Goal: Information Seeking & Learning: Learn about a topic

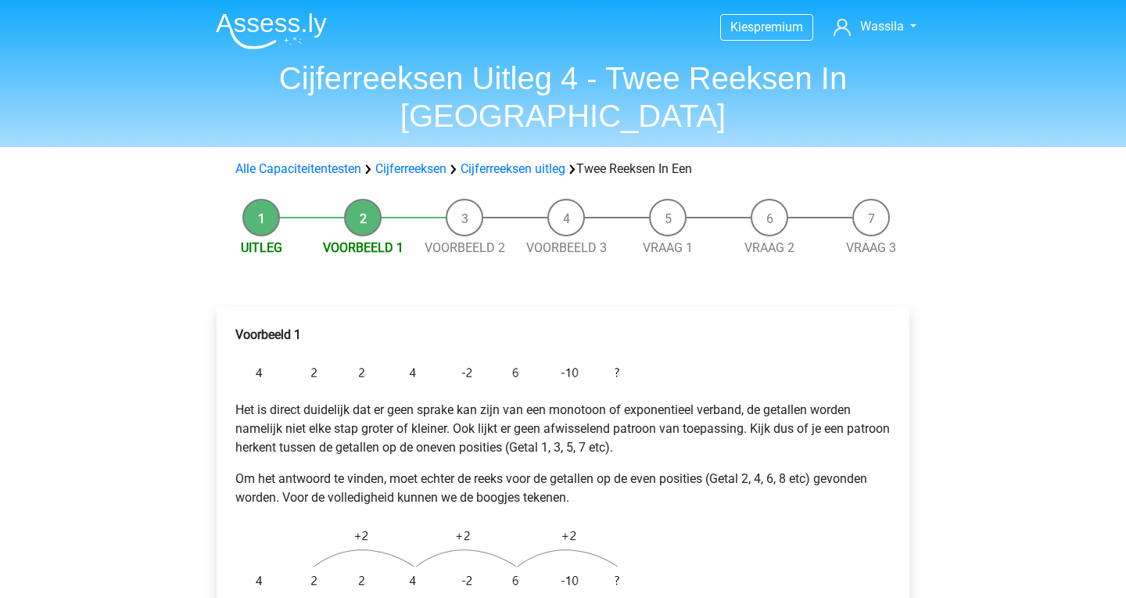
click at [275, 27] on img at bounding box center [271, 31] width 111 height 37
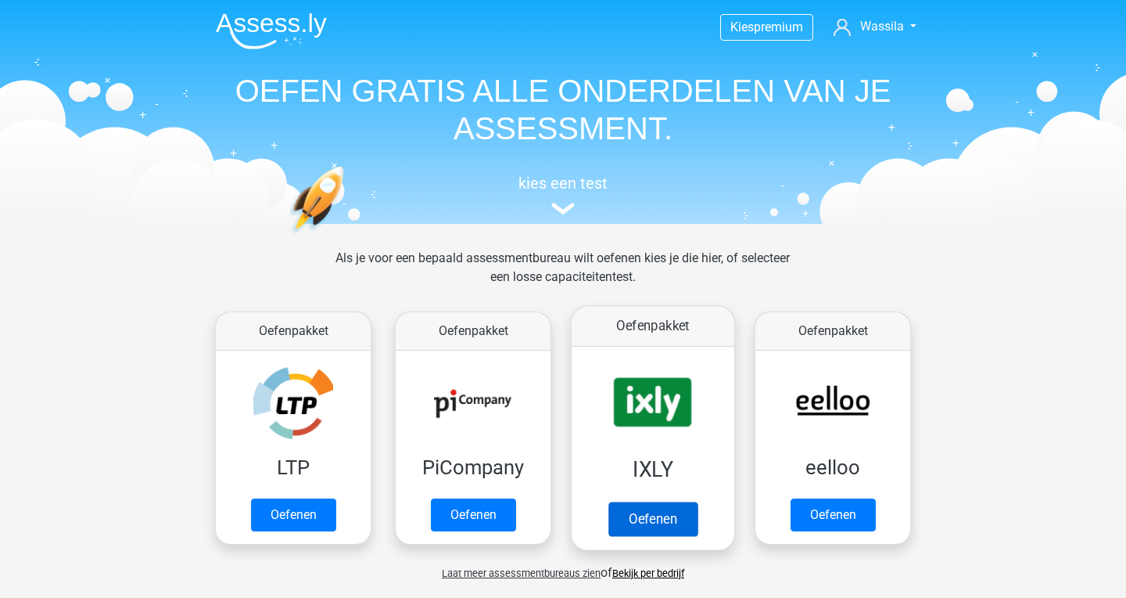
click at [663, 501] on link "Oefenen" at bounding box center [653, 518] width 89 height 34
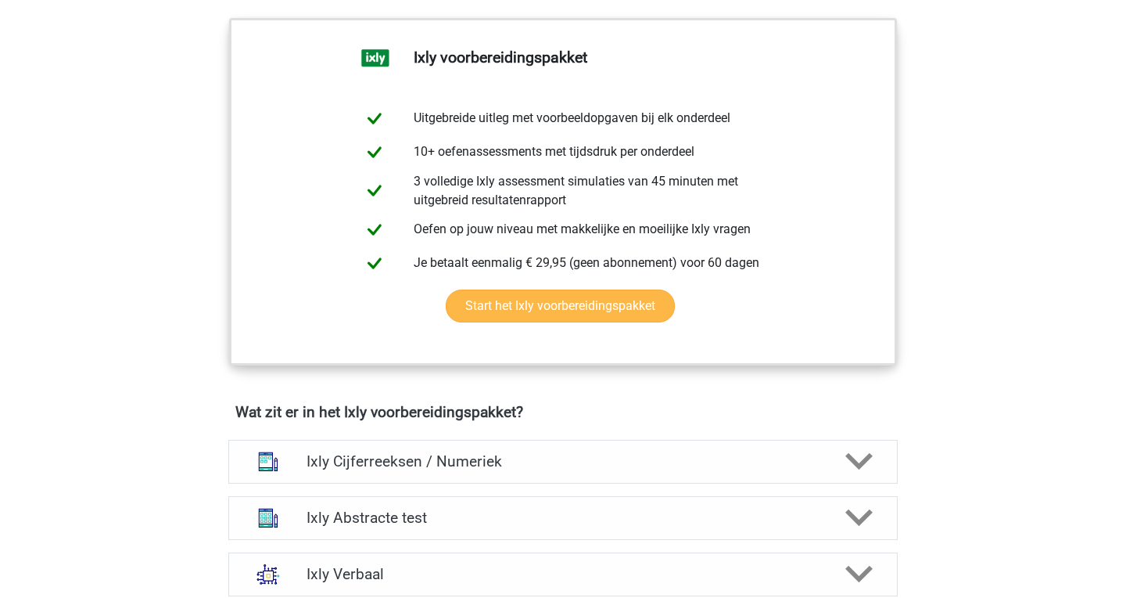
scroll to position [651, 0]
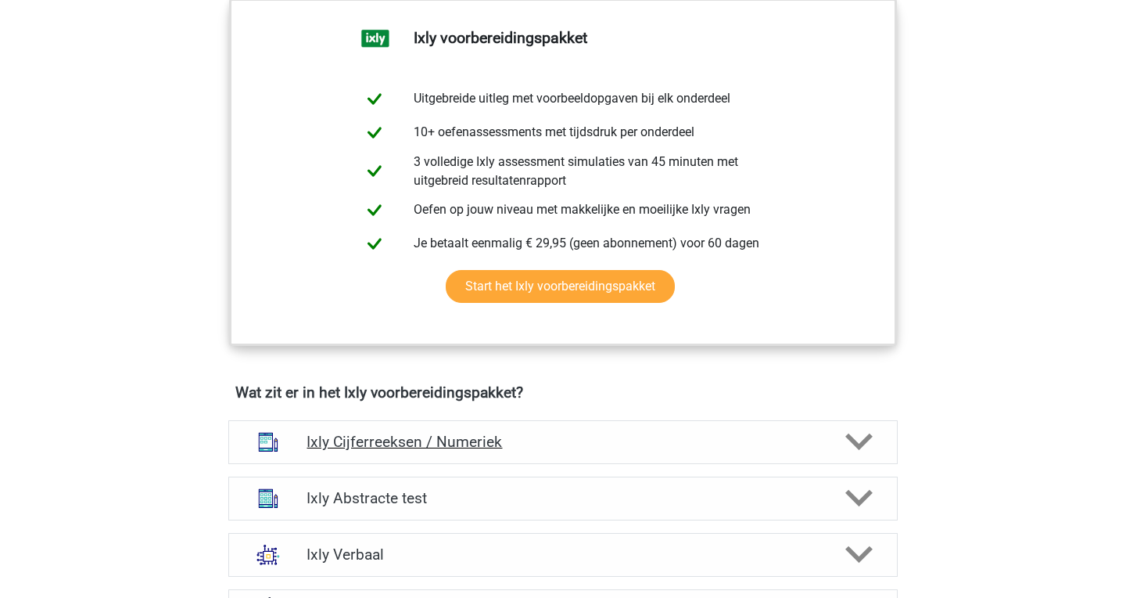
click at [634, 447] on h4 "Ixly Cijferreeksen / Numeriek" at bounding box center [563, 442] width 512 height 18
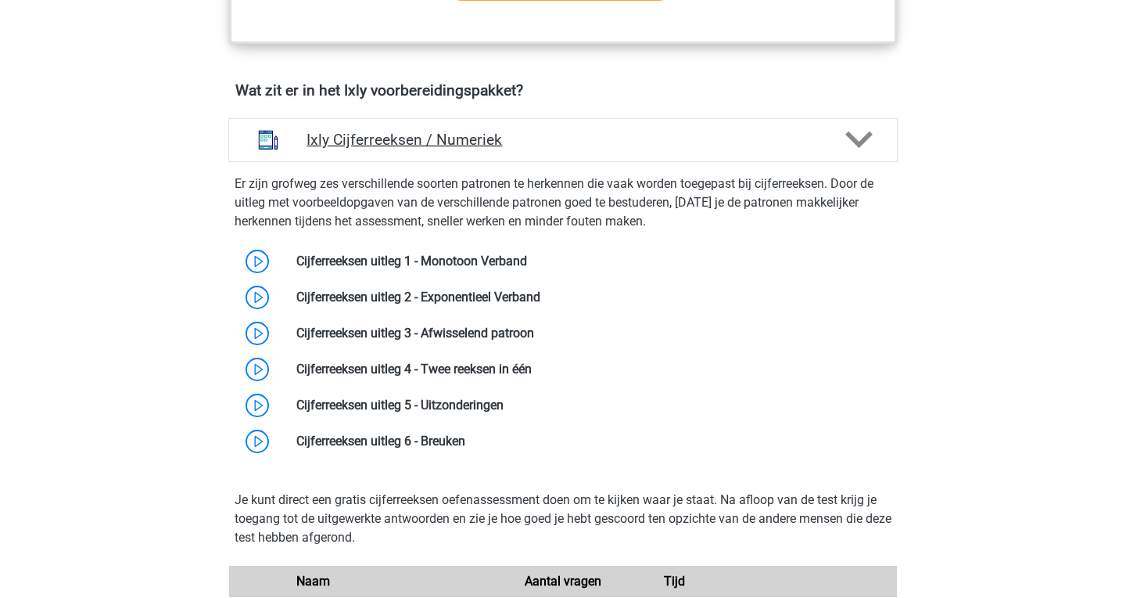
scroll to position [957, 0]
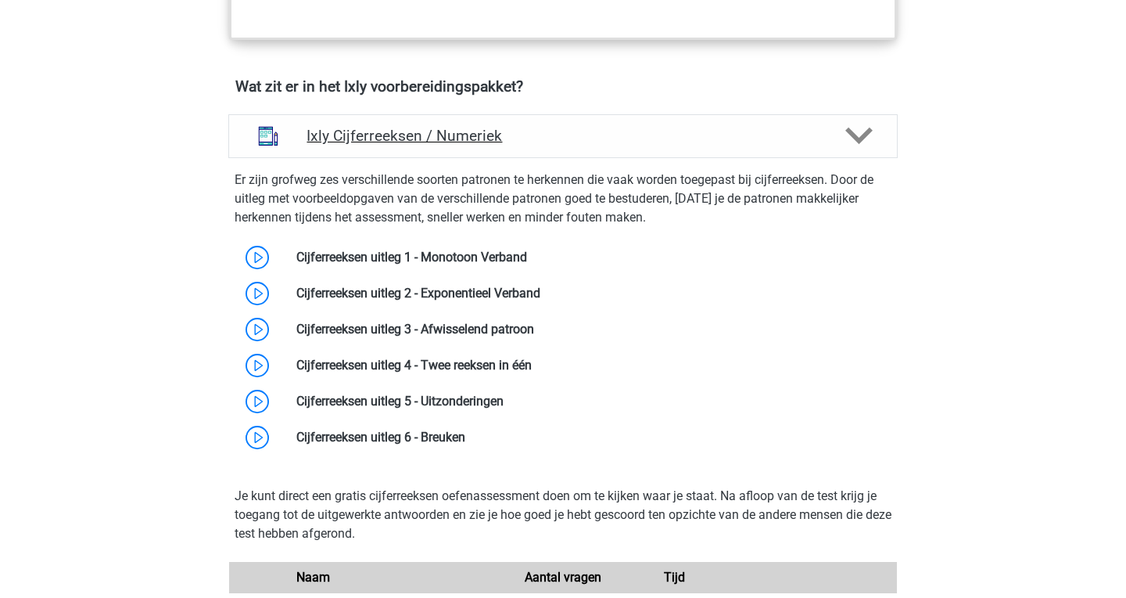
click at [573, 128] on h4 "Ixly Cijferreeksen / Numeriek" at bounding box center [563, 136] width 512 height 18
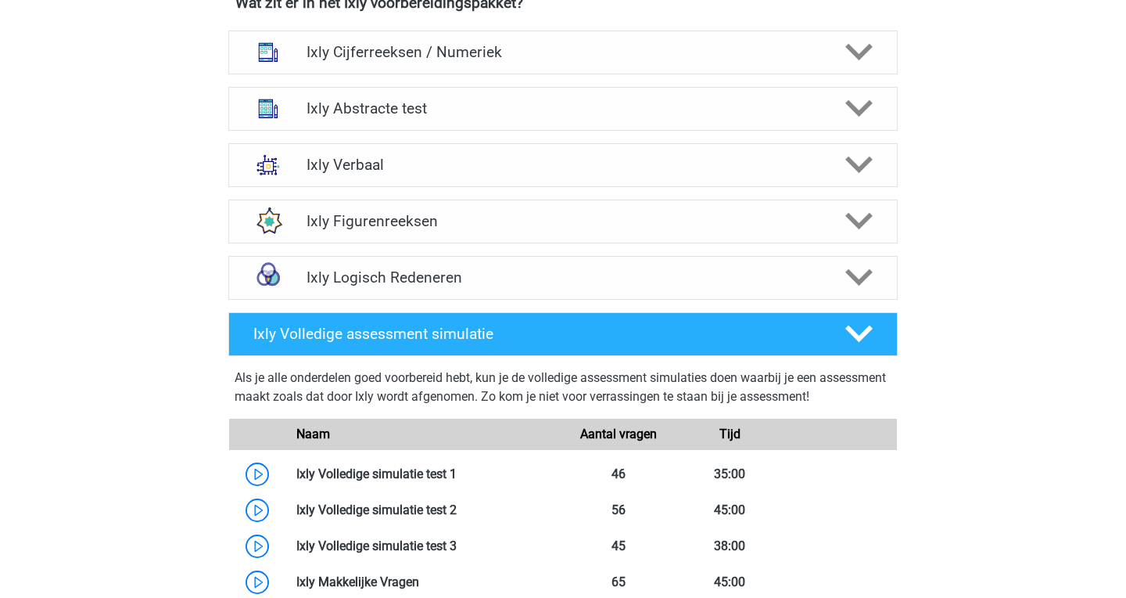
scroll to position [895, 0]
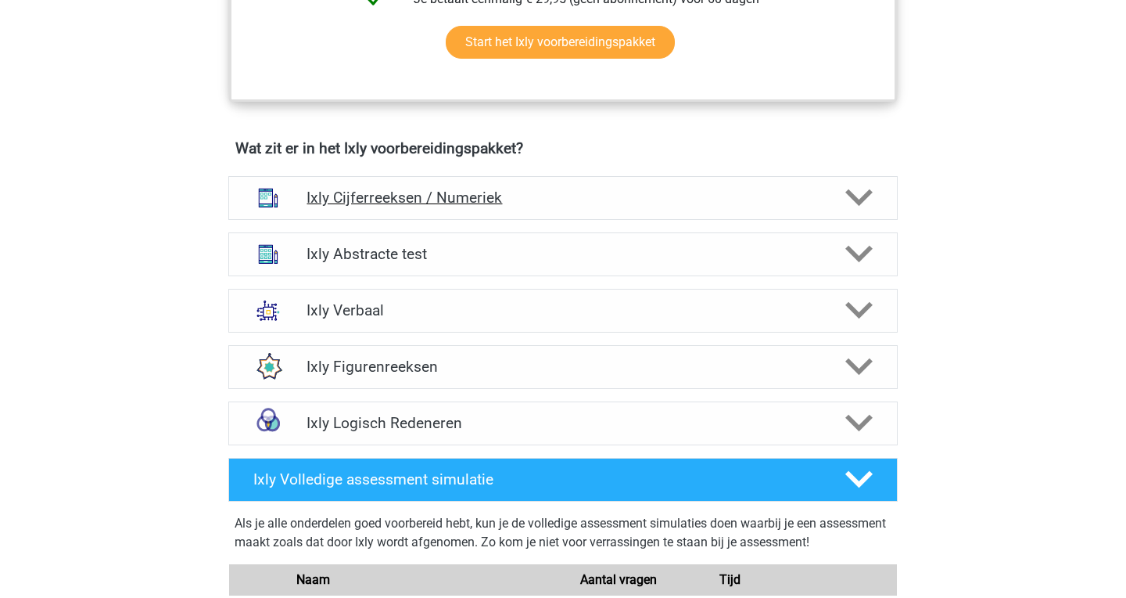
click at [564, 196] on h4 "Ixly Cijferreeksen / Numeriek" at bounding box center [563, 198] width 512 height 18
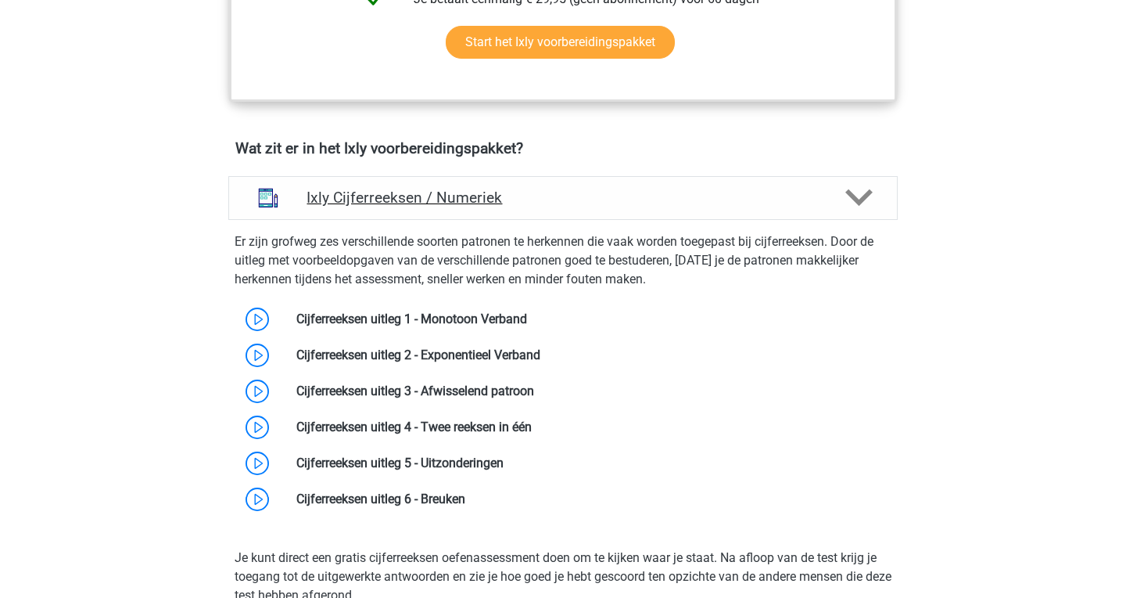
click at [587, 202] on h4 "Ixly Cijferreeksen / Numeriek" at bounding box center [563, 198] width 512 height 18
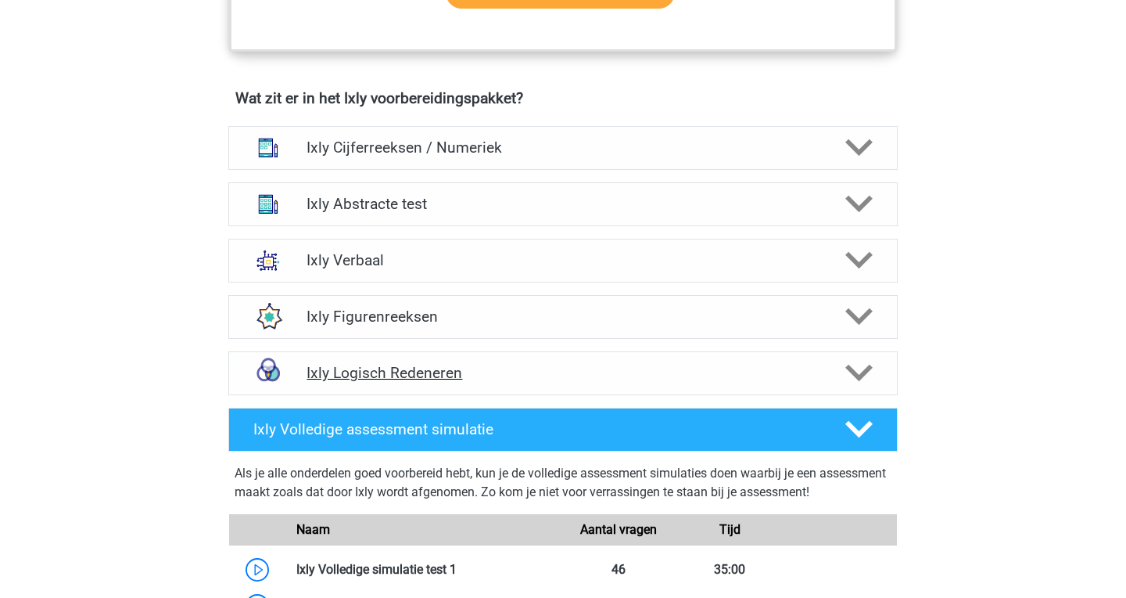
scroll to position [944, 0]
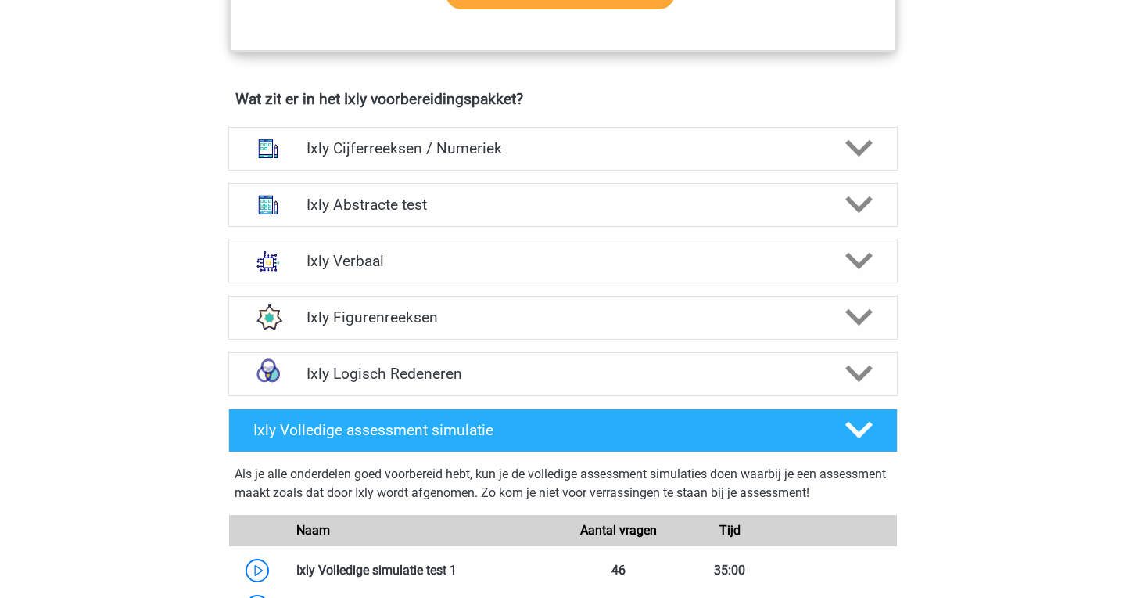
click at [469, 208] on h4 "Ixly Abstracte test" at bounding box center [563, 205] width 512 height 18
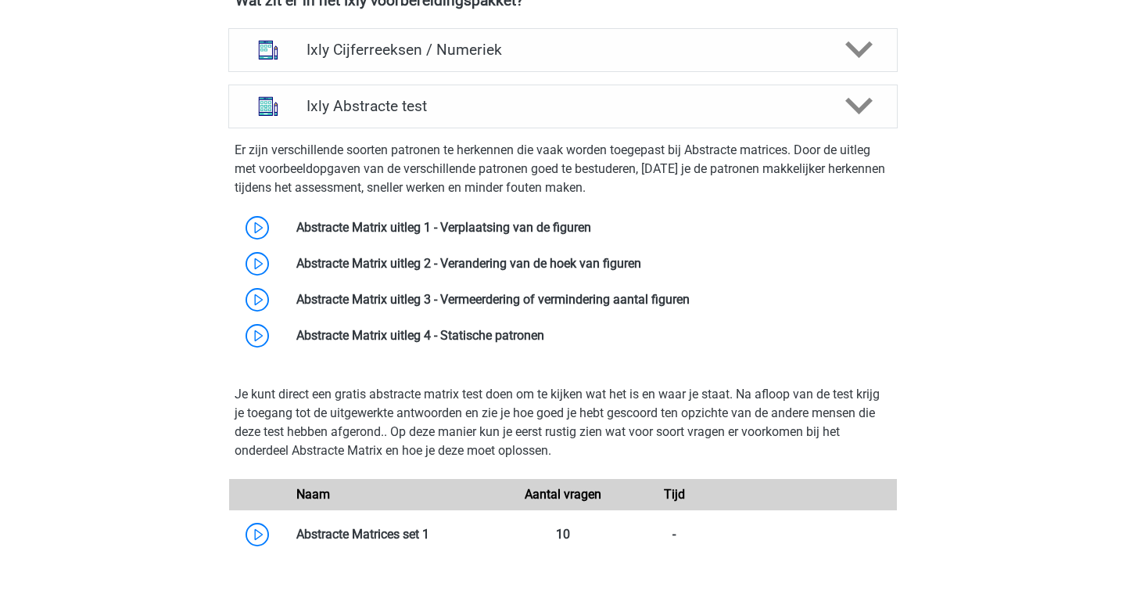
scroll to position [928, 0]
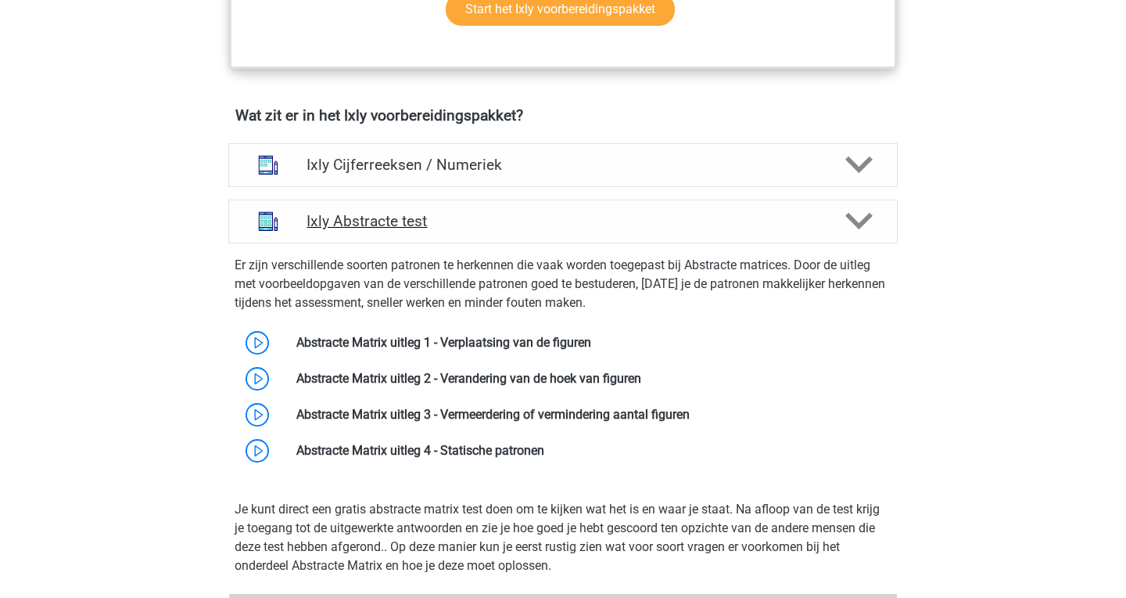
click at [505, 234] on div "Ixly Abstracte test" at bounding box center [563, 221] width 670 height 44
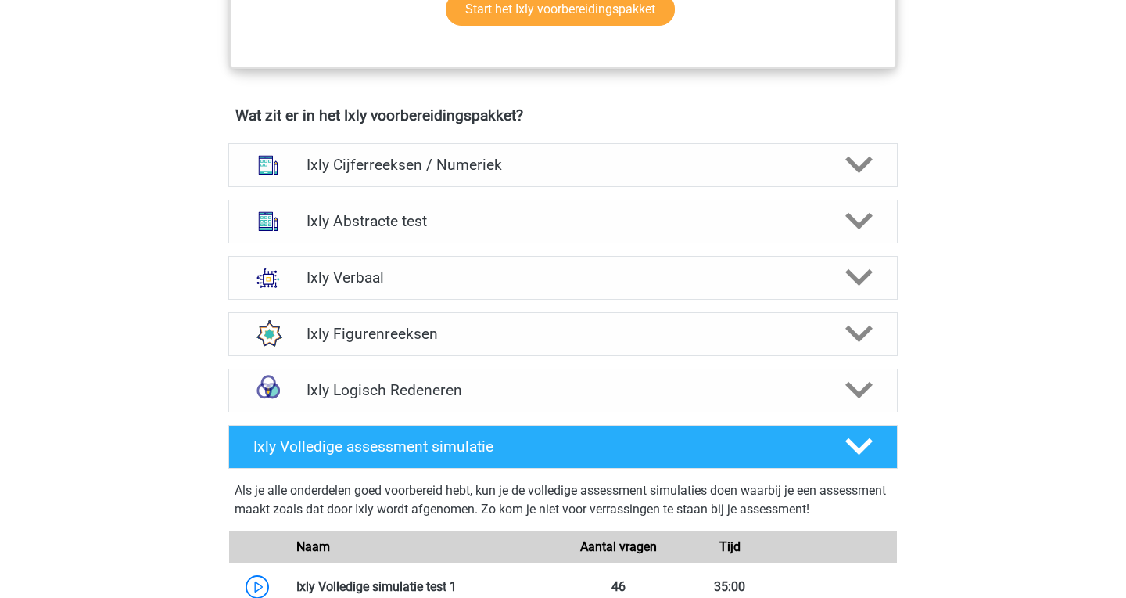
click at [501, 159] on h4 "Ixly Cijferreeksen / Numeriek" at bounding box center [563, 165] width 512 height 18
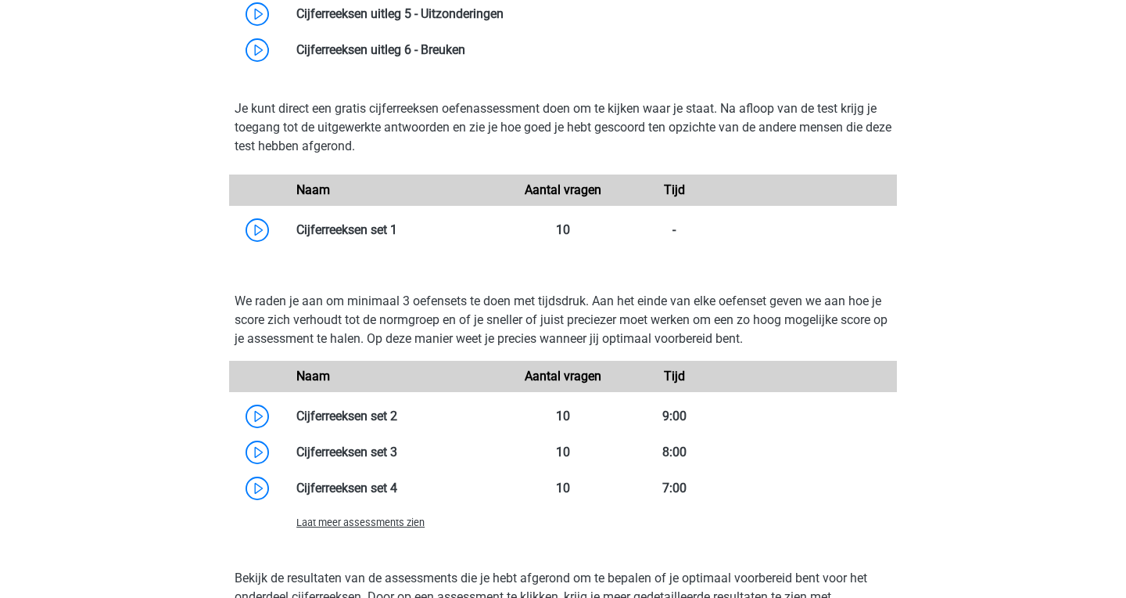
scroll to position [1339, 0]
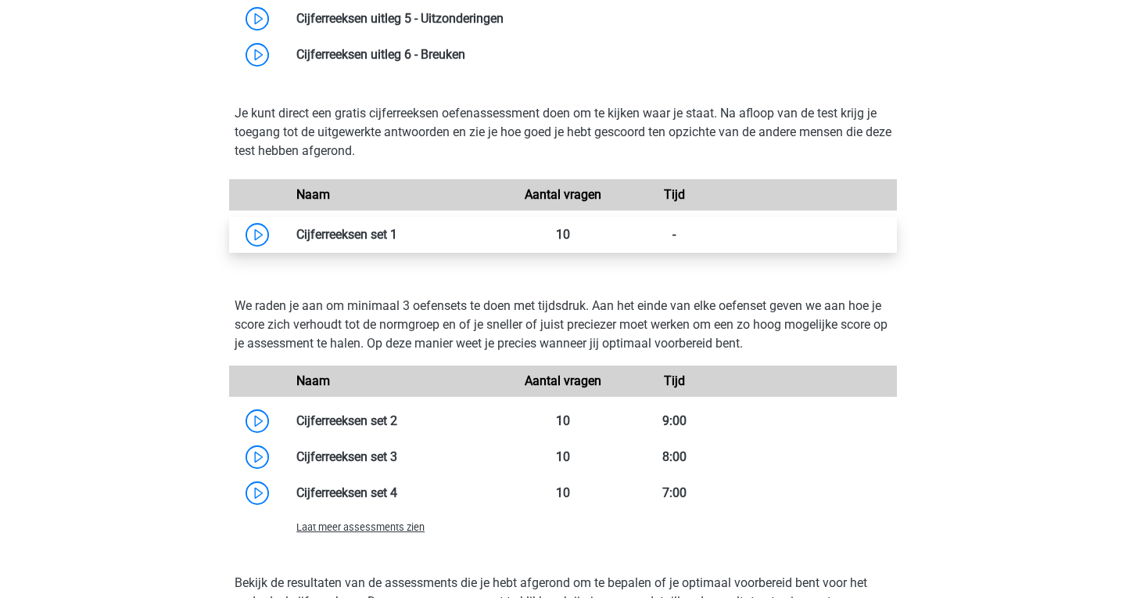
click at [397, 234] on link at bounding box center [397, 234] width 0 height 15
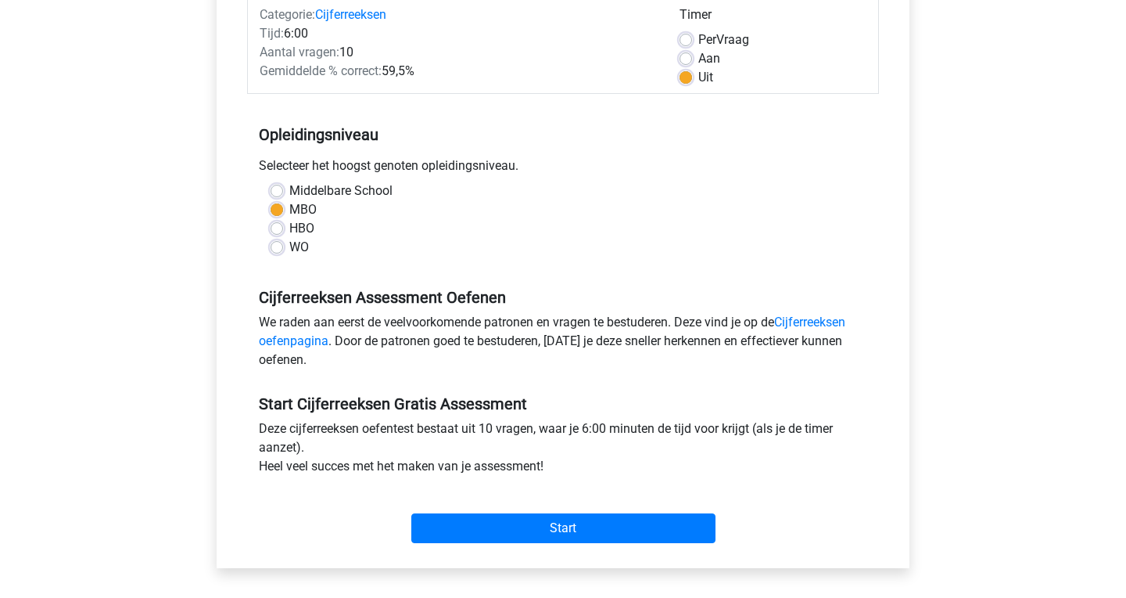
scroll to position [243, 0]
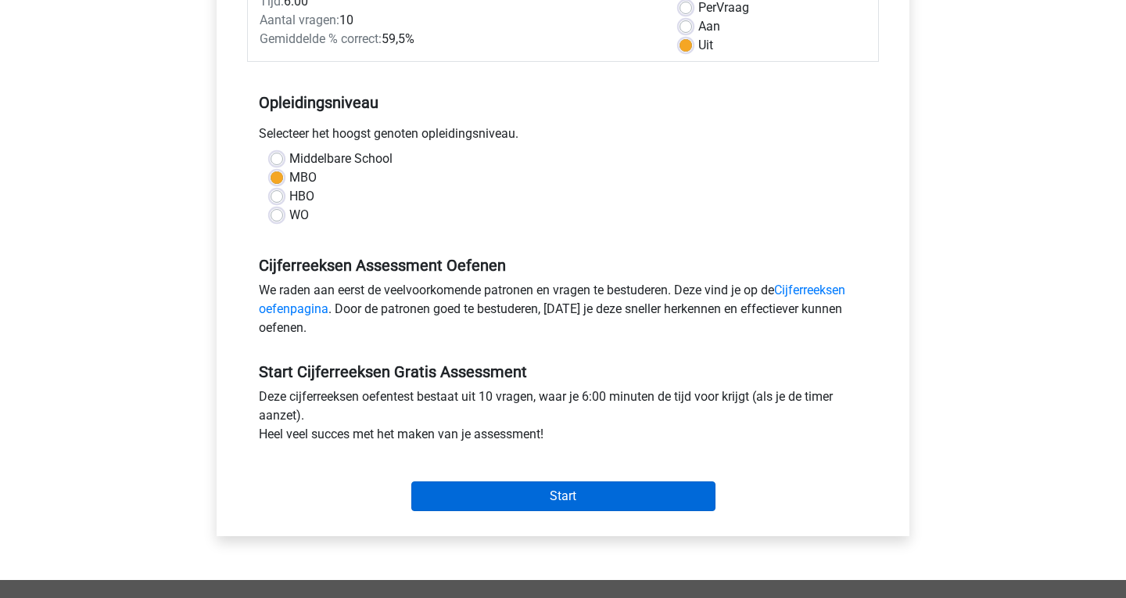
click at [519, 497] on input "Start" at bounding box center [563, 496] width 304 height 30
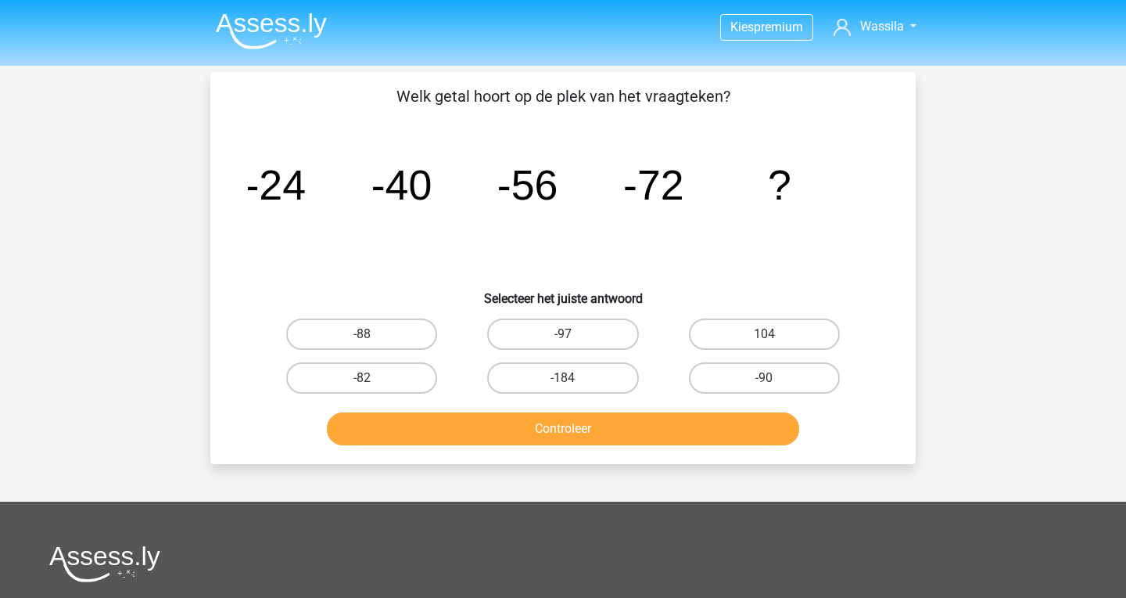
click at [391, 314] on div "-88" at bounding box center [361, 334] width 201 height 44
click at [392, 328] on label "-88" at bounding box center [361, 333] width 151 height 31
click at [372, 334] on input "-88" at bounding box center [367, 339] width 10 height 10
radio input "true"
click at [392, 419] on button "Controleer" at bounding box center [563, 428] width 473 height 33
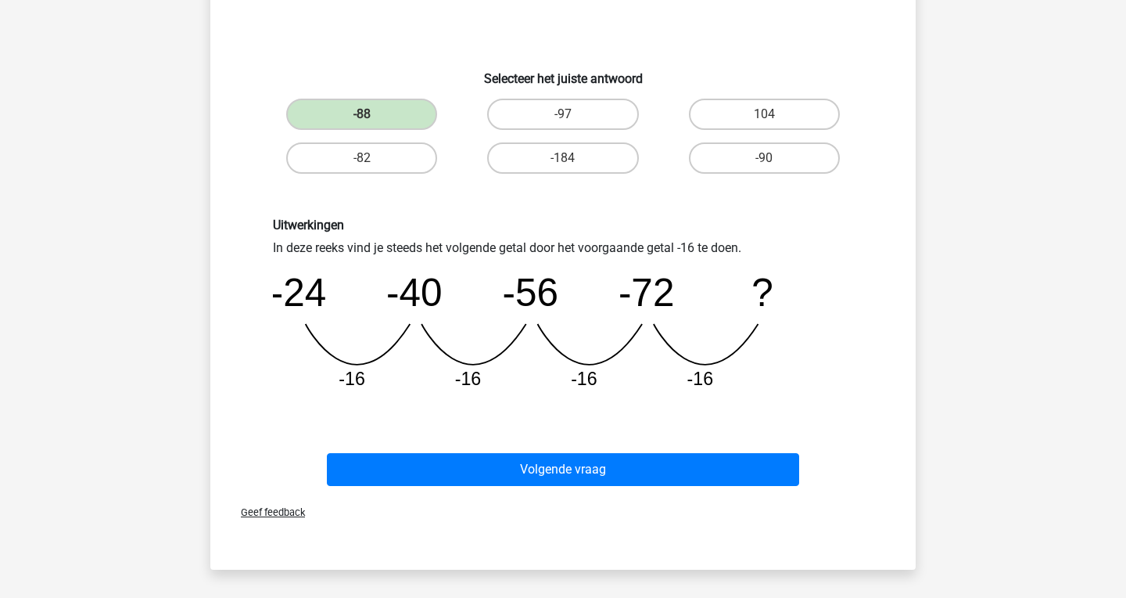
scroll to position [222, 0]
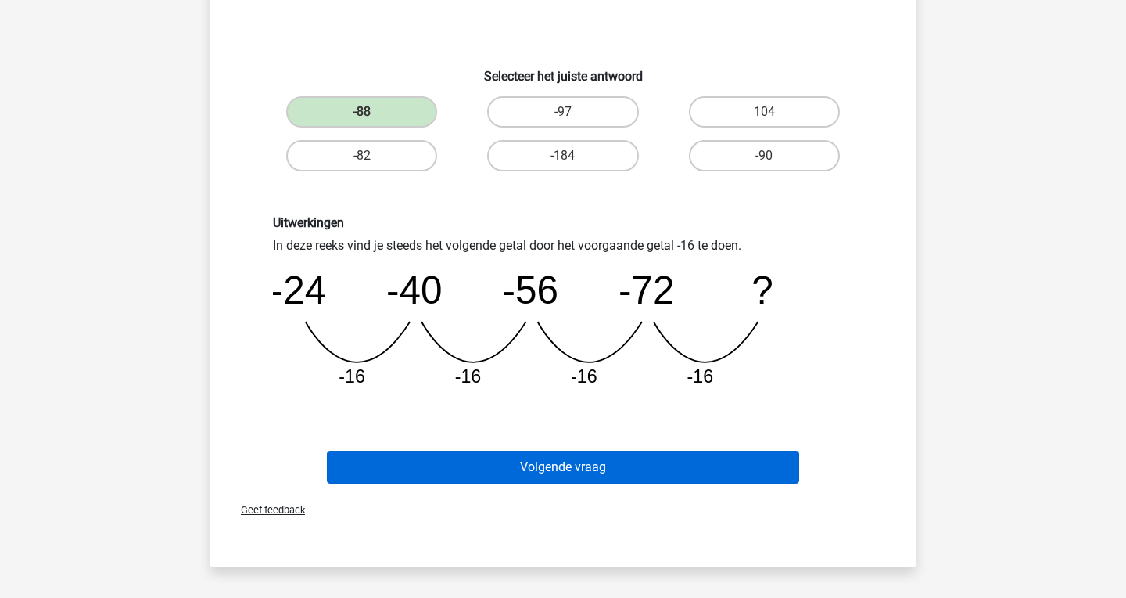
click at [426, 467] on button "Volgende vraag" at bounding box center [563, 467] width 473 height 33
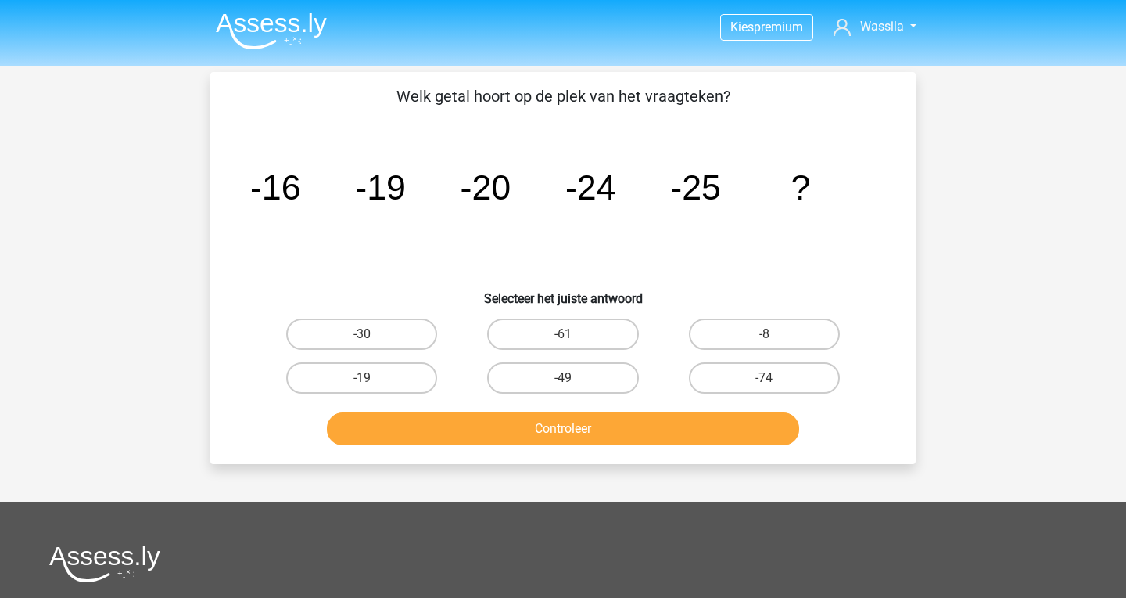
scroll to position [0, 0]
click at [381, 340] on label "-30" at bounding box center [361, 333] width 151 height 31
click at [372, 340] on input "-30" at bounding box center [367, 339] width 10 height 10
radio input "true"
click at [482, 429] on button "Controleer" at bounding box center [563, 428] width 473 height 33
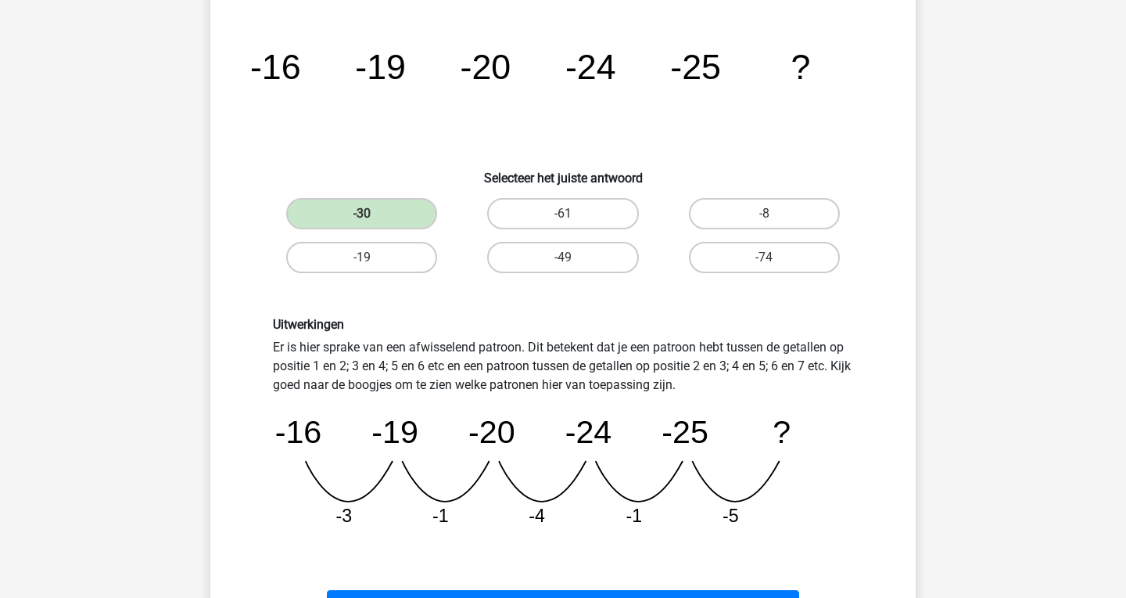
scroll to position [124, 0]
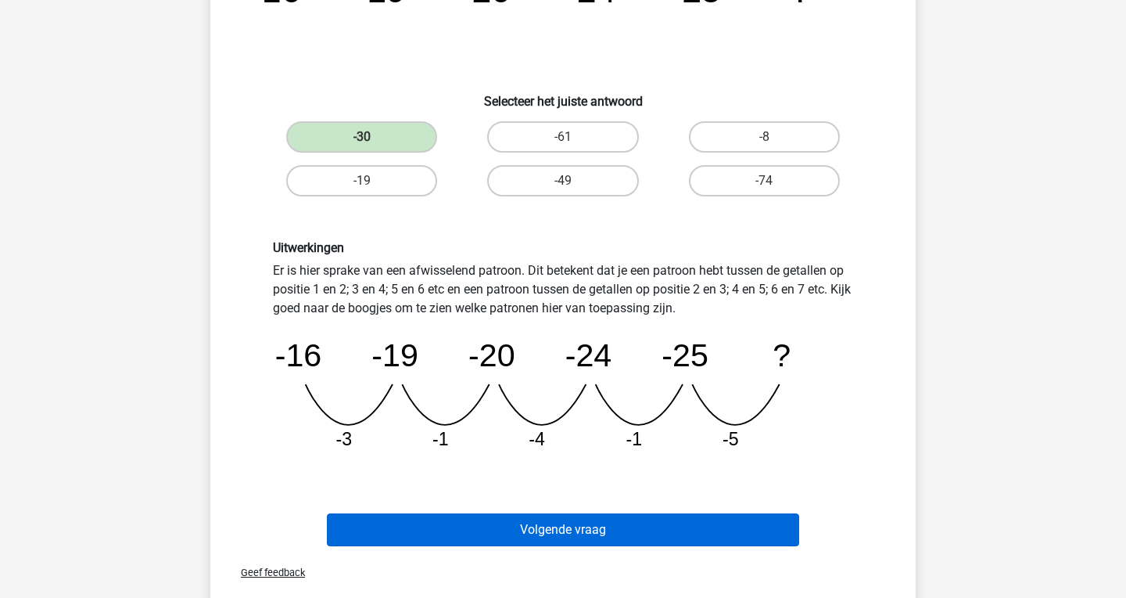
click at [558, 522] on button "Volgende vraag" at bounding box center [563, 529] width 473 height 33
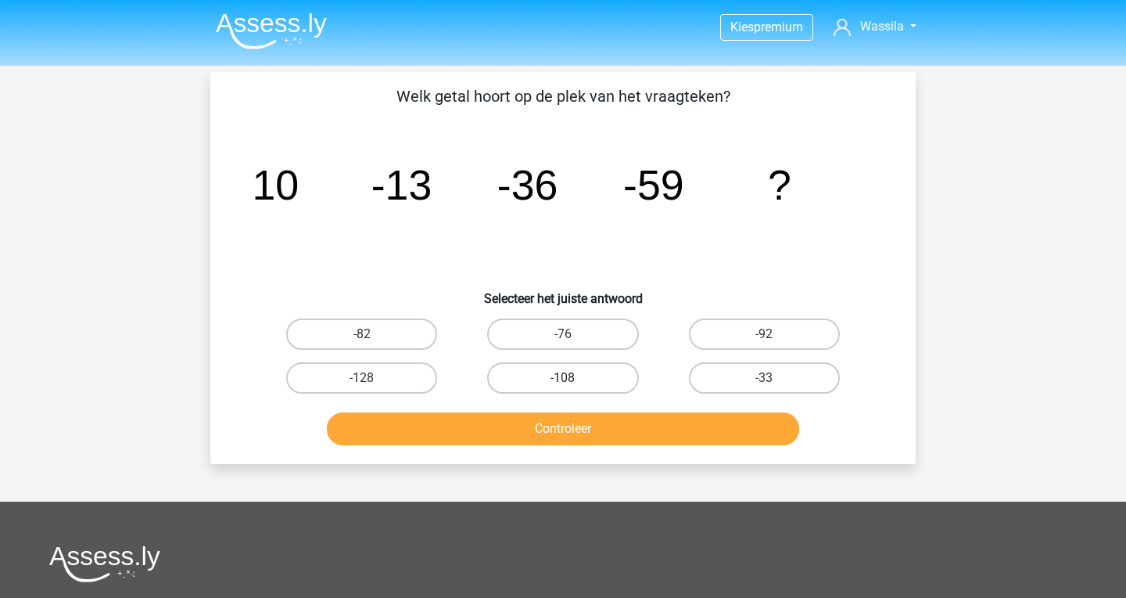
scroll to position [0, 0]
click at [787, 342] on label "-92" at bounding box center [764, 333] width 151 height 31
click at [774, 342] on input "-92" at bounding box center [769, 339] width 10 height 10
radio input "true"
click at [675, 426] on button "Controleer" at bounding box center [563, 428] width 473 height 33
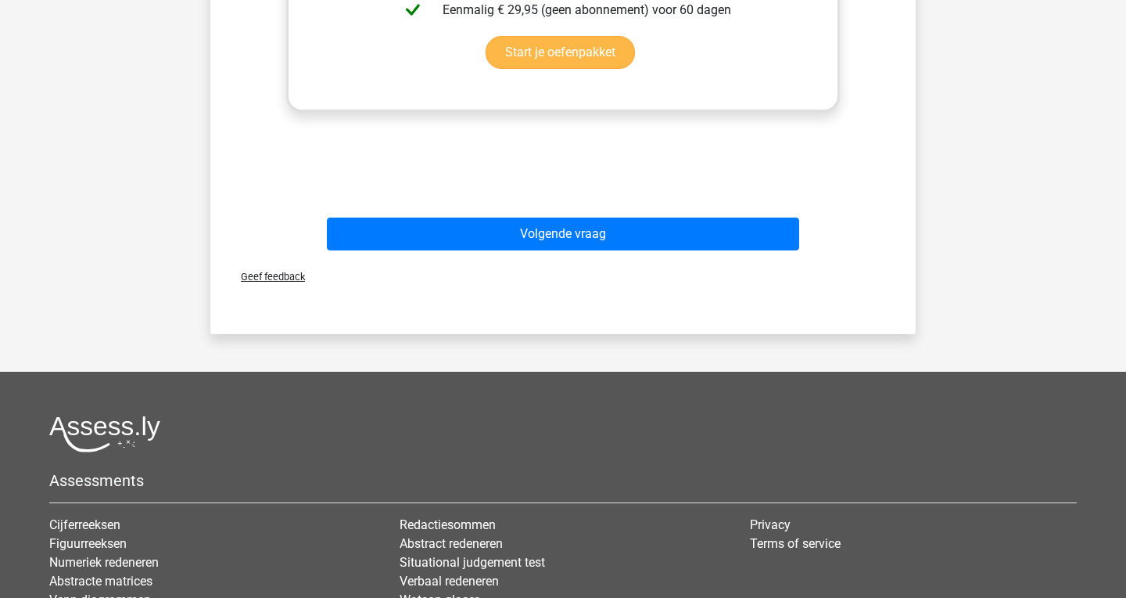
scroll to position [754, 0]
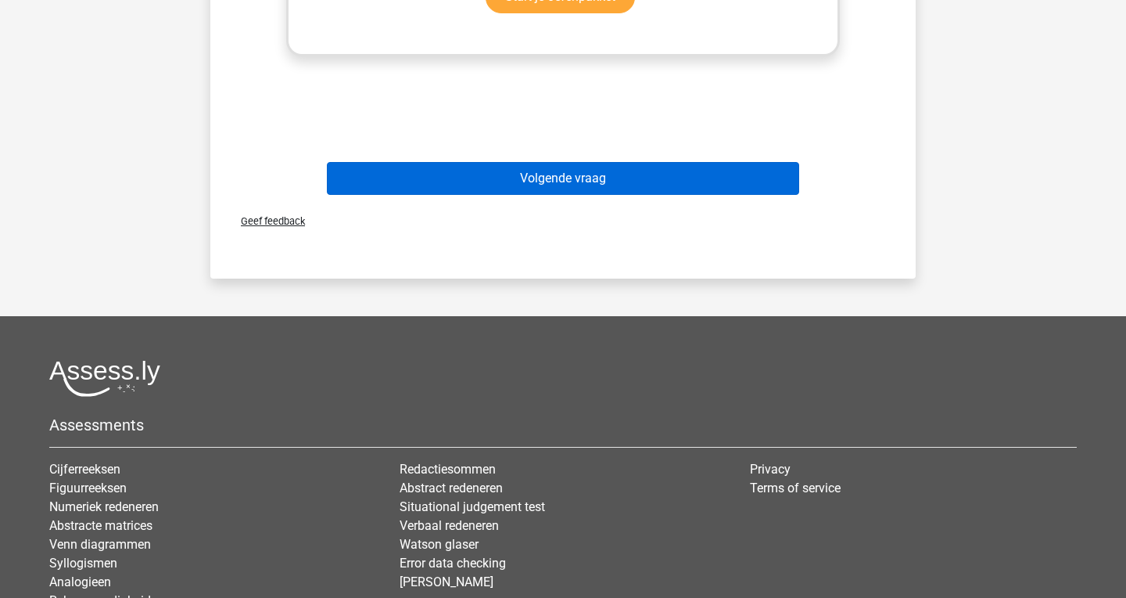
click at [573, 180] on button "Volgende vraag" at bounding box center [563, 178] width 473 height 33
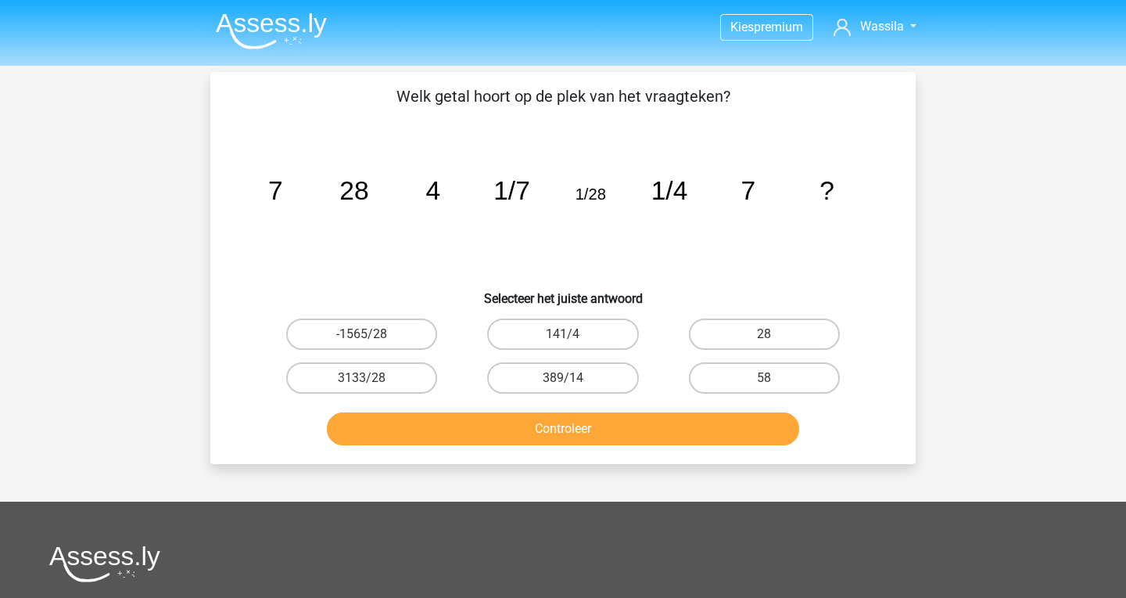
scroll to position [0, 0]
click at [708, 319] on label "28" at bounding box center [764, 333] width 151 height 31
click at [764, 334] on input "28" at bounding box center [769, 339] width 10 height 10
radio input "true"
click at [577, 432] on button "Controleer" at bounding box center [563, 428] width 473 height 33
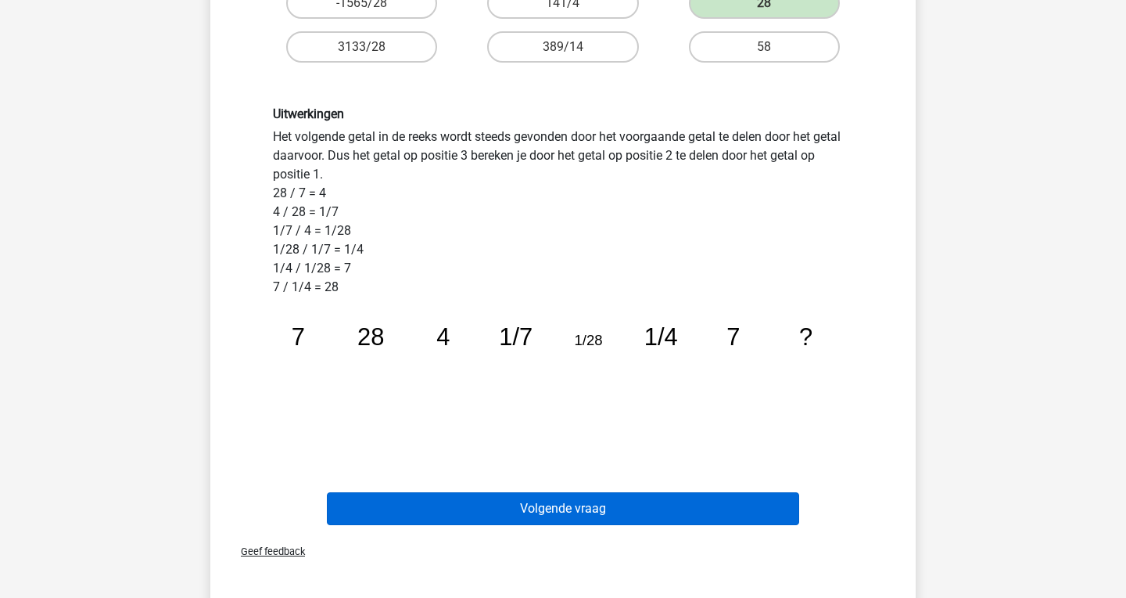
click at [566, 518] on button "Volgende vraag" at bounding box center [563, 508] width 473 height 33
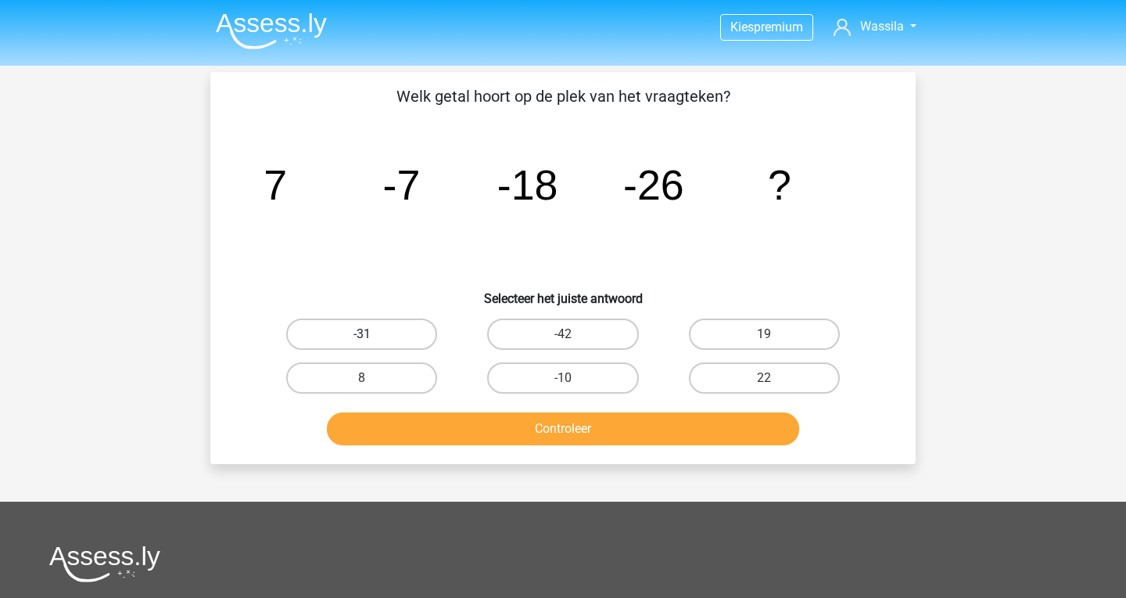
click at [364, 329] on label "-31" at bounding box center [361, 333] width 151 height 31
click at [364, 334] on input "-31" at bounding box center [367, 339] width 10 height 10
radio input "true"
click at [437, 417] on button "Controleer" at bounding box center [563, 428] width 473 height 33
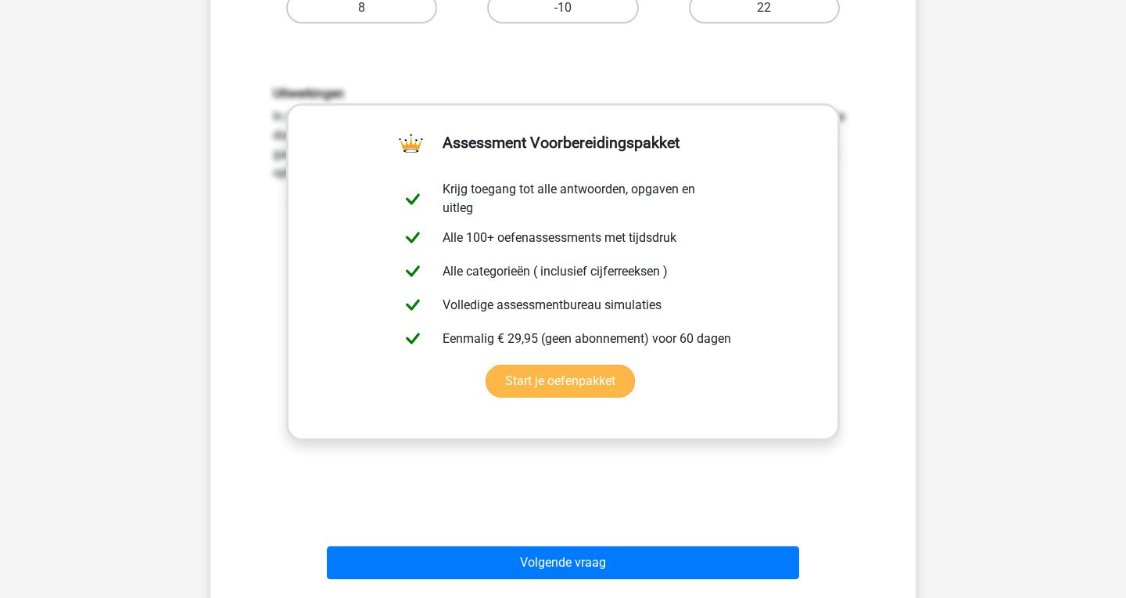
scroll to position [372, 0]
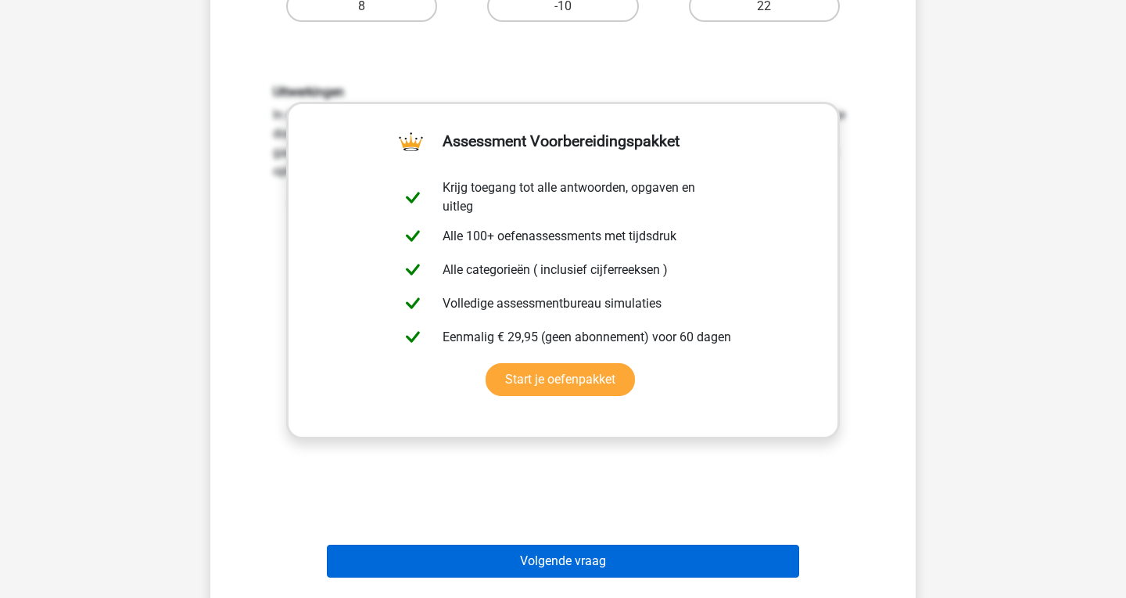
click at [541, 554] on button "Volgende vraag" at bounding box center [563, 560] width 473 height 33
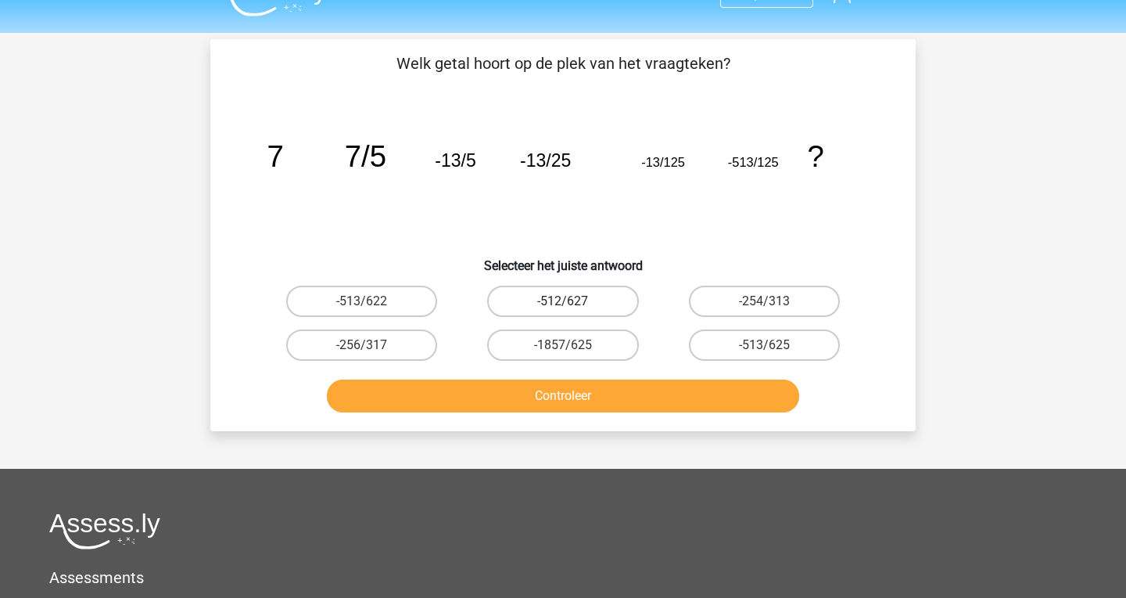
scroll to position [0, 0]
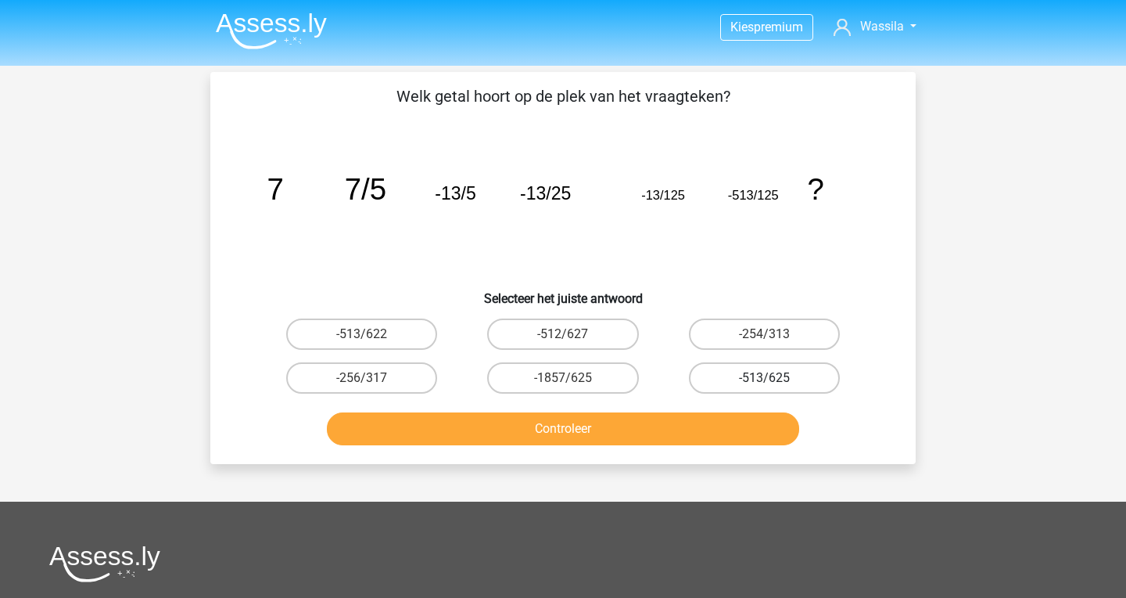
click at [778, 386] on label "-513/625" at bounding box center [764, 377] width 151 height 31
click at [774, 386] on input "-513/625" at bounding box center [769, 383] width 10 height 10
radio input "true"
click at [684, 434] on button "Controleer" at bounding box center [563, 428] width 473 height 33
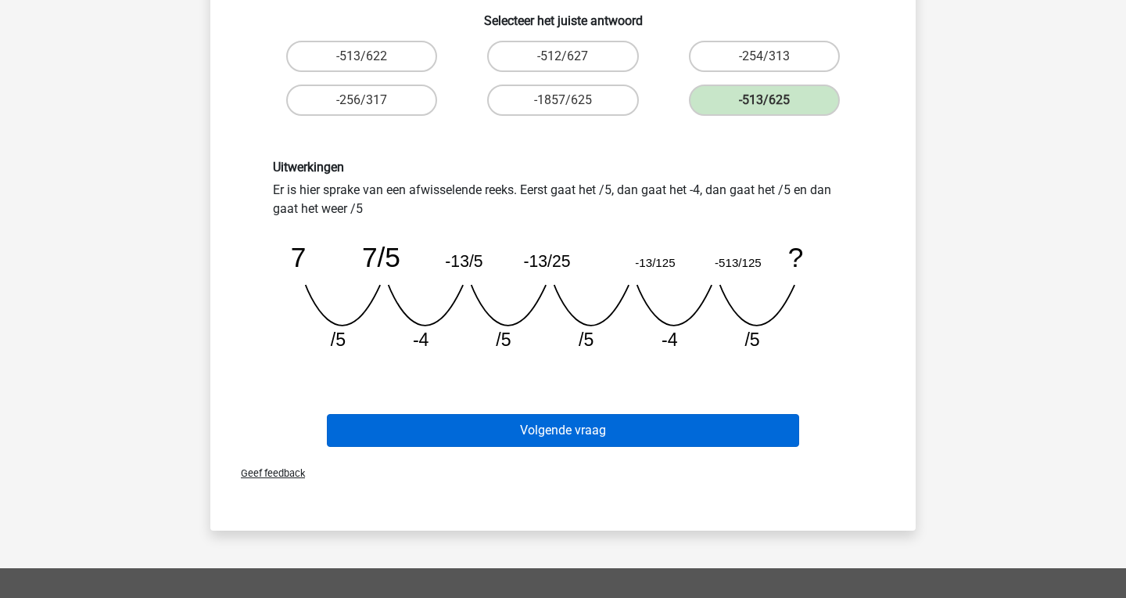
scroll to position [277, 0]
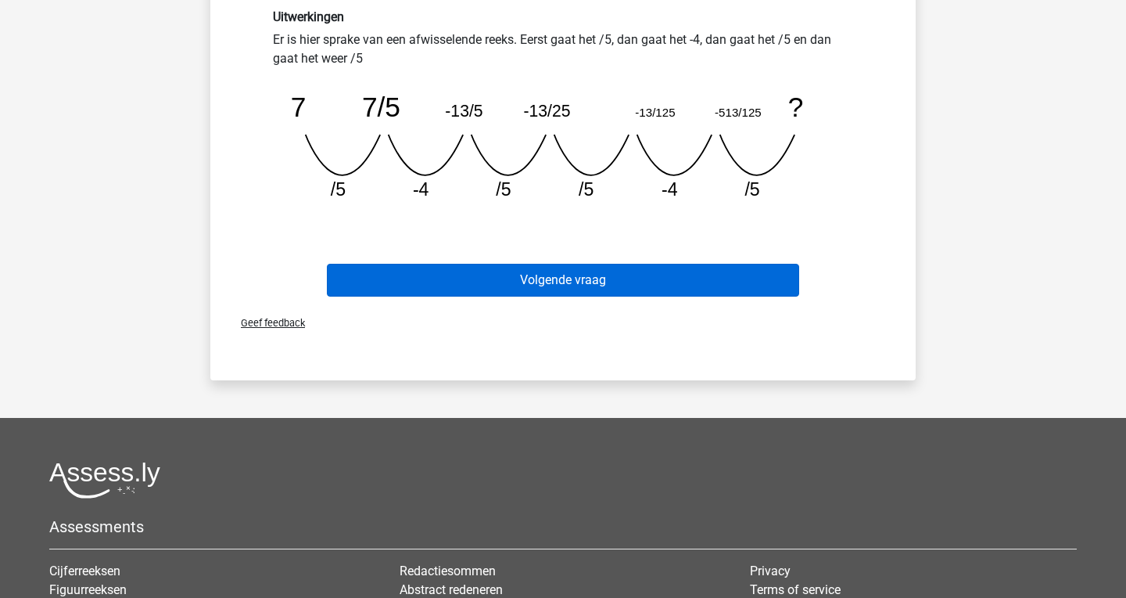
click at [600, 290] on button "Volgende vraag" at bounding box center [563, 280] width 473 height 33
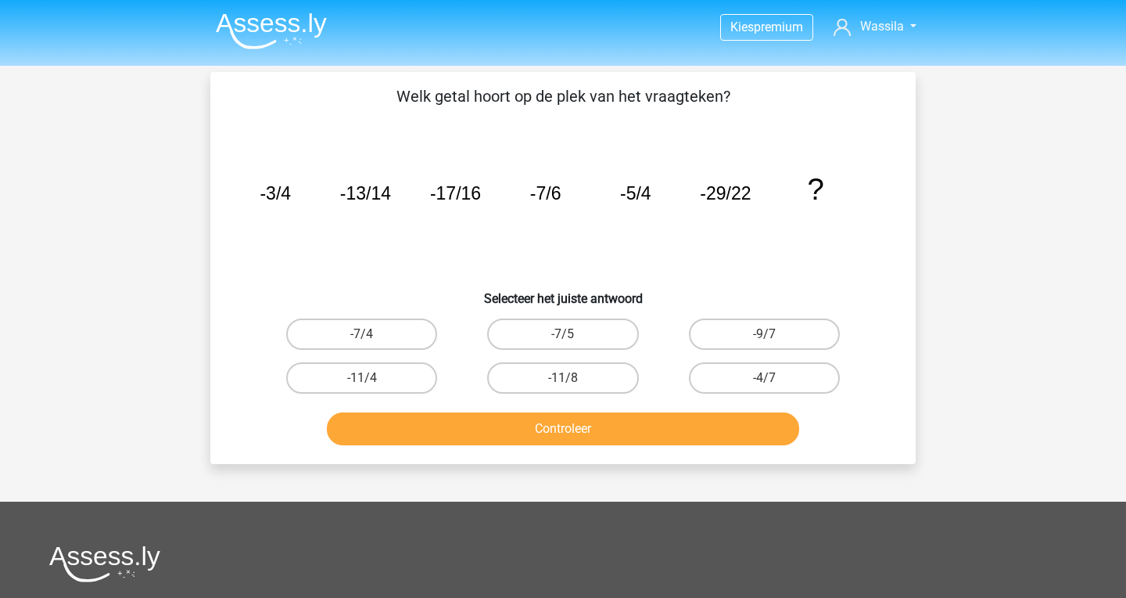
scroll to position [0, 0]
click at [596, 332] on label "-7/5" at bounding box center [562, 333] width 151 height 31
click at [573, 334] on input "-7/5" at bounding box center [568, 339] width 10 height 10
radio input "true"
click at [569, 432] on button "Controleer" at bounding box center [563, 428] width 473 height 33
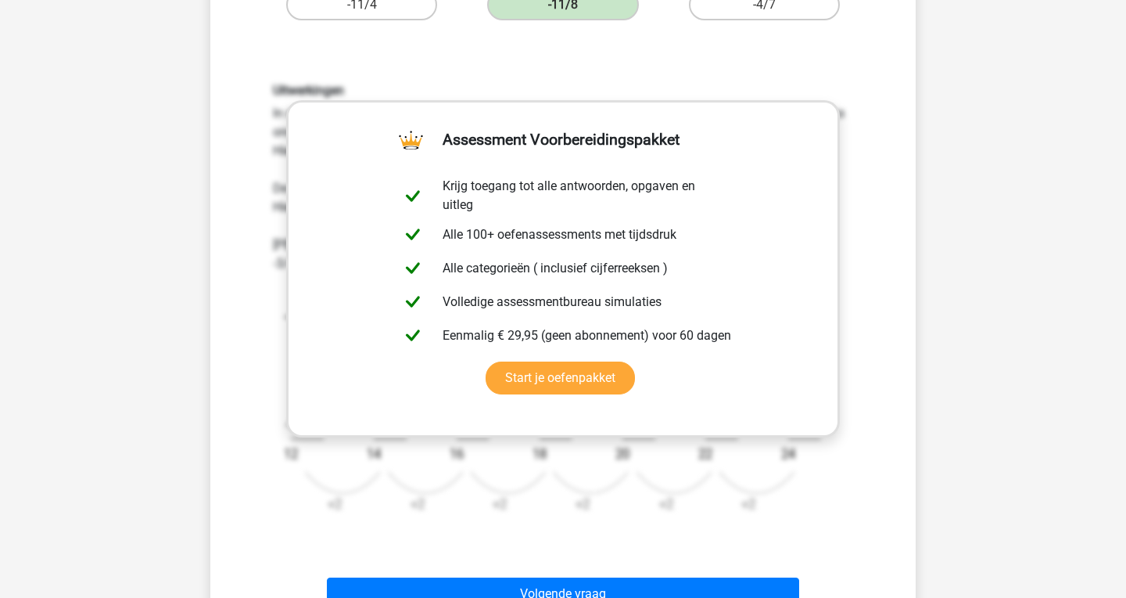
scroll to position [417, 0]
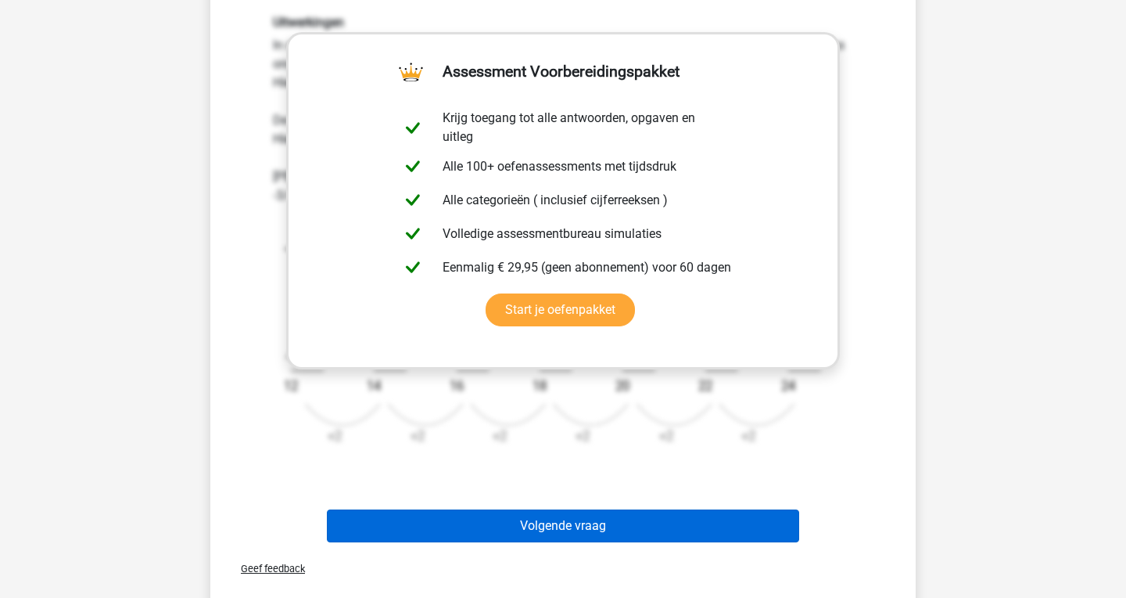
click at [576, 528] on button "Volgende vraag" at bounding box center [563, 525] width 473 height 33
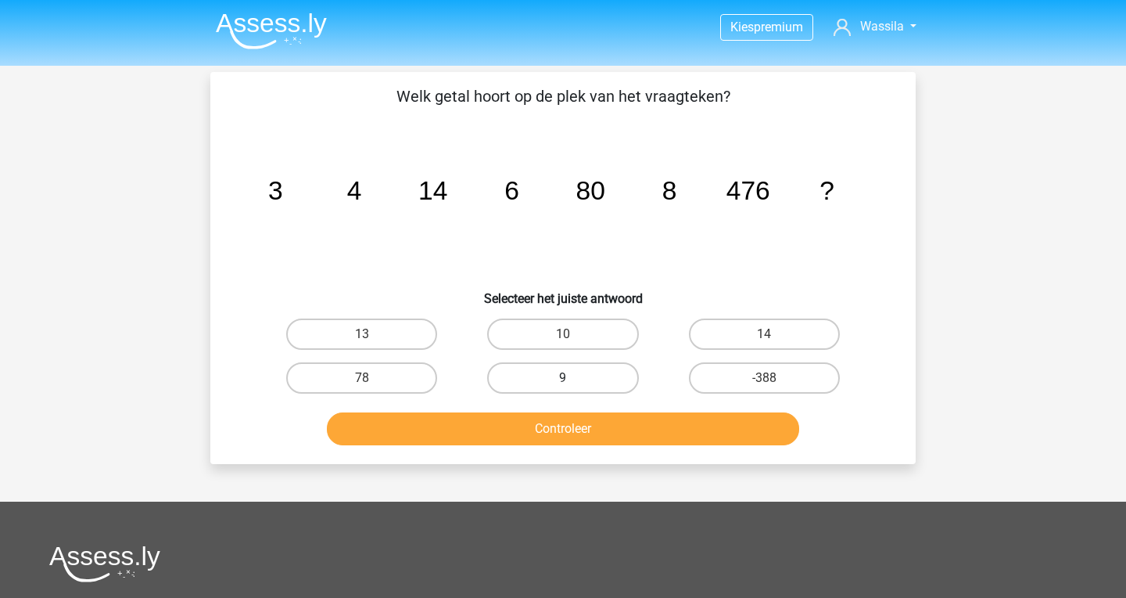
scroll to position [0, 0]
click at [411, 376] on label "78" at bounding box center [361, 377] width 151 height 31
click at [372, 378] on input "78" at bounding box center [367, 383] width 10 height 10
radio input "true"
click at [480, 431] on button "Controleer" at bounding box center [563, 428] width 473 height 33
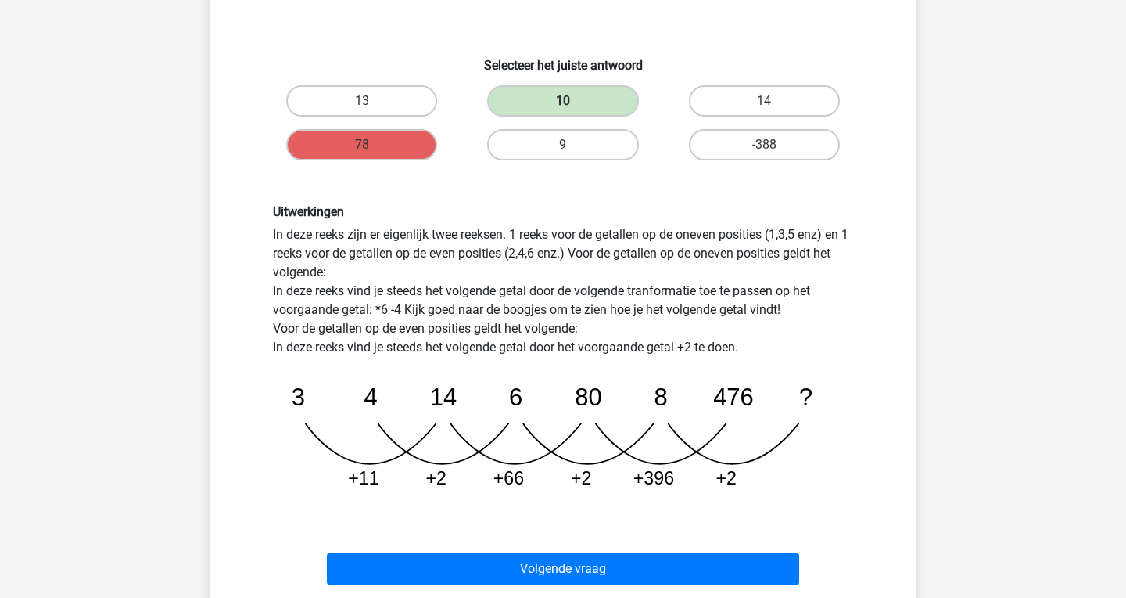
scroll to position [230, 0]
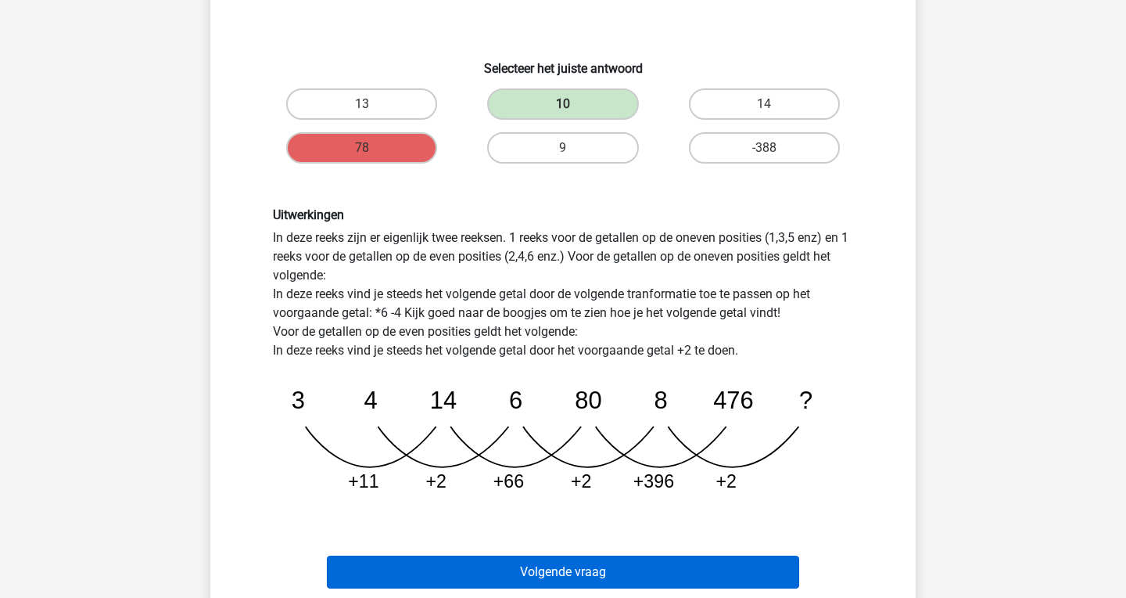
click at [501, 562] on button "Volgende vraag" at bounding box center [563, 571] width 473 height 33
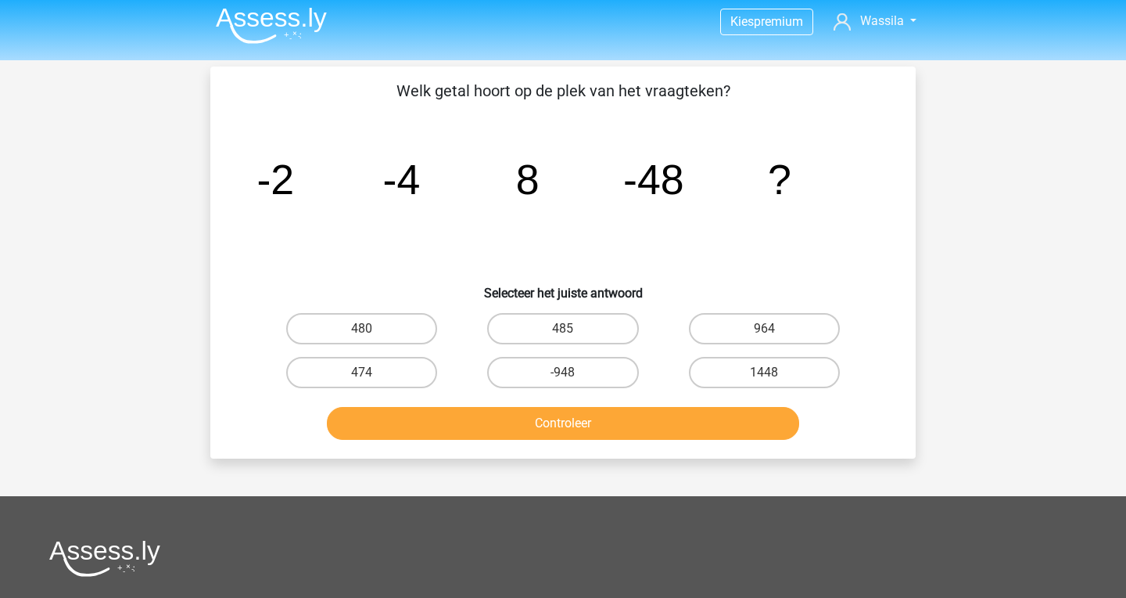
scroll to position [1, 0]
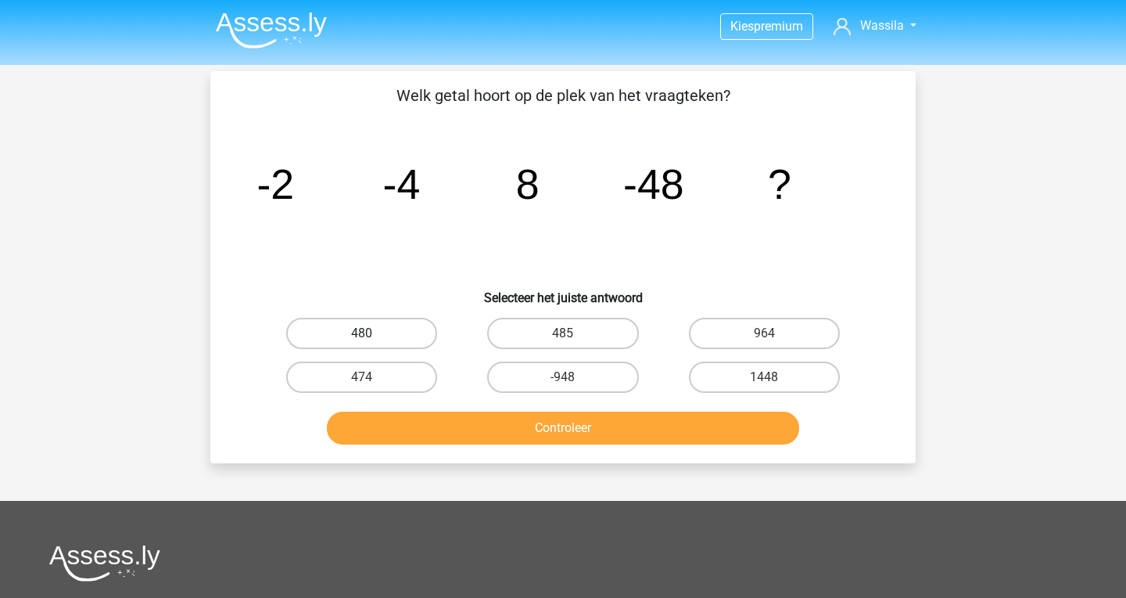
click at [391, 332] on label "480" at bounding box center [361, 333] width 151 height 31
click at [372, 333] on input "480" at bounding box center [367, 338] width 10 height 10
radio input "true"
click at [487, 420] on button "Controleer" at bounding box center [563, 427] width 473 height 33
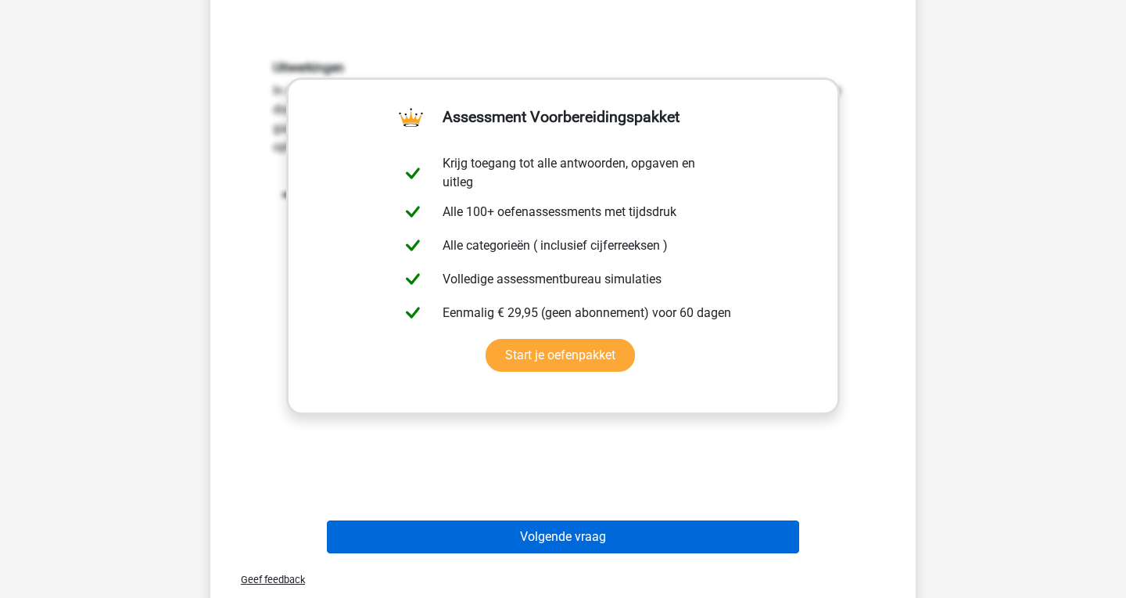
click at [515, 535] on button "Volgende vraag" at bounding box center [563, 536] width 473 height 33
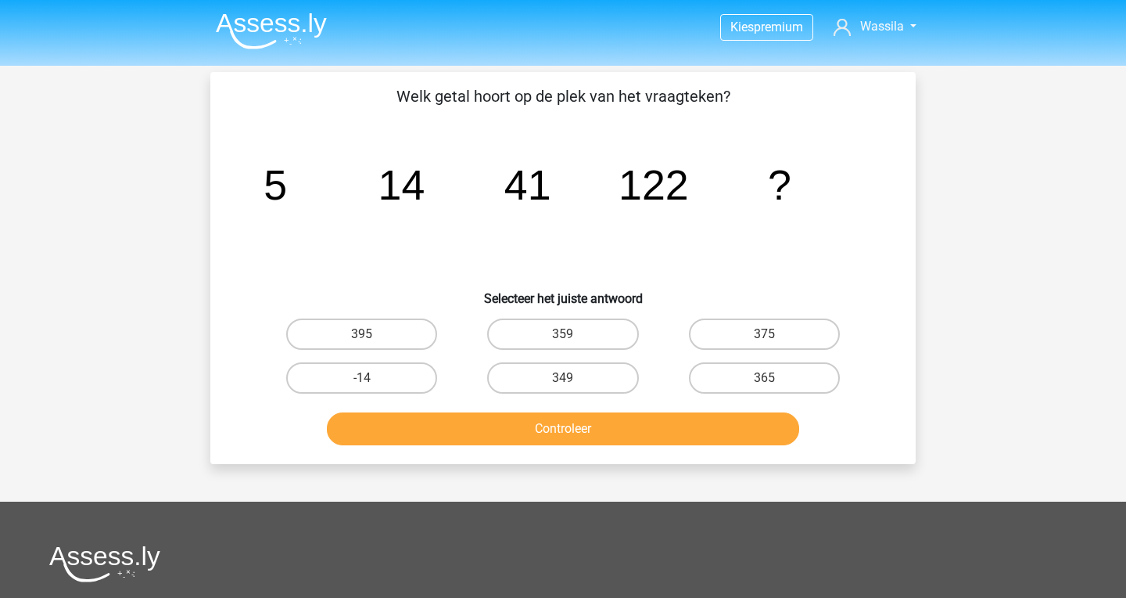
scroll to position [0, 0]
click at [731, 318] on label "375" at bounding box center [764, 333] width 151 height 31
click at [764, 334] on input "375" at bounding box center [769, 339] width 10 height 10
radio input "true"
click at [603, 422] on button "Controleer" at bounding box center [563, 428] width 473 height 33
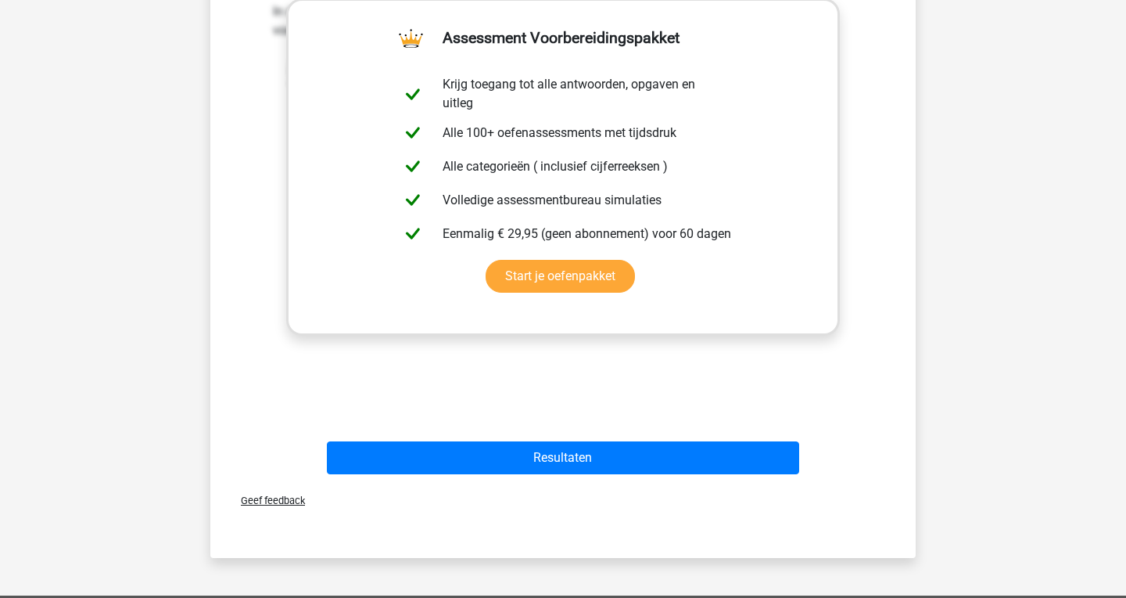
scroll to position [494, 0]
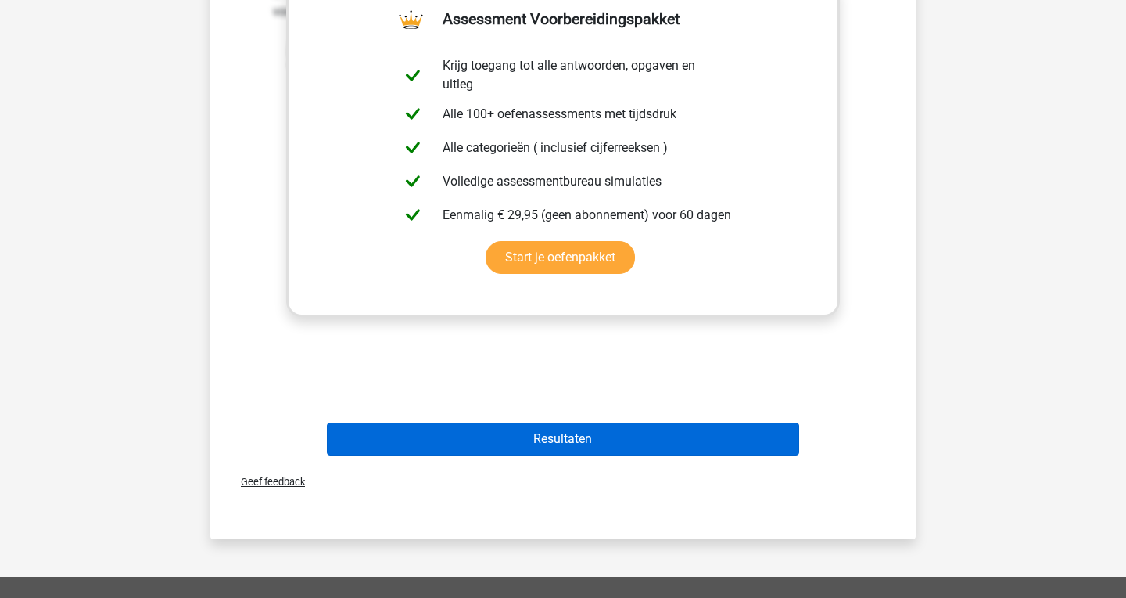
click at [604, 430] on button "Resultaten" at bounding box center [563, 438] width 473 height 33
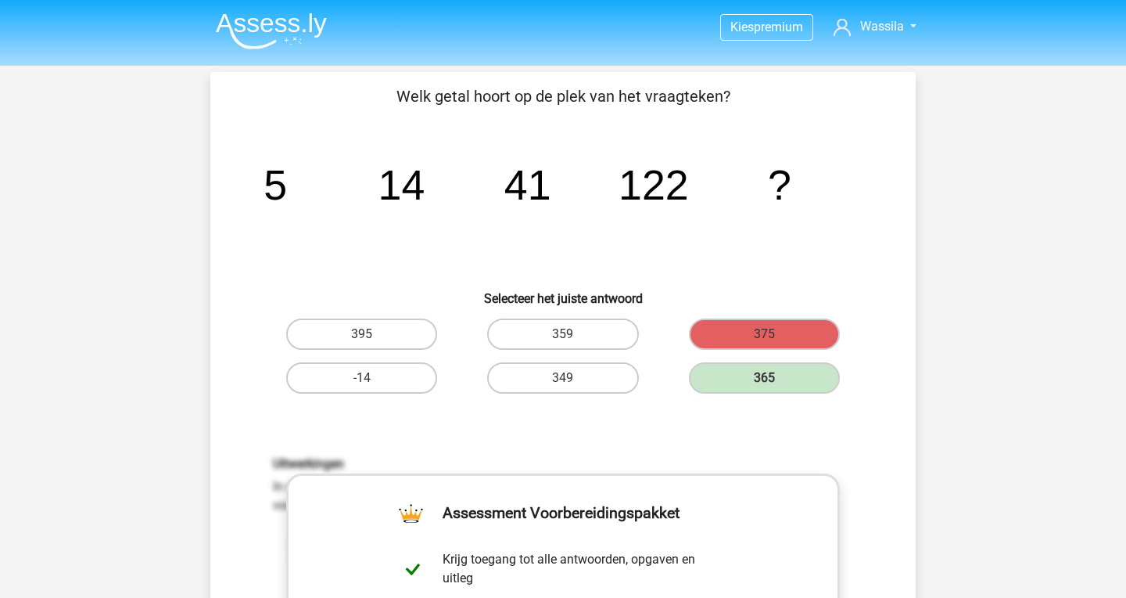
scroll to position [0, 0]
click at [290, 26] on img at bounding box center [271, 31] width 111 height 37
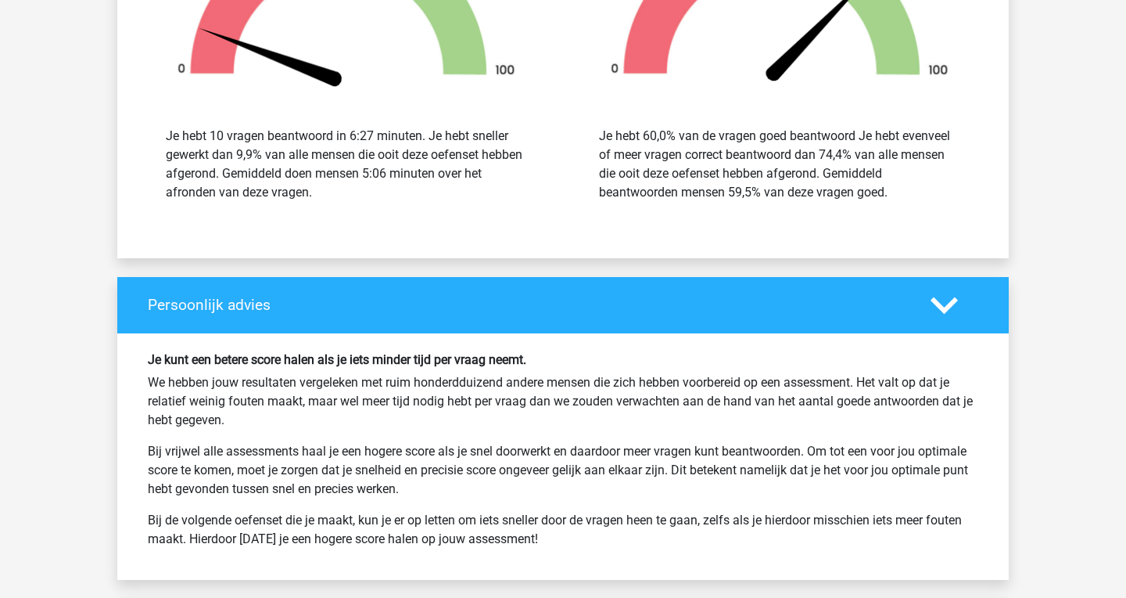
scroll to position [2093, 0]
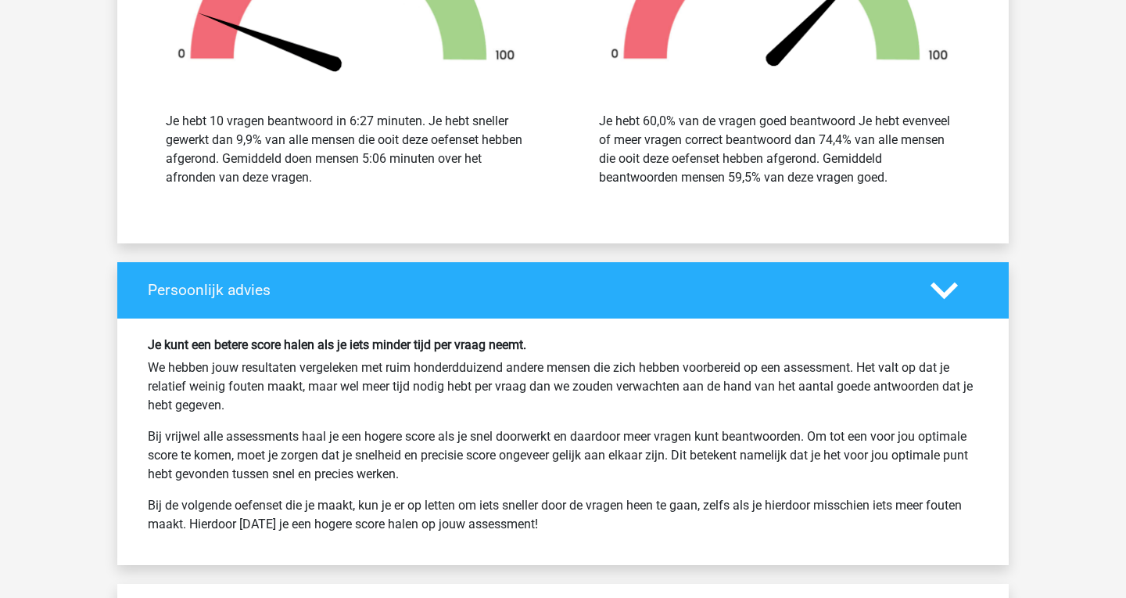
click at [580, 285] on h4 "Persoonlijk advies" at bounding box center [528, 290] width 760 height 18
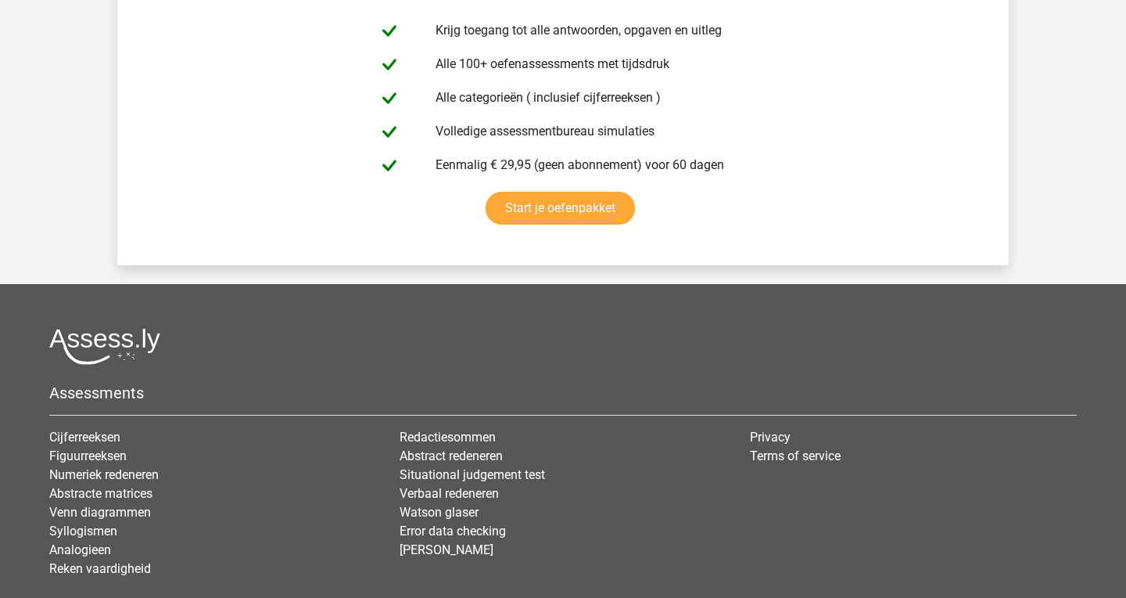
scroll to position [2835, 0]
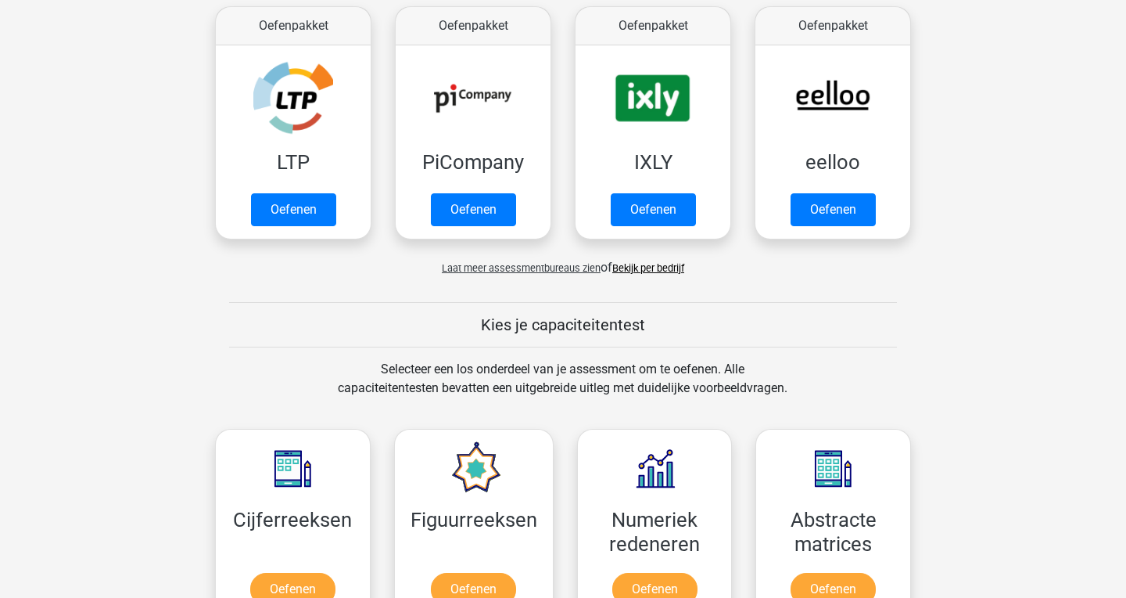
scroll to position [307, 0]
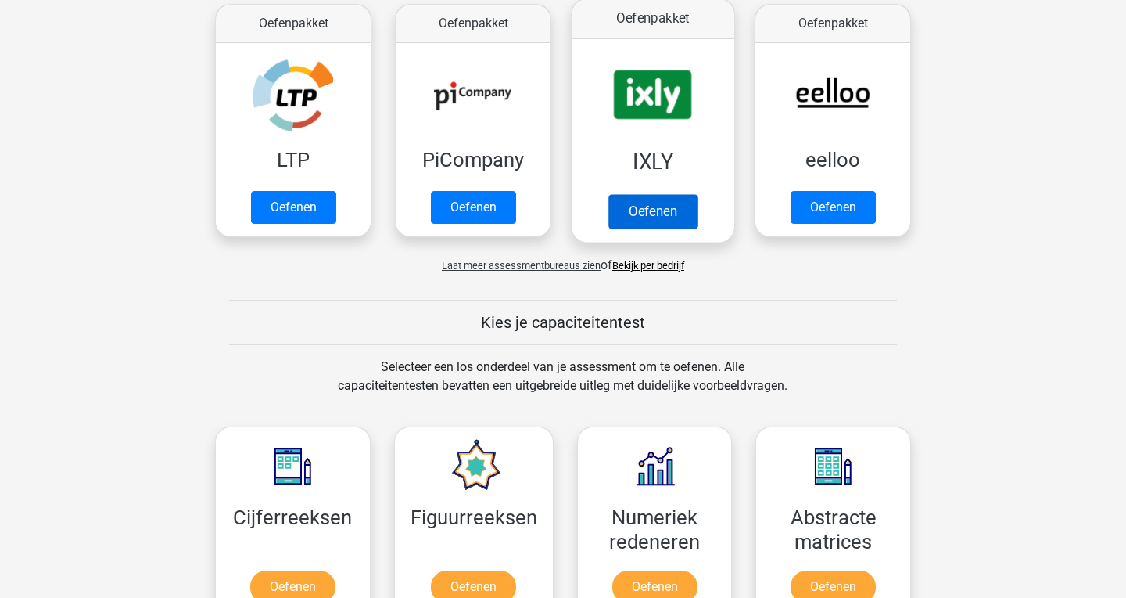
click at [675, 196] on link "Oefenen" at bounding box center [653, 211] width 89 height 34
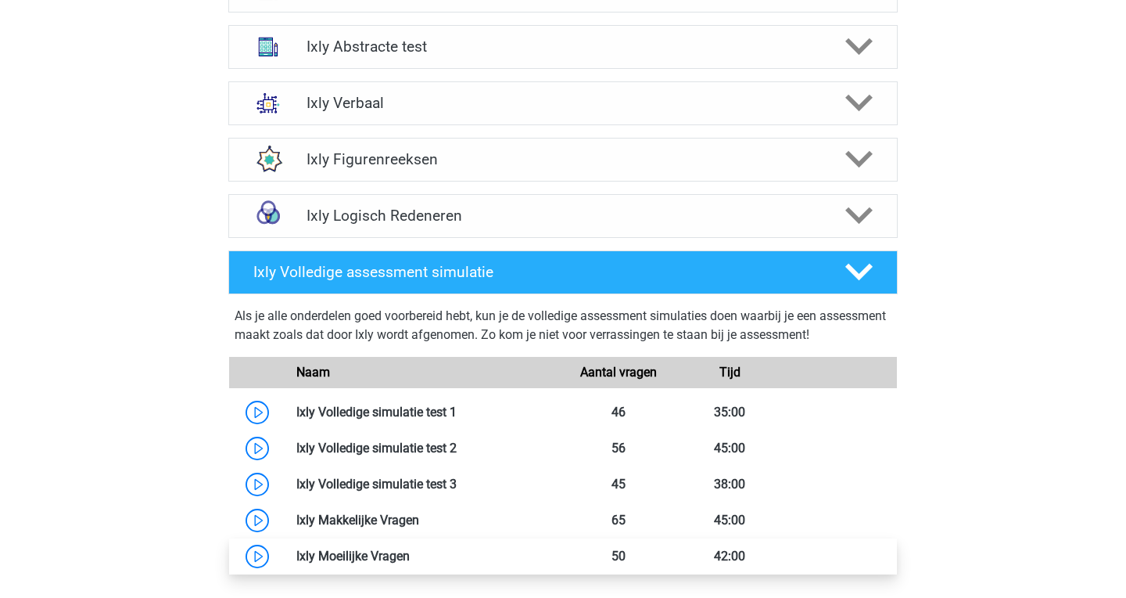
scroll to position [949, 0]
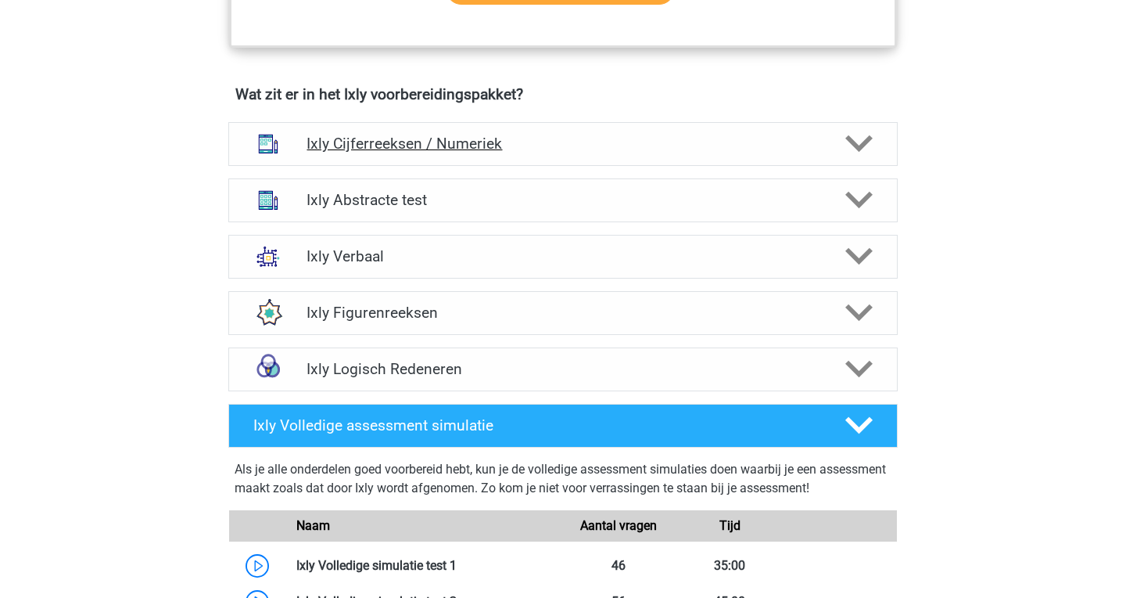
click at [850, 142] on polygon at bounding box center [859, 143] width 27 height 17
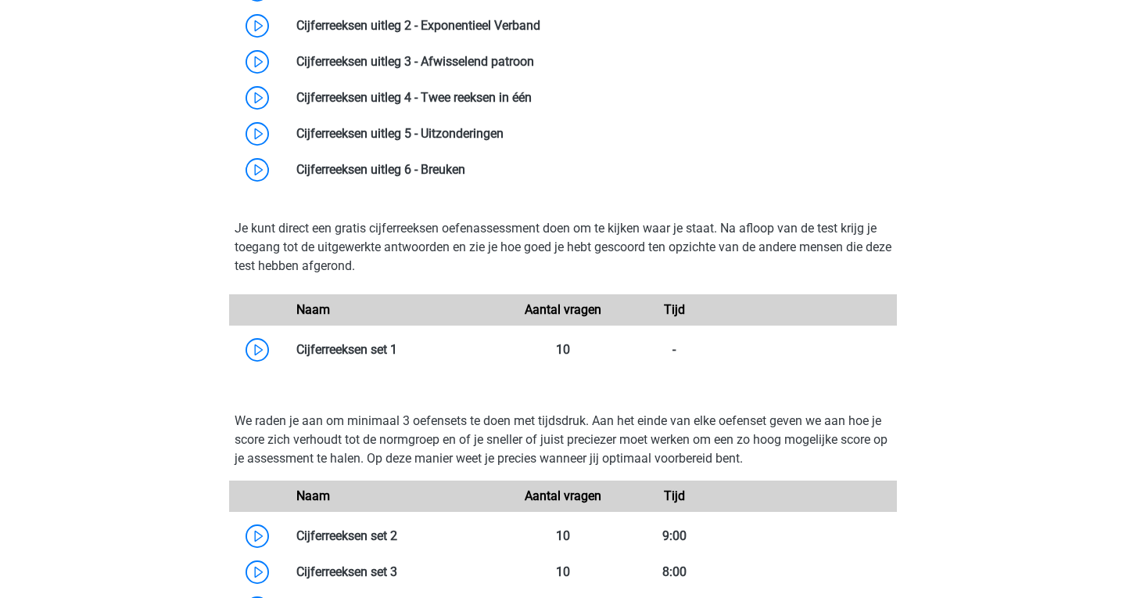
scroll to position [1267, 0]
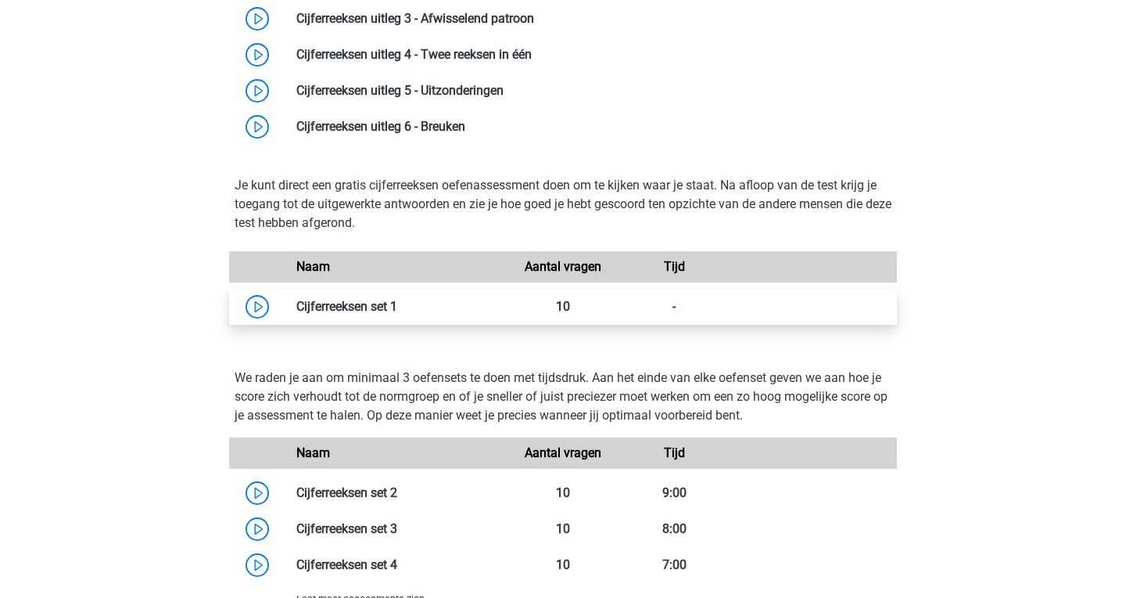
click at [397, 299] on link at bounding box center [397, 306] width 0 height 15
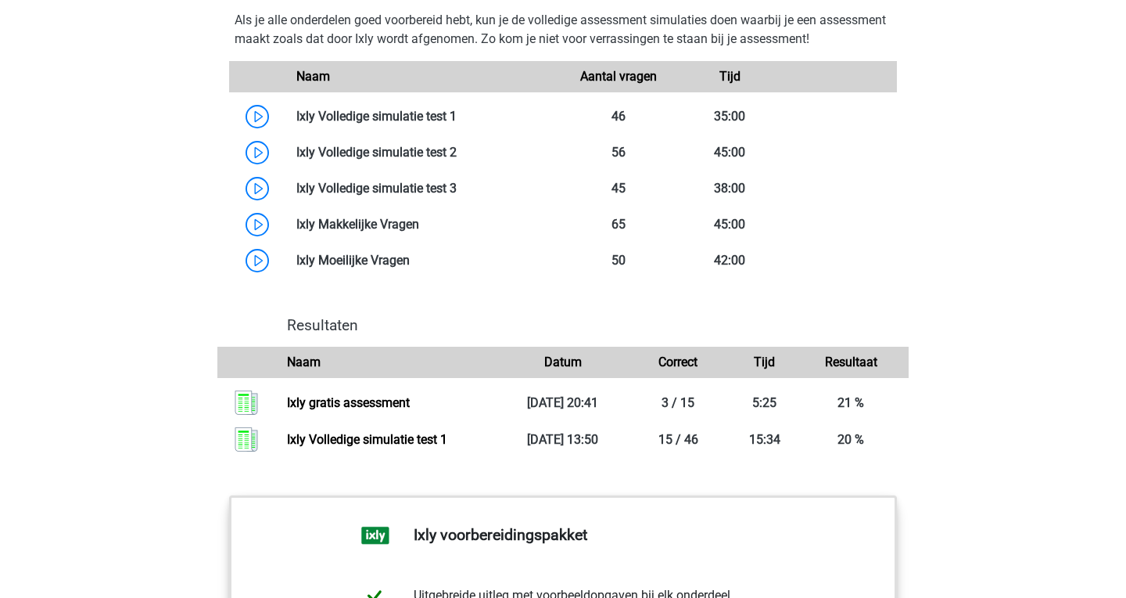
scroll to position [2399, 0]
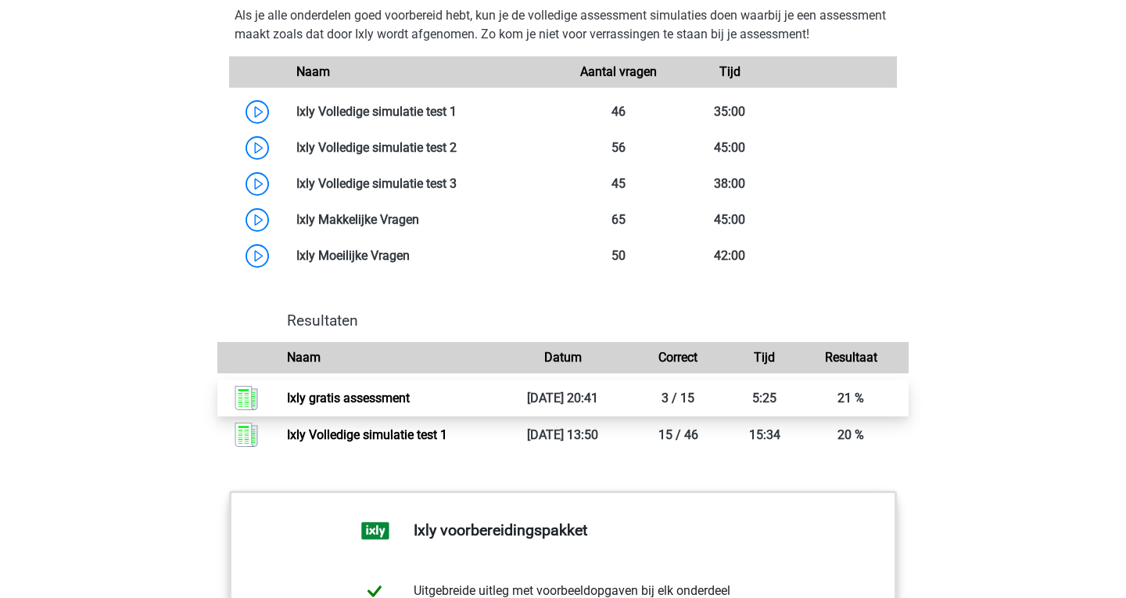
click at [410, 405] on link "Ixly gratis assessment" at bounding box center [348, 397] width 123 height 15
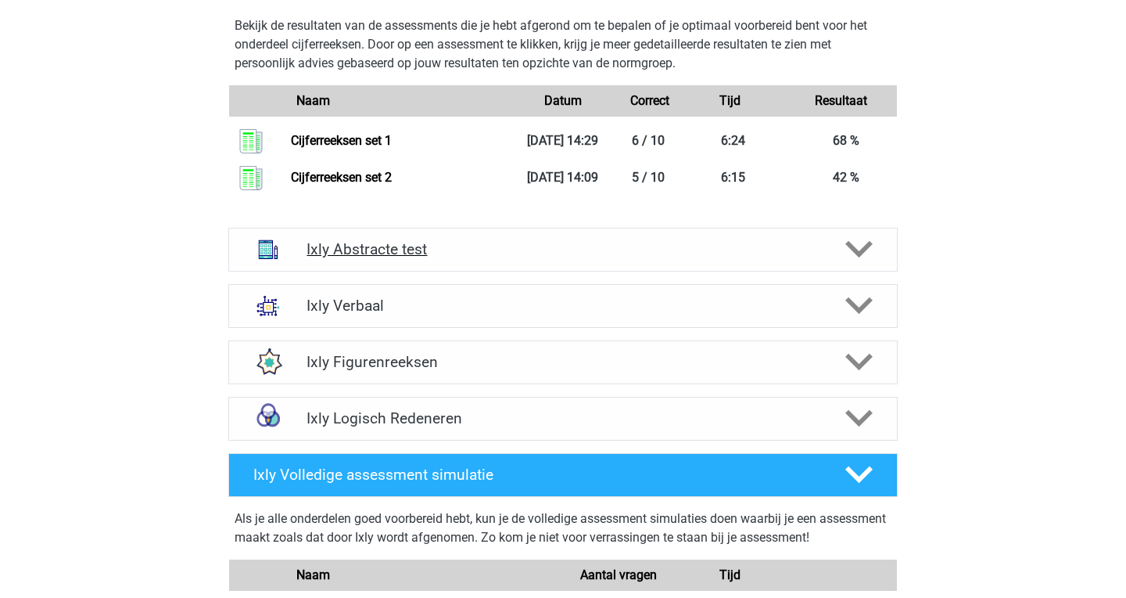
scroll to position [1895, 0]
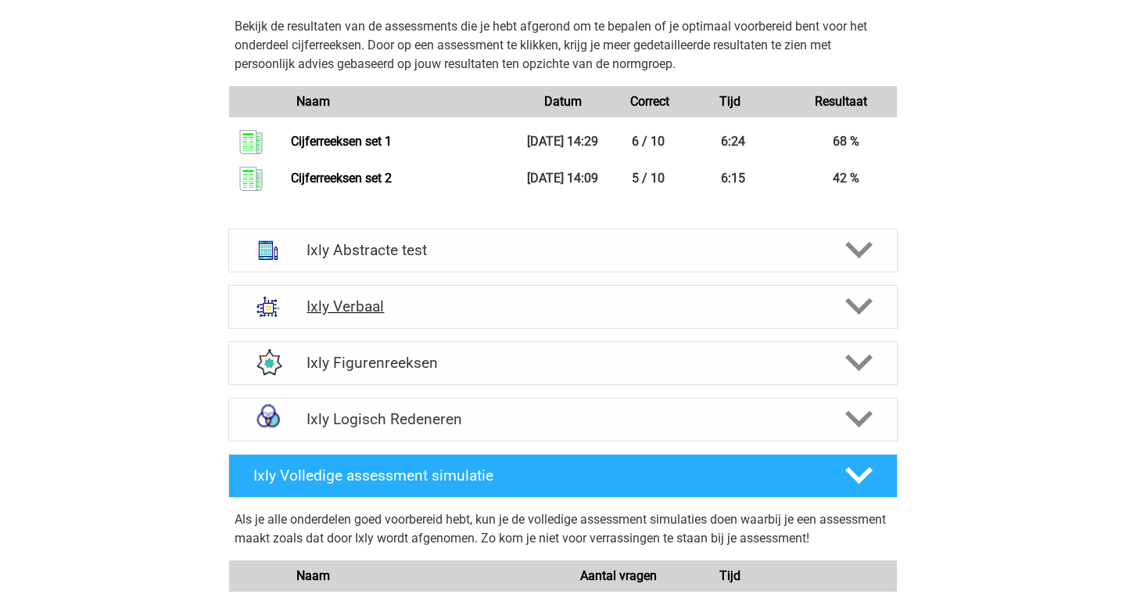
click at [397, 315] on h4 "Ixly Verbaal" at bounding box center [563, 306] width 512 height 18
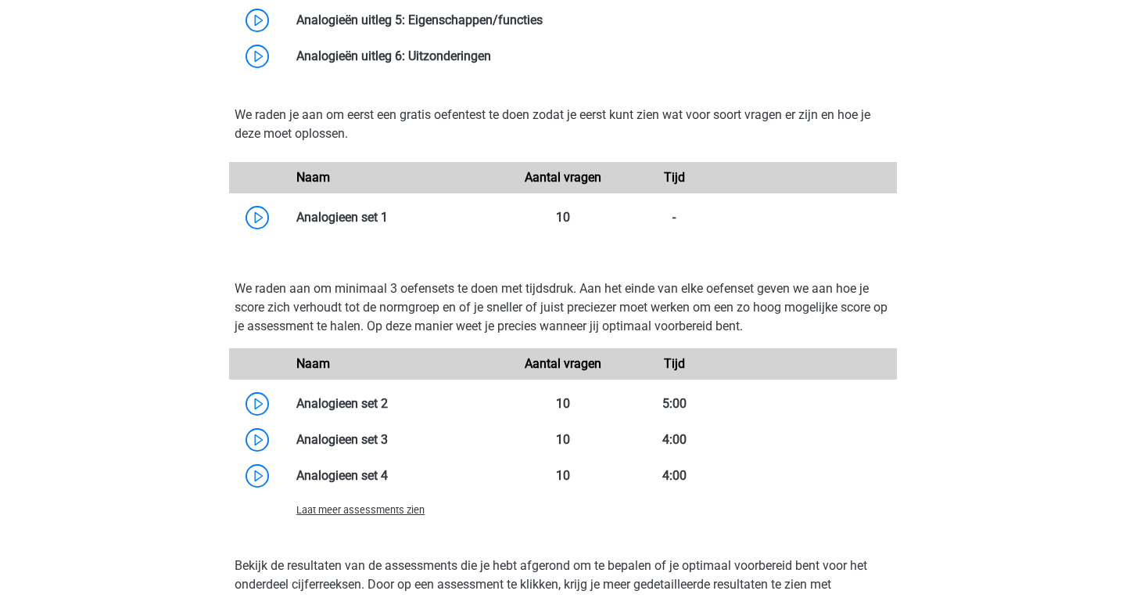
scroll to position [2620, 0]
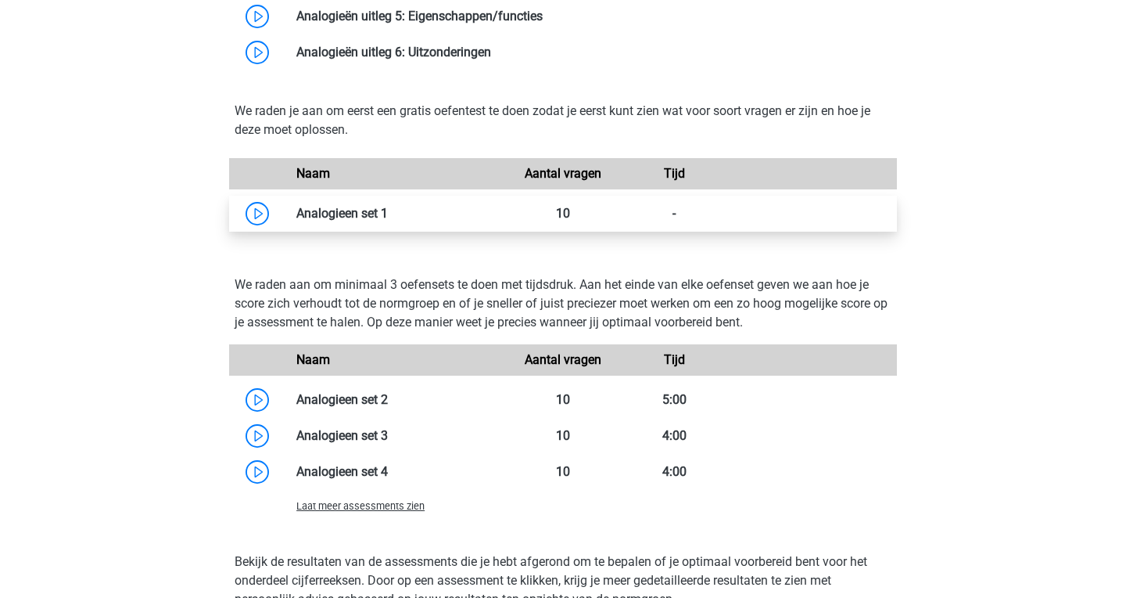
click at [388, 221] on link at bounding box center [388, 213] width 0 height 15
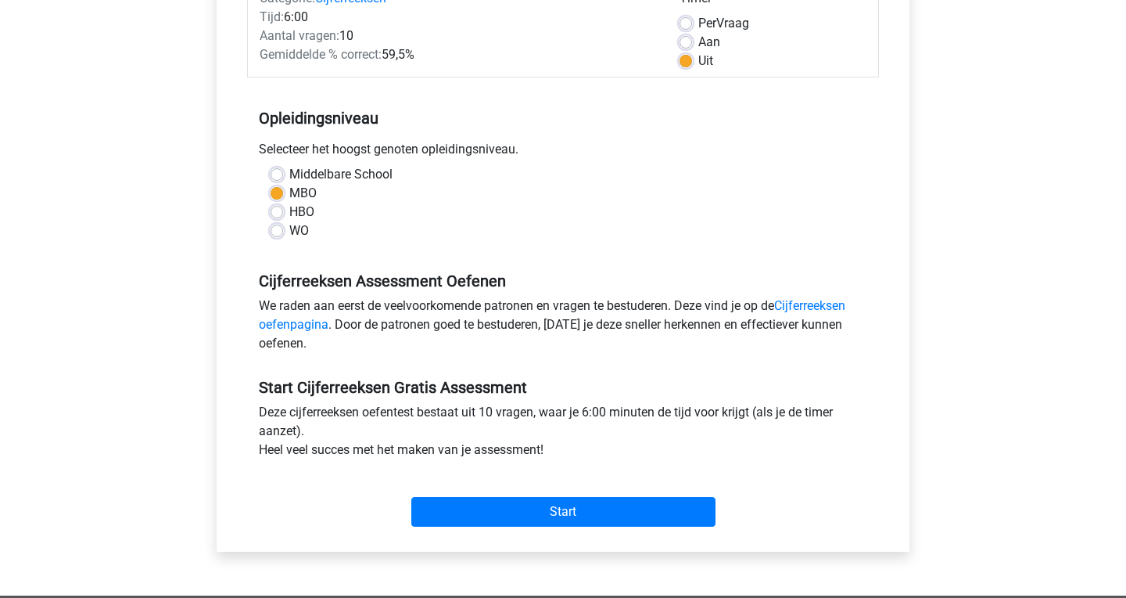
scroll to position [188, 0]
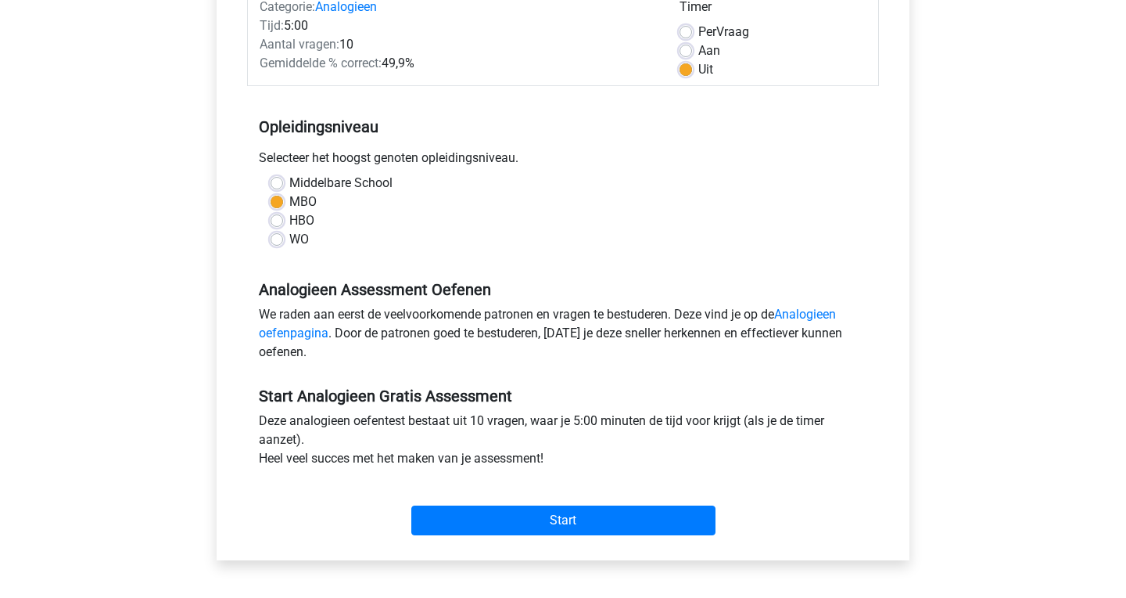
scroll to position [219, 0]
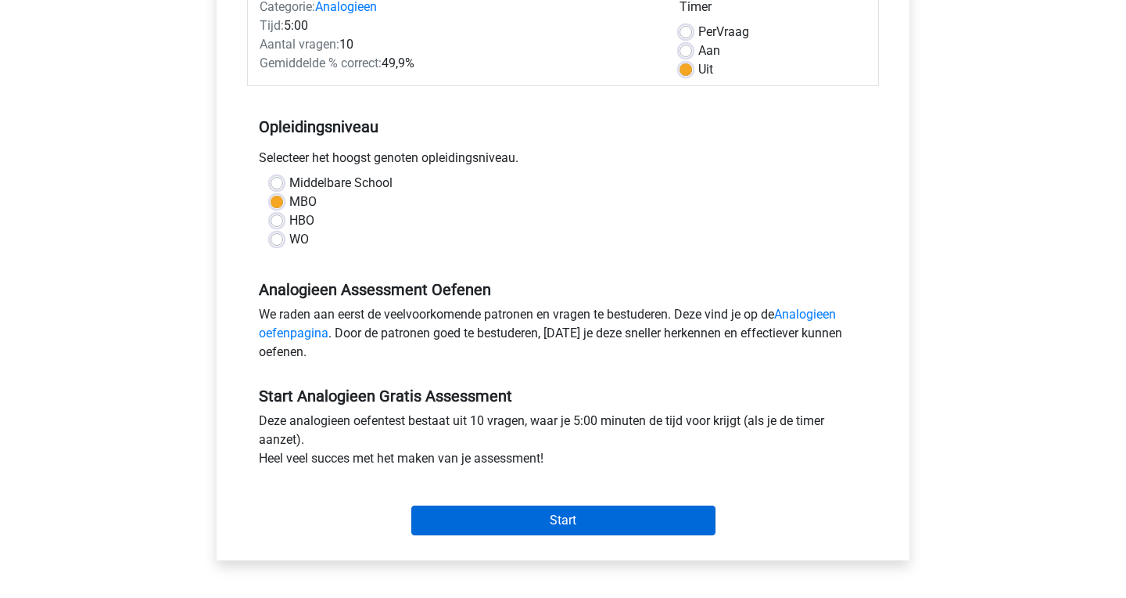
click at [488, 519] on input "Start" at bounding box center [563, 520] width 304 height 30
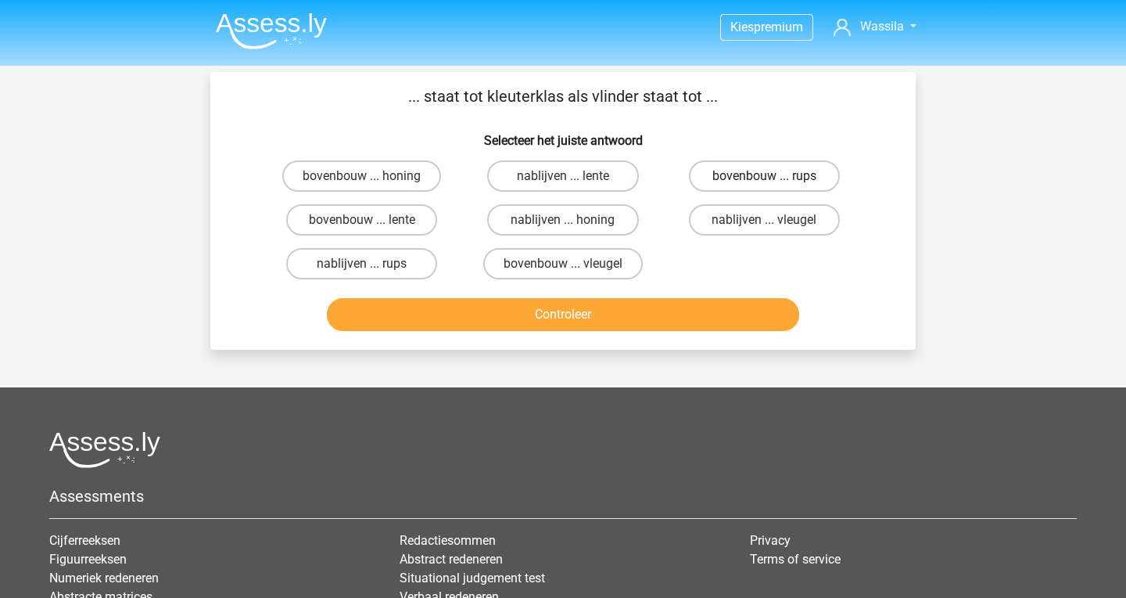
click at [711, 165] on label "bovenbouw ... rups" at bounding box center [764, 175] width 151 height 31
click at [764, 176] on input "bovenbouw ... rups" at bounding box center [769, 181] width 10 height 10
radio input "true"
click at [587, 321] on button "Controleer" at bounding box center [563, 314] width 473 height 33
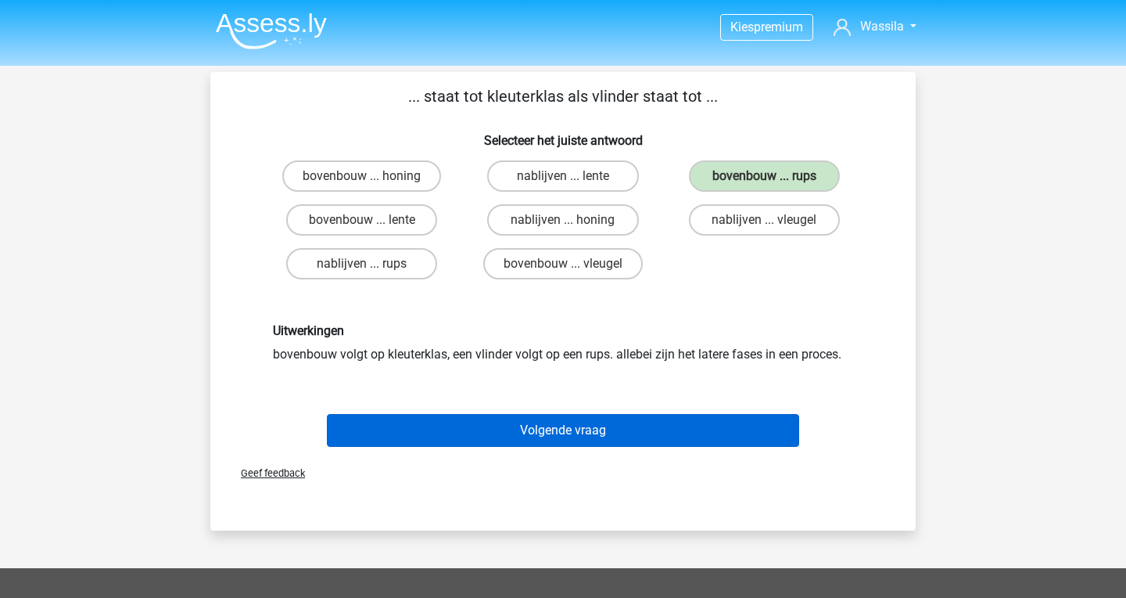
click at [567, 420] on button "Volgende vraag" at bounding box center [563, 430] width 473 height 33
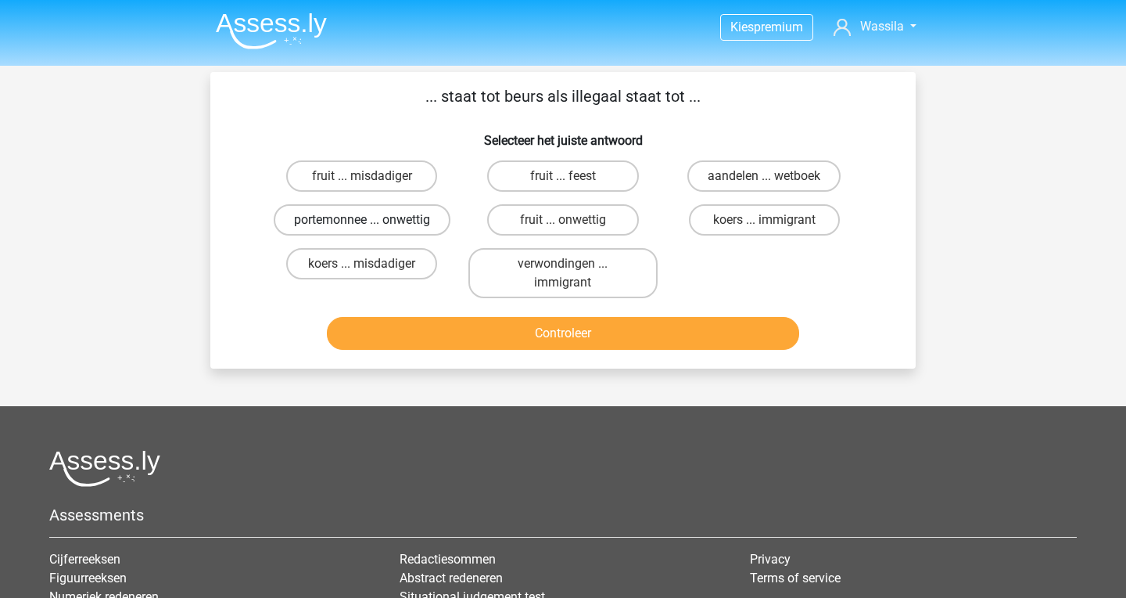
click at [429, 216] on label "portemonnee ... onwettig" at bounding box center [362, 219] width 177 height 31
click at [372, 220] on input "portemonnee ... onwettig" at bounding box center [367, 225] width 10 height 10
radio input "true"
click at [420, 332] on button "Controleer" at bounding box center [563, 333] width 473 height 33
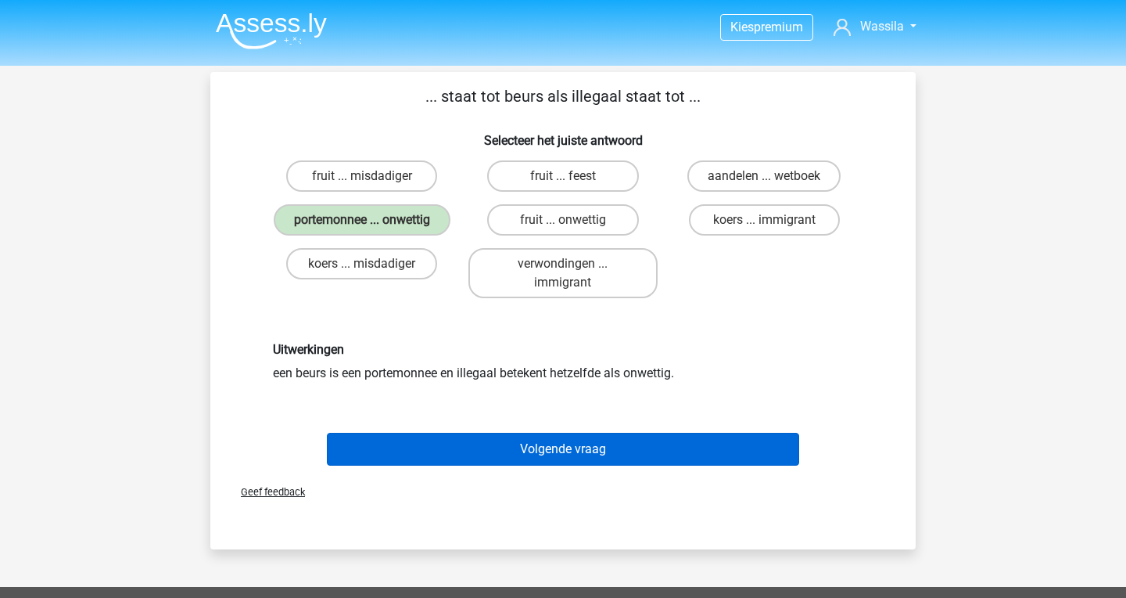
click at [457, 454] on button "Volgende vraag" at bounding box center [563, 449] width 473 height 33
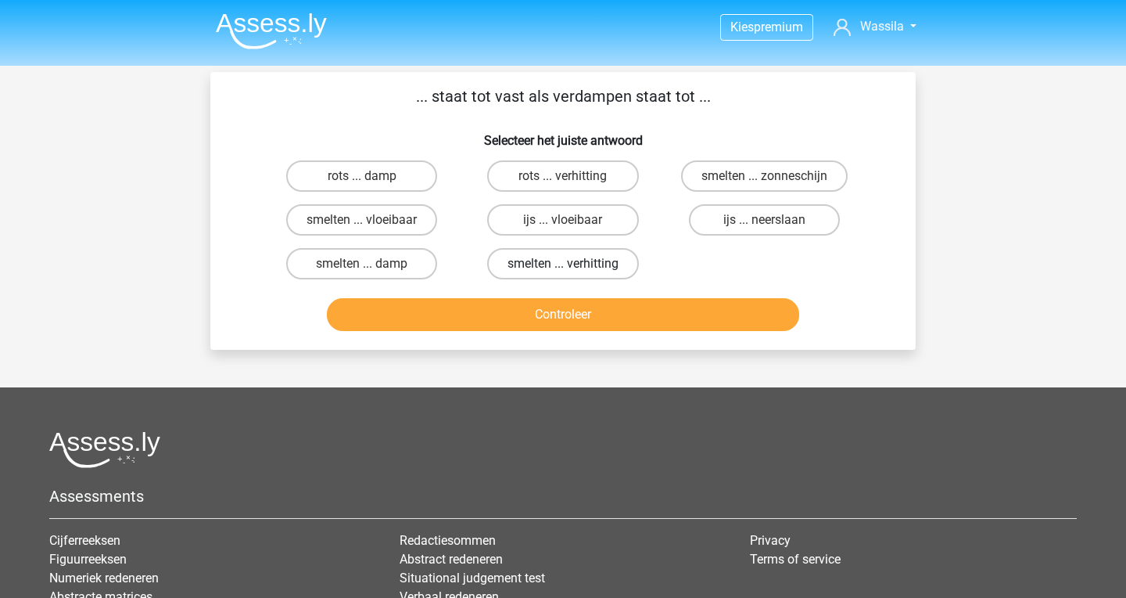
click at [513, 273] on label "smelten ... verhitting" at bounding box center [563, 263] width 152 height 31
click at [563, 273] on input "smelten ... verhitting" at bounding box center [568, 269] width 10 height 10
radio input "true"
click at [501, 313] on button "Controleer" at bounding box center [563, 314] width 473 height 33
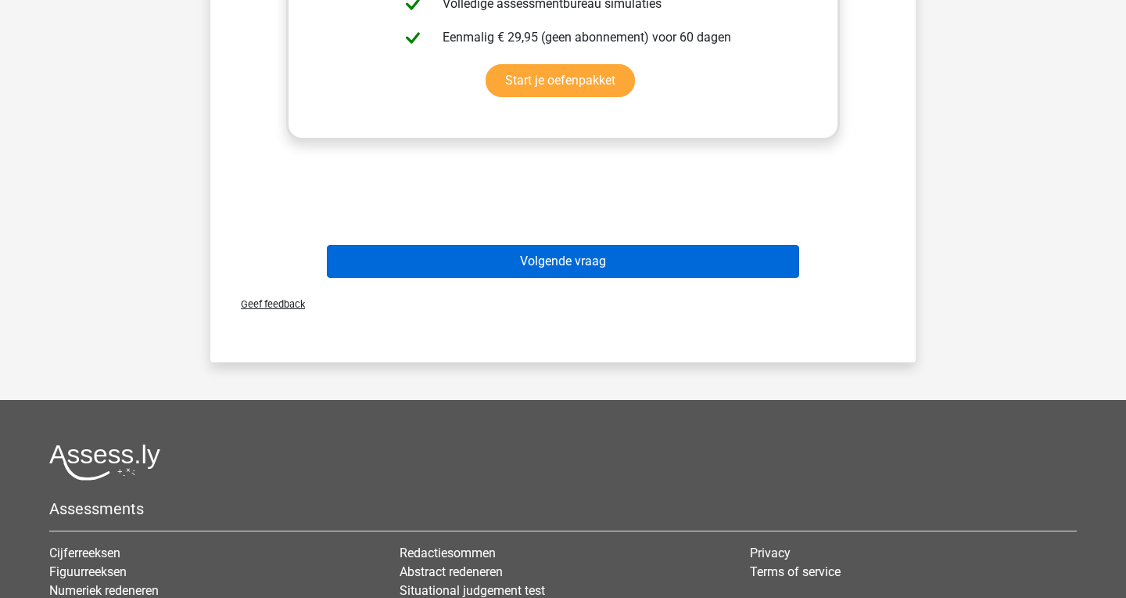
click at [495, 264] on button "Volgende vraag" at bounding box center [563, 261] width 473 height 33
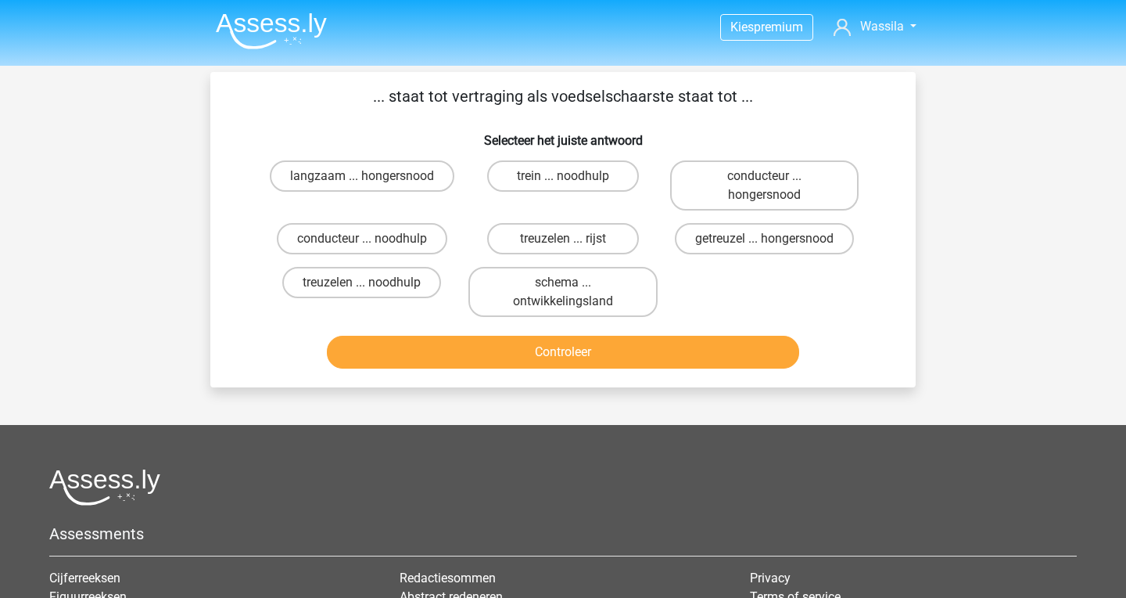
click at [362, 282] on input "treuzelen ... noodhulp" at bounding box center [367, 287] width 10 height 10
radio input "true"
click at [403, 357] on button "Controleer" at bounding box center [563, 352] width 473 height 33
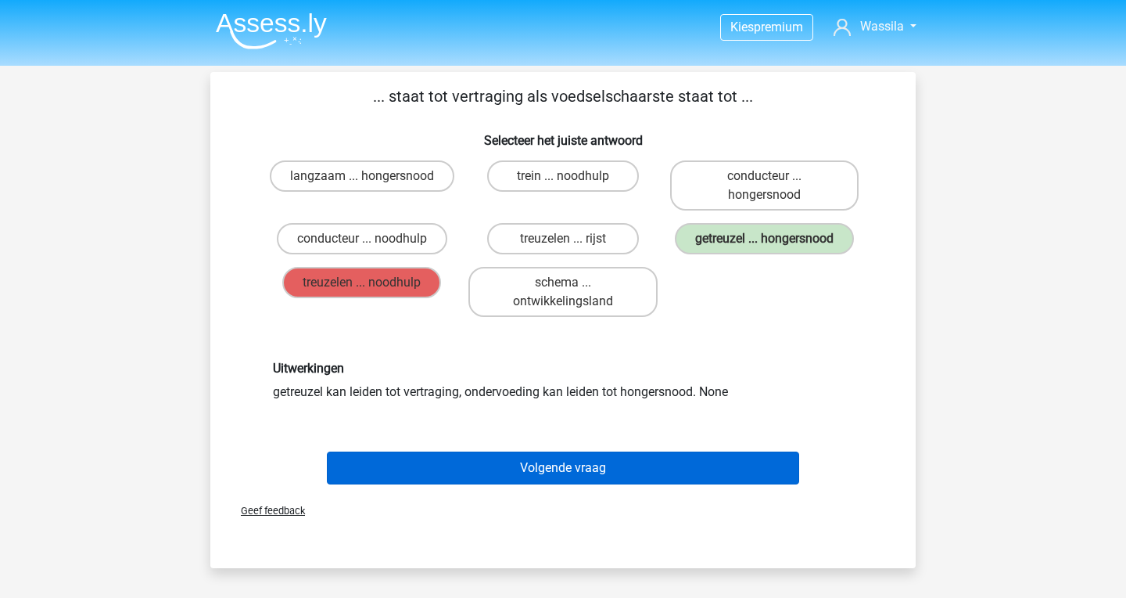
click at [505, 471] on button "Volgende vraag" at bounding box center [563, 467] width 473 height 33
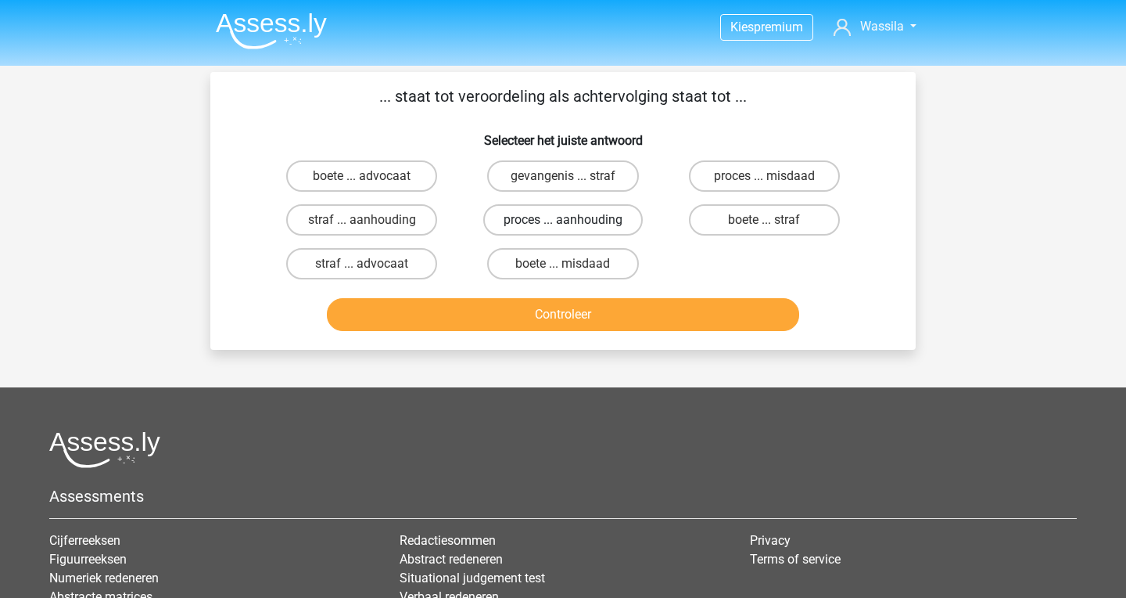
click at [531, 214] on label "proces ... aanhouding" at bounding box center [563, 219] width 160 height 31
click at [563, 220] on input "proces ... aanhouding" at bounding box center [568, 225] width 10 height 10
radio input "true"
click at [543, 304] on button "Controleer" at bounding box center [563, 314] width 473 height 33
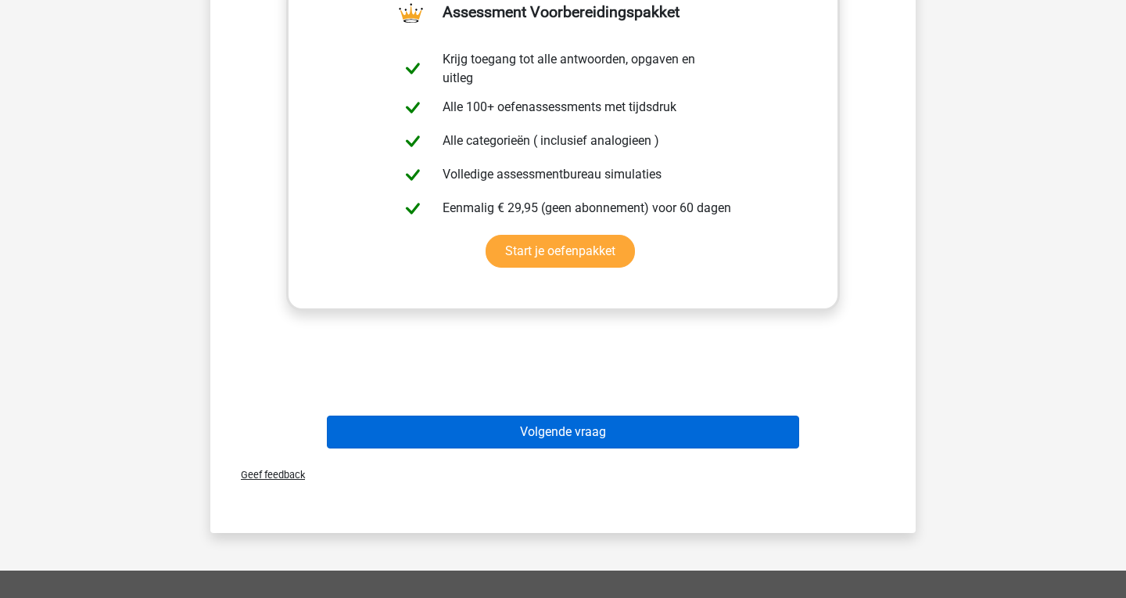
click at [552, 422] on button "Volgende vraag" at bounding box center [563, 431] width 473 height 33
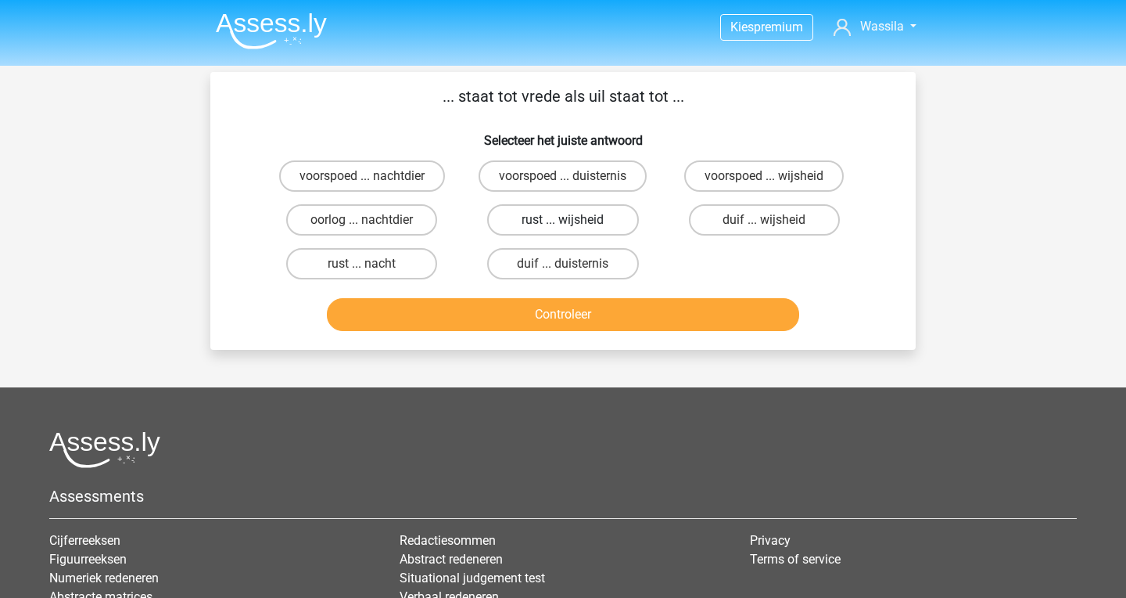
click at [580, 225] on label "rust ... wijsheid" at bounding box center [562, 219] width 151 height 31
click at [573, 225] on input "rust ... wijsheid" at bounding box center [568, 225] width 10 height 10
radio input "true"
click at [587, 315] on button "Controleer" at bounding box center [563, 314] width 473 height 33
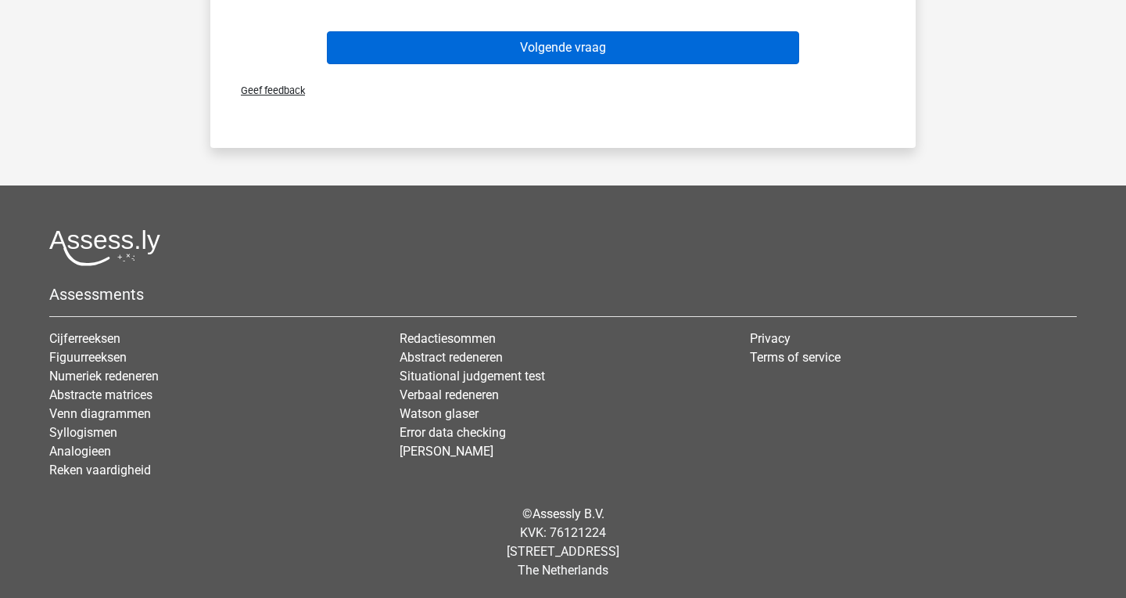
click at [544, 42] on button "Volgende vraag" at bounding box center [563, 47] width 473 height 33
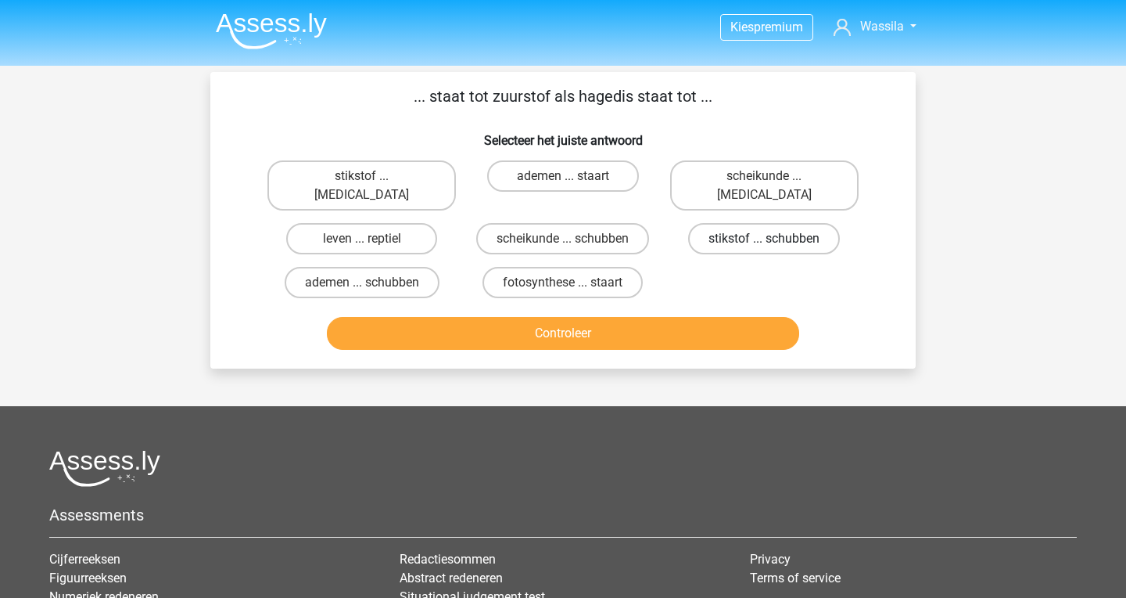
click at [700, 223] on label "stikstof ... schubben" at bounding box center [764, 238] width 152 height 31
click at [764, 239] on input "stikstof ... schubben" at bounding box center [769, 244] width 10 height 10
radio input "true"
click at [616, 317] on button "Controleer" at bounding box center [563, 333] width 473 height 33
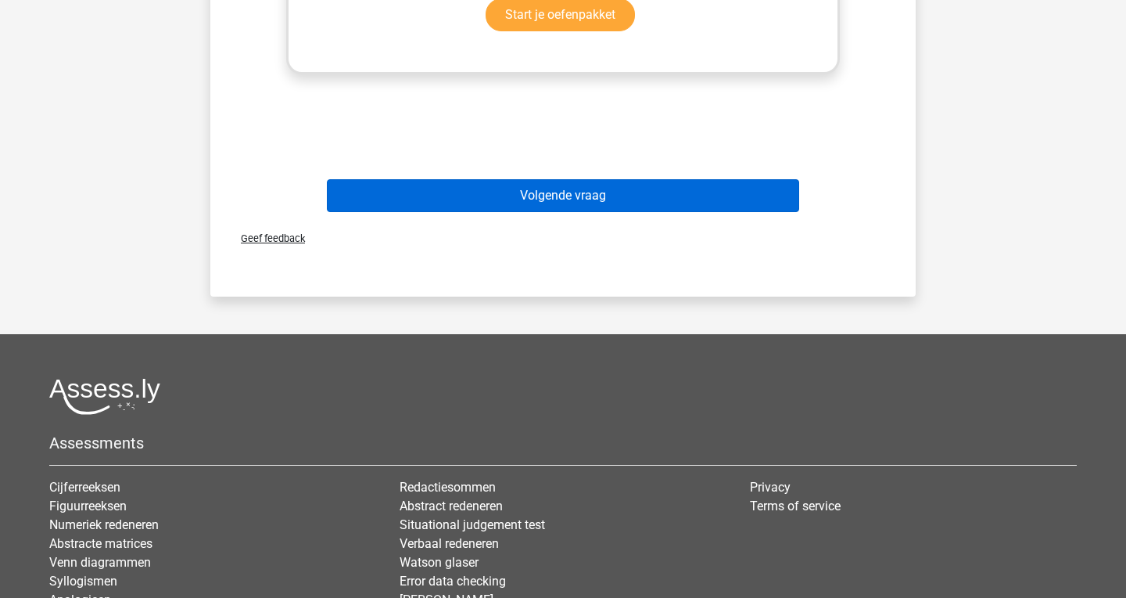
click at [573, 179] on button "Volgende vraag" at bounding box center [563, 195] width 473 height 33
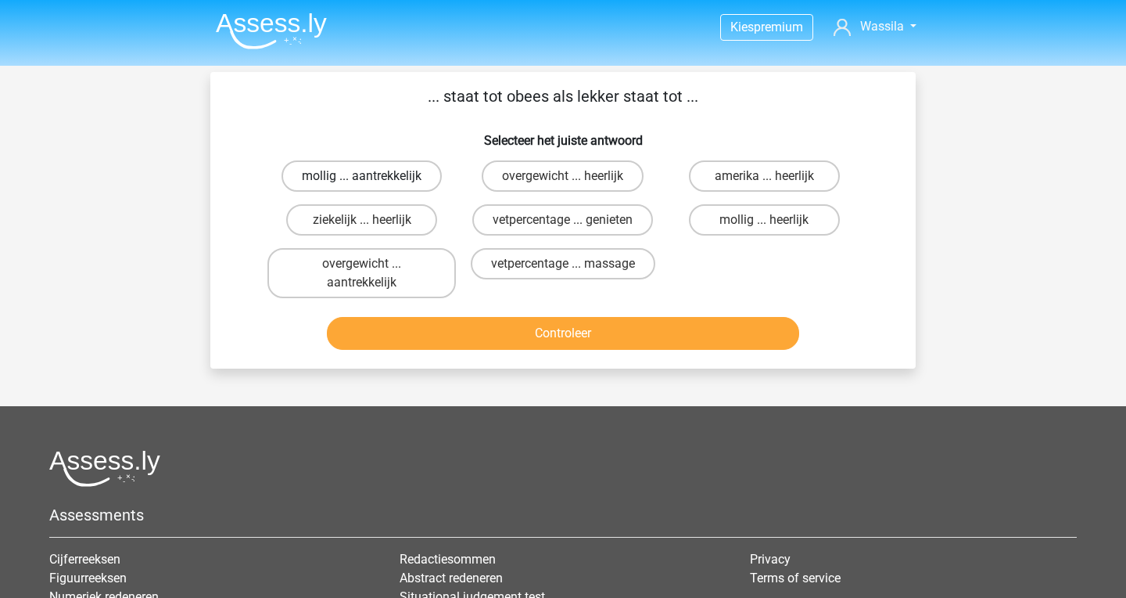
click at [398, 179] on label "mollig ... aantrekkelijk" at bounding box center [362, 175] width 160 height 31
click at [372, 179] on input "mollig ... aantrekkelijk" at bounding box center [367, 181] width 10 height 10
radio input "true"
click at [456, 327] on button "Controleer" at bounding box center [563, 333] width 473 height 33
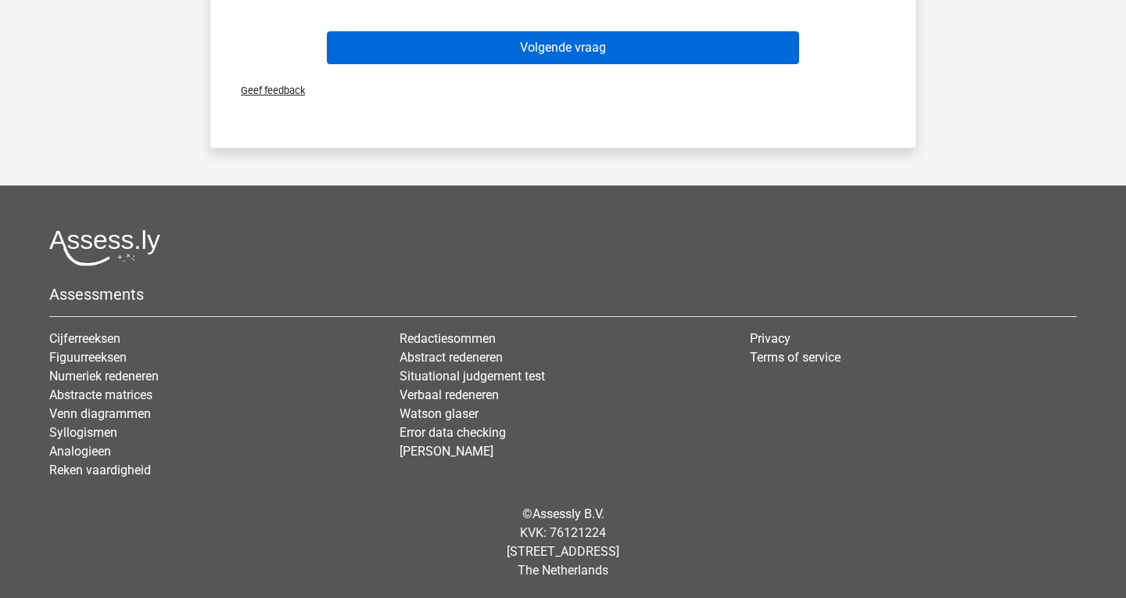
click at [486, 40] on button "Volgende vraag" at bounding box center [563, 47] width 473 height 33
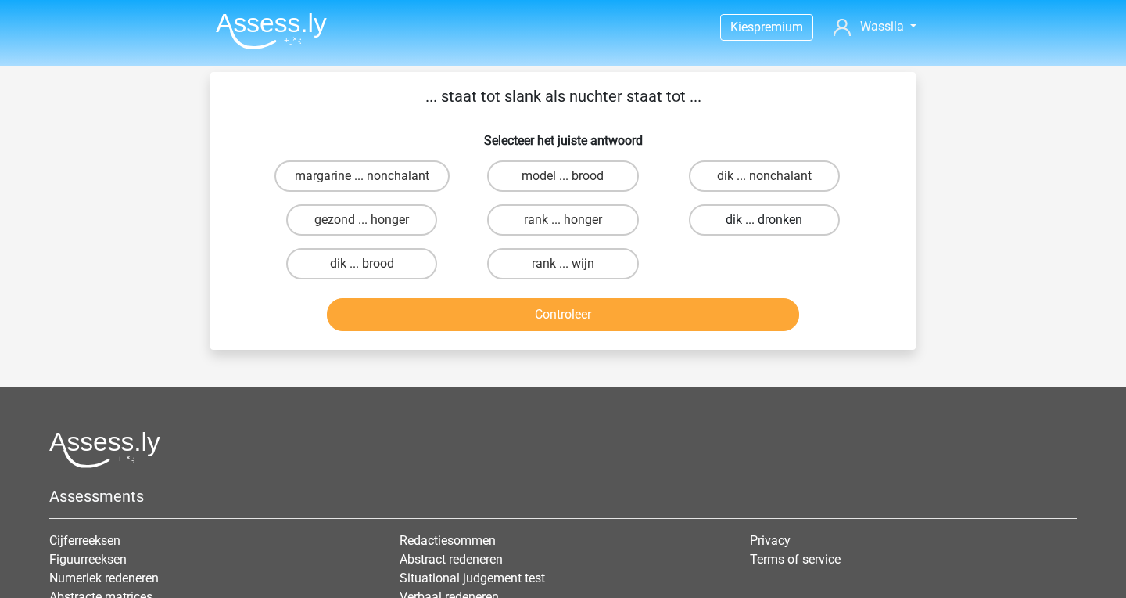
click at [724, 212] on label "dik ... dronken" at bounding box center [764, 219] width 151 height 31
click at [764, 220] on input "dik ... dronken" at bounding box center [769, 225] width 10 height 10
radio input "true"
click at [608, 326] on button "Controleer" at bounding box center [563, 314] width 473 height 33
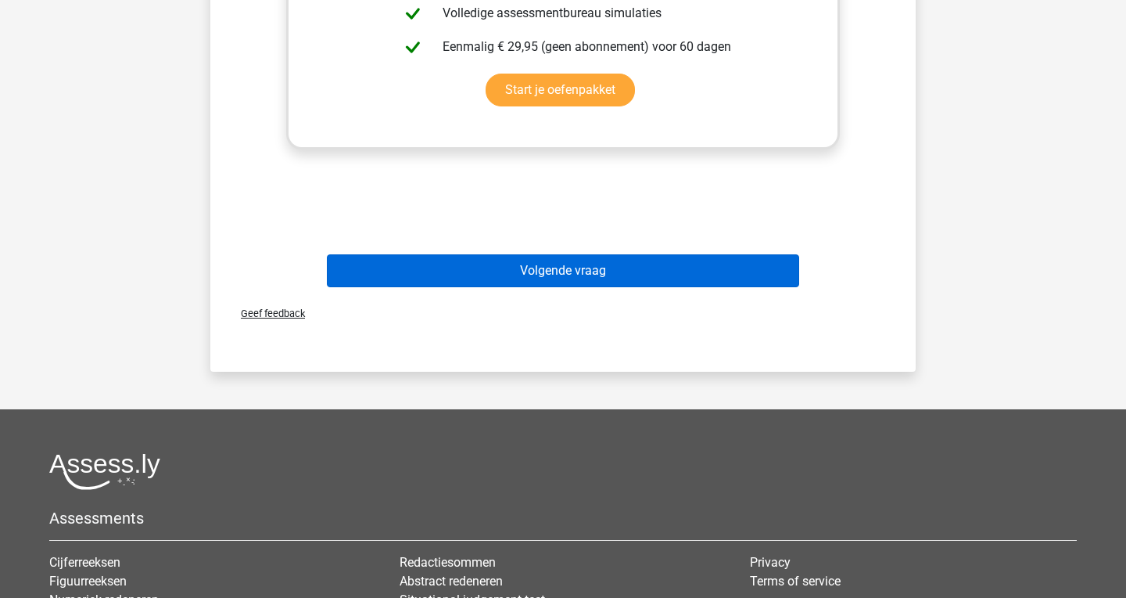
click at [549, 274] on button "Volgende vraag" at bounding box center [563, 270] width 473 height 33
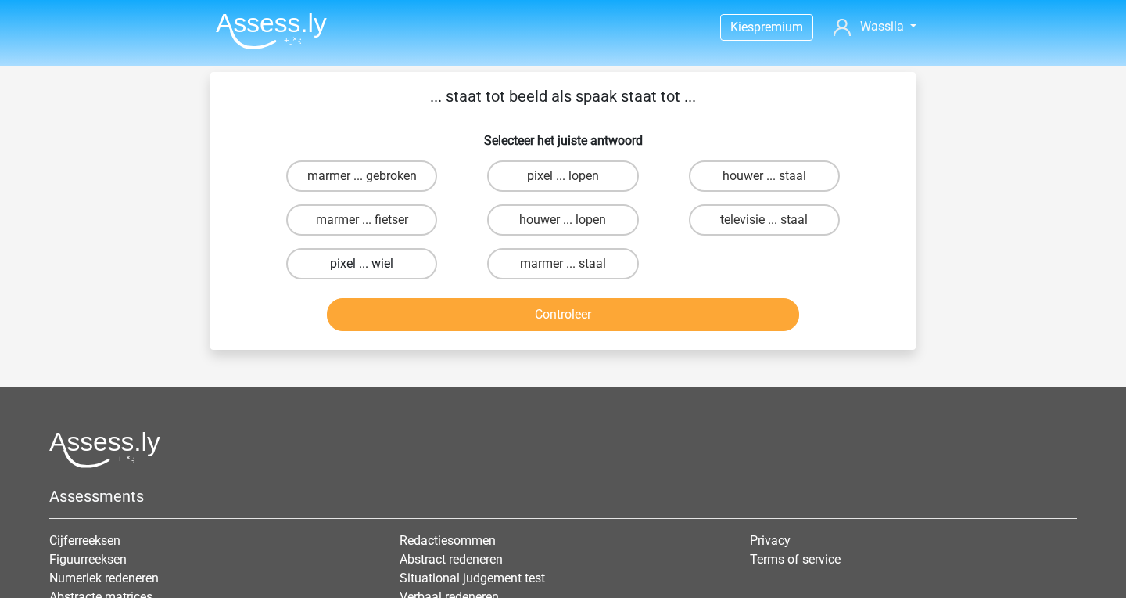
click at [401, 269] on label "pixel ... wiel" at bounding box center [361, 263] width 151 height 31
click at [372, 269] on input "pixel ... wiel" at bounding box center [367, 269] width 10 height 10
radio input "true"
click at [404, 320] on button "Controleer" at bounding box center [563, 314] width 473 height 33
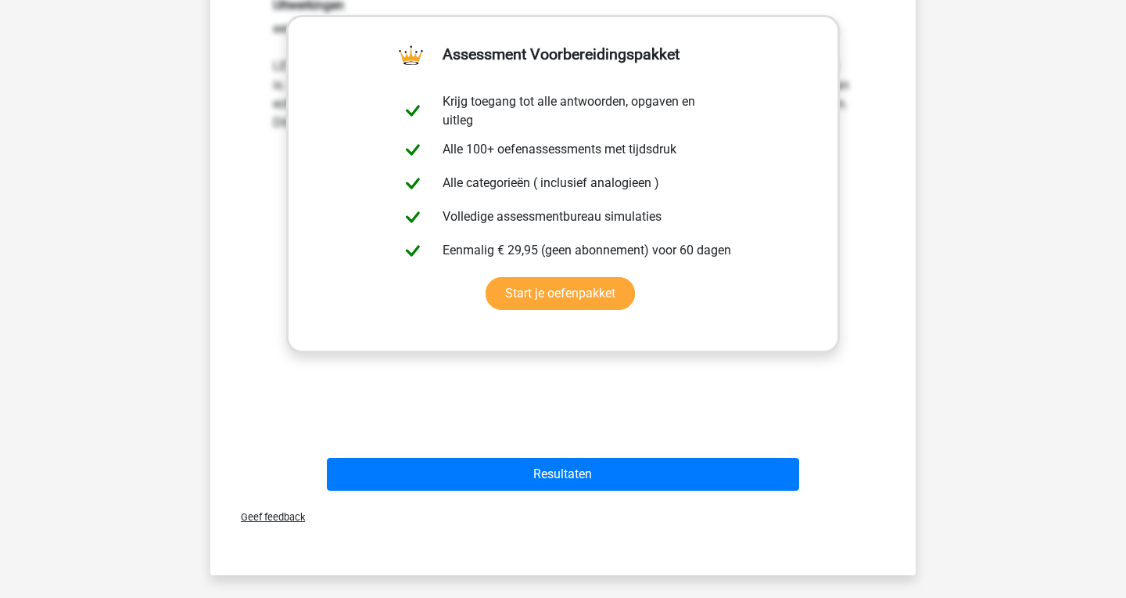
scroll to position [476, 0]
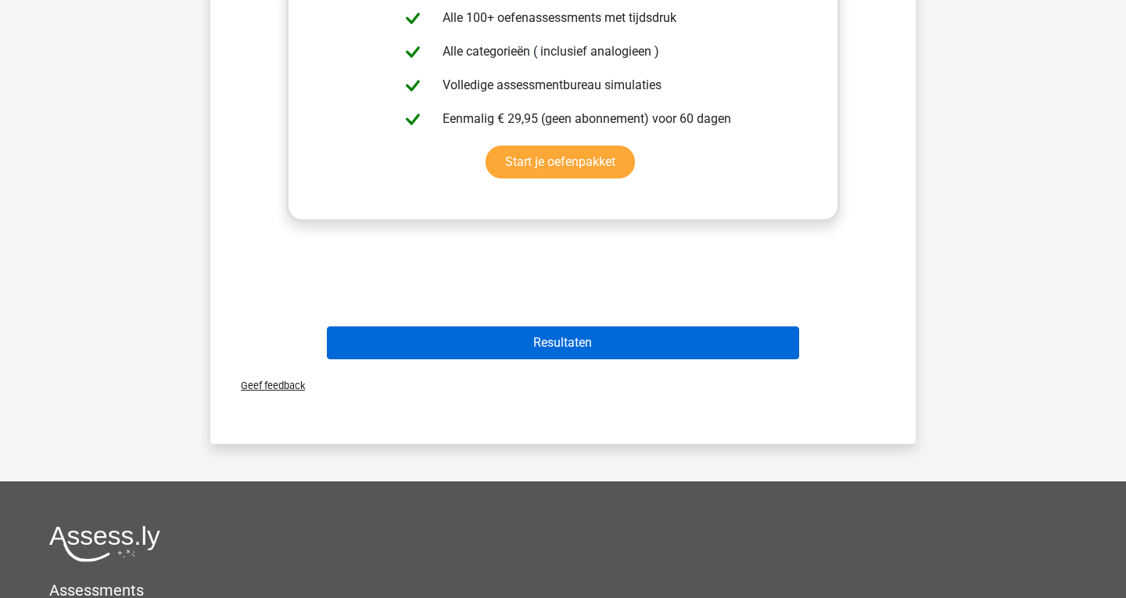
click at [416, 352] on button "Resultaten" at bounding box center [563, 342] width 473 height 33
click at [419, 343] on button "Resultaten" at bounding box center [563, 342] width 473 height 33
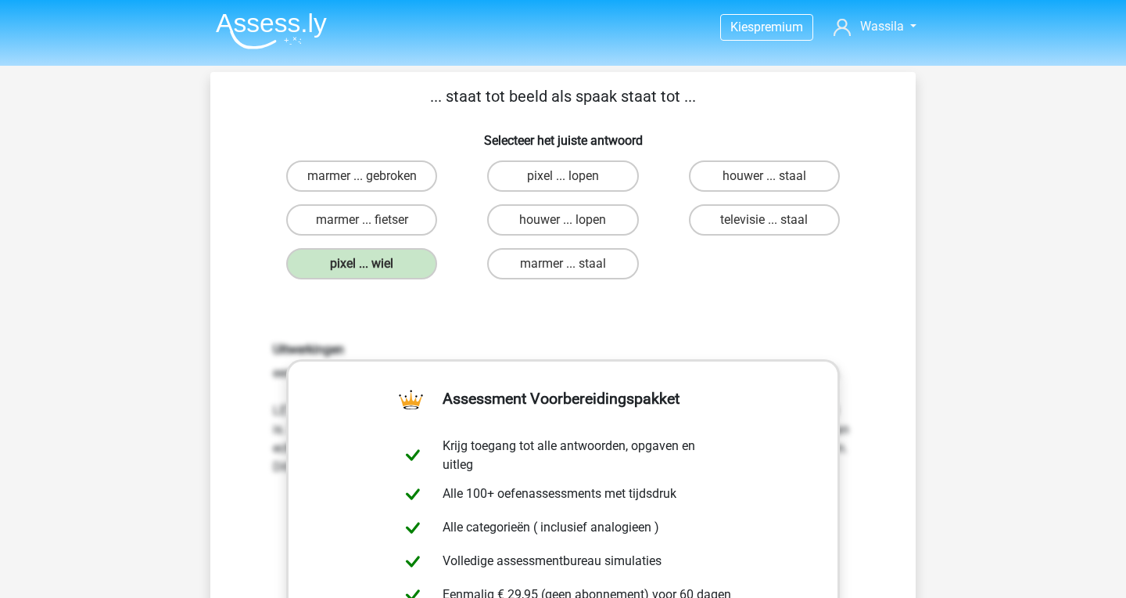
scroll to position [386, 0]
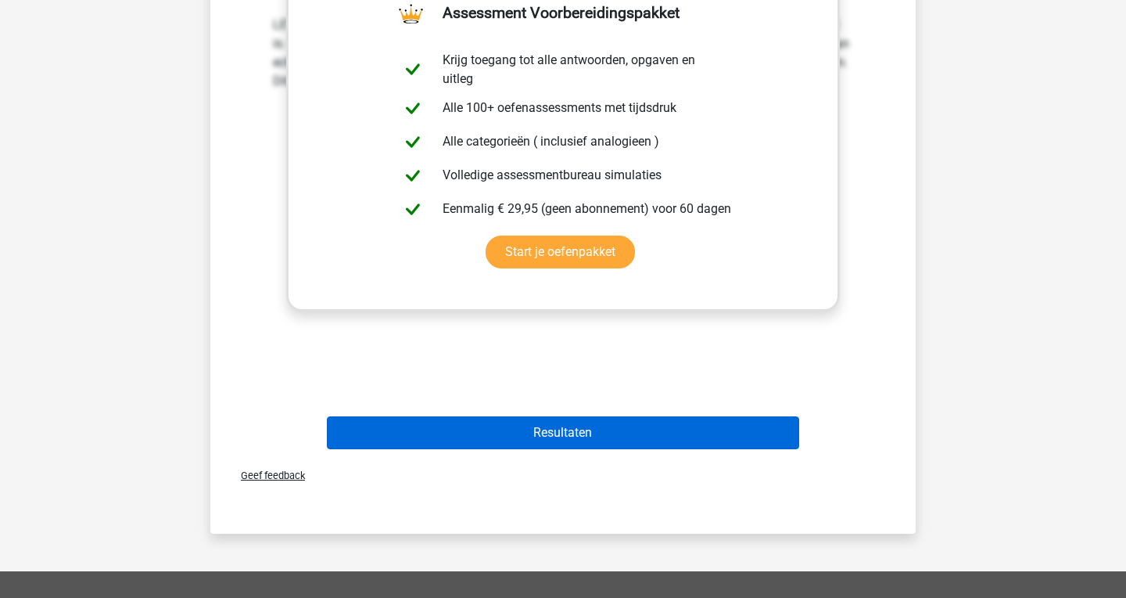
click at [567, 428] on button "Resultaten" at bounding box center [563, 432] width 473 height 33
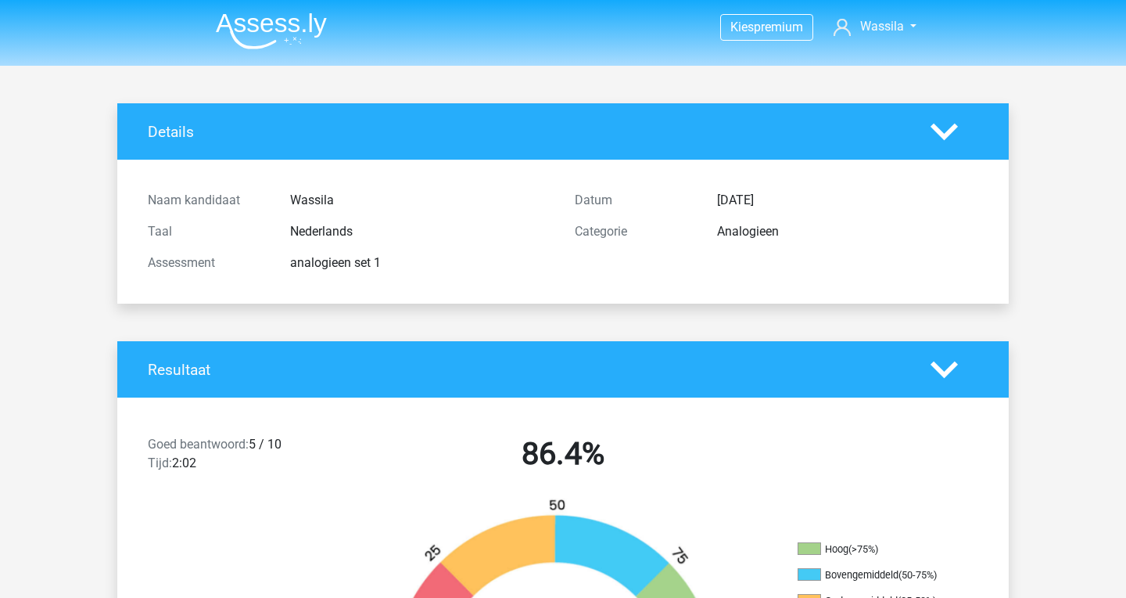
click at [197, 138] on h4 "Details" at bounding box center [528, 132] width 760 height 18
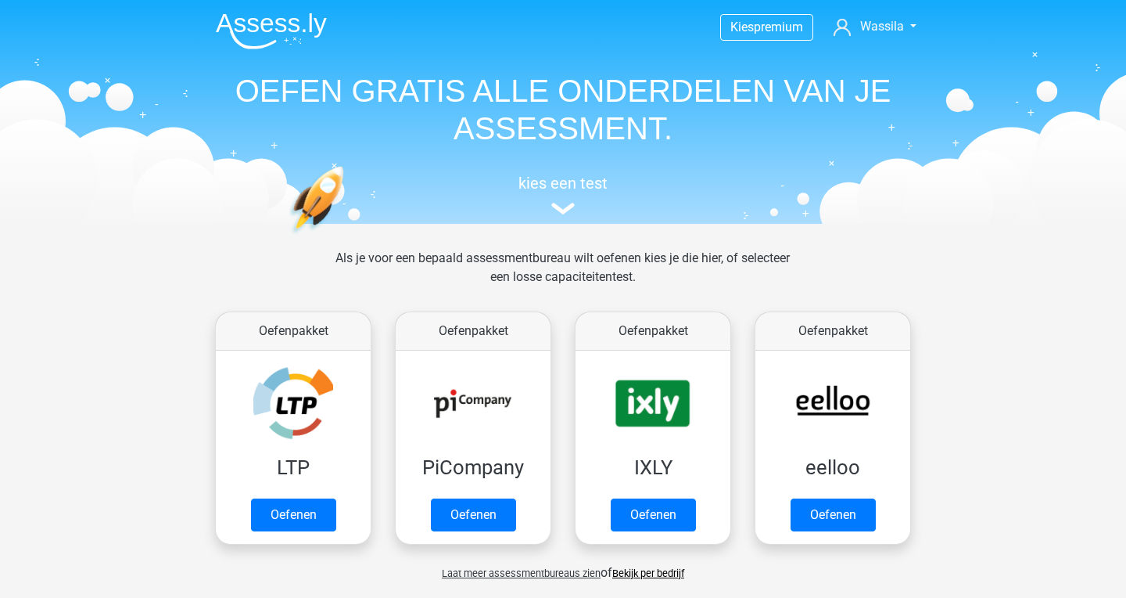
click at [706, 554] on div "Laat meer assessmentbureaus zien of Bekijk per bedrijf" at bounding box center [563, 566] width 720 height 31
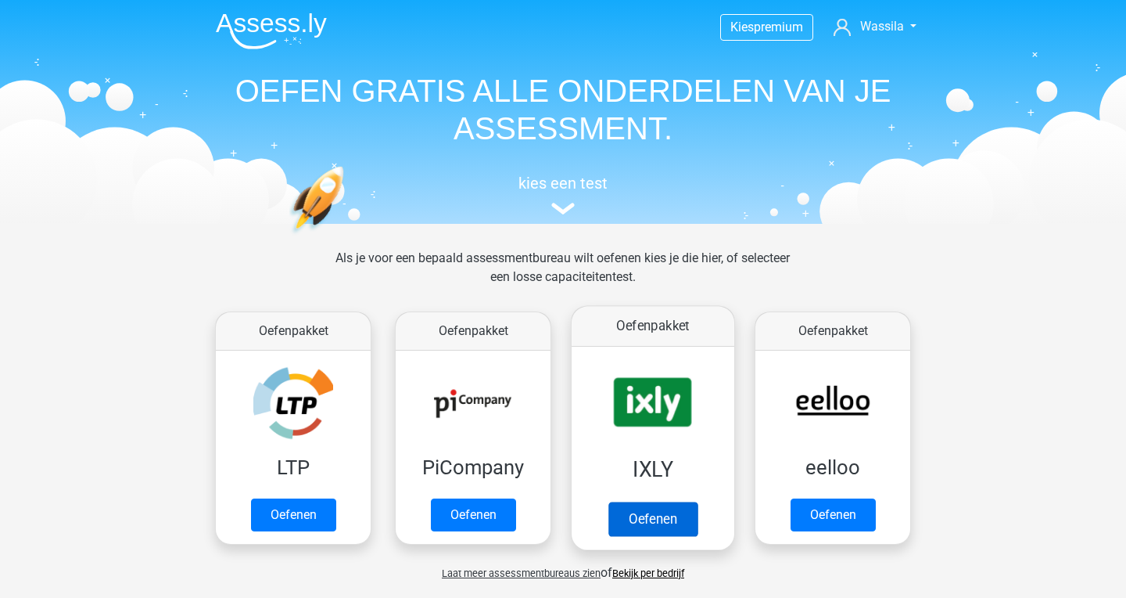
click at [677, 519] on link "Oefenen" at bounding box center [653, 518] width 89 height 34
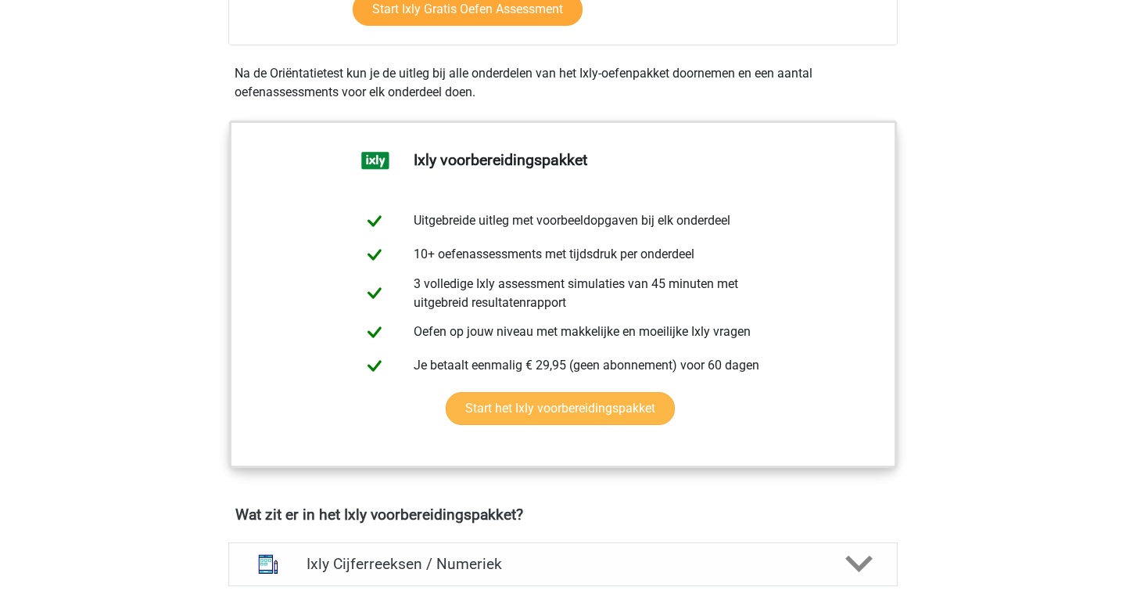
scroll to position [795, 0]
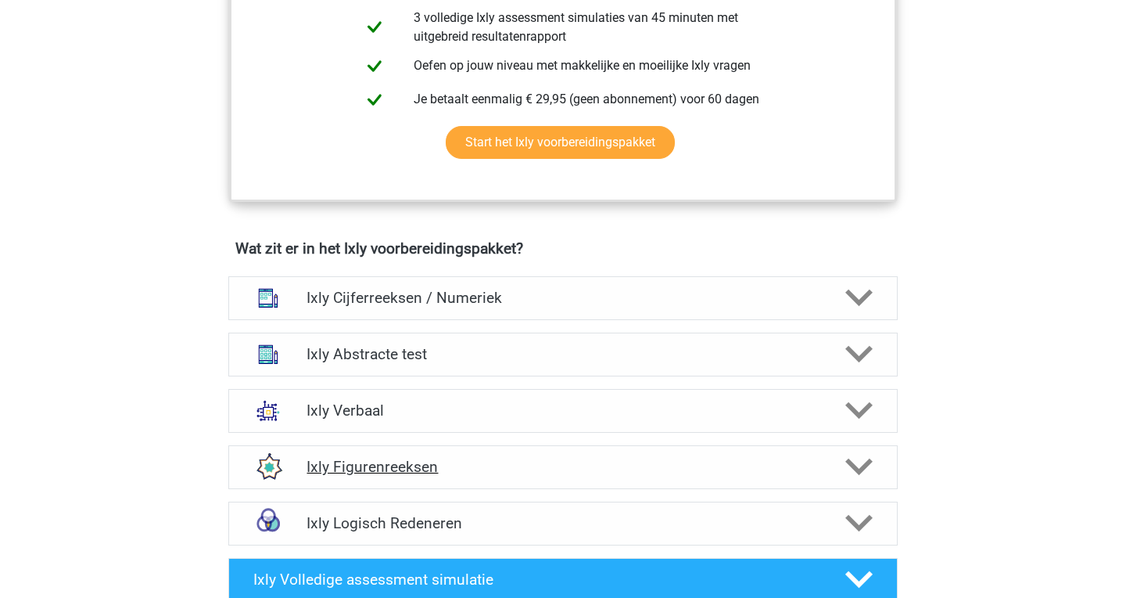
click at [401, 452] on div "Ixly Figurenreeksen" at bounding box center [563, 467] width 670 height 44
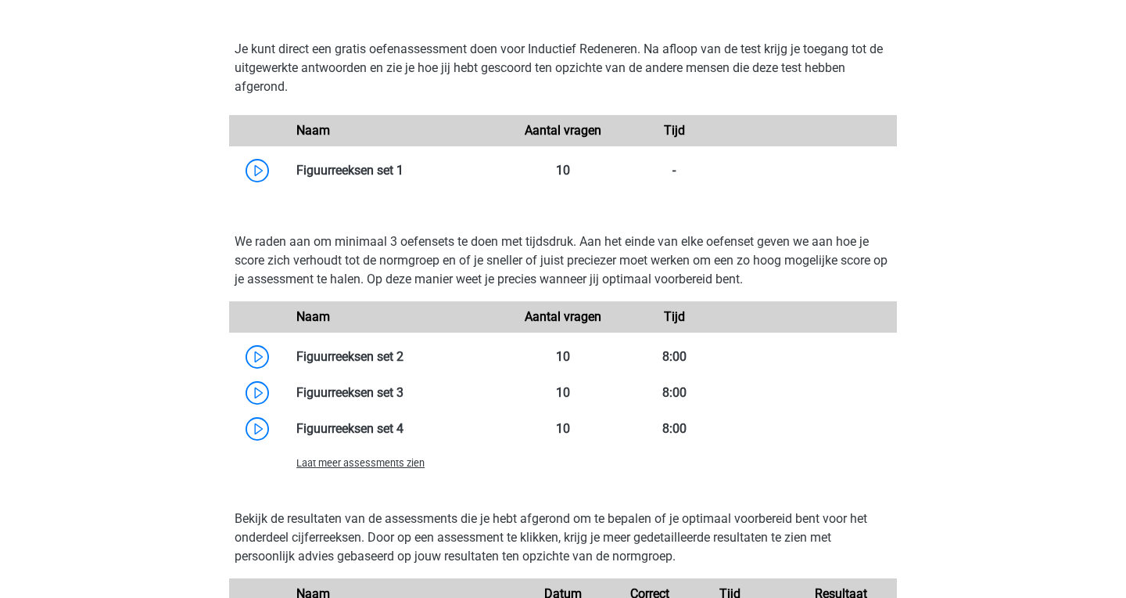
scroll to position [1391, 0]
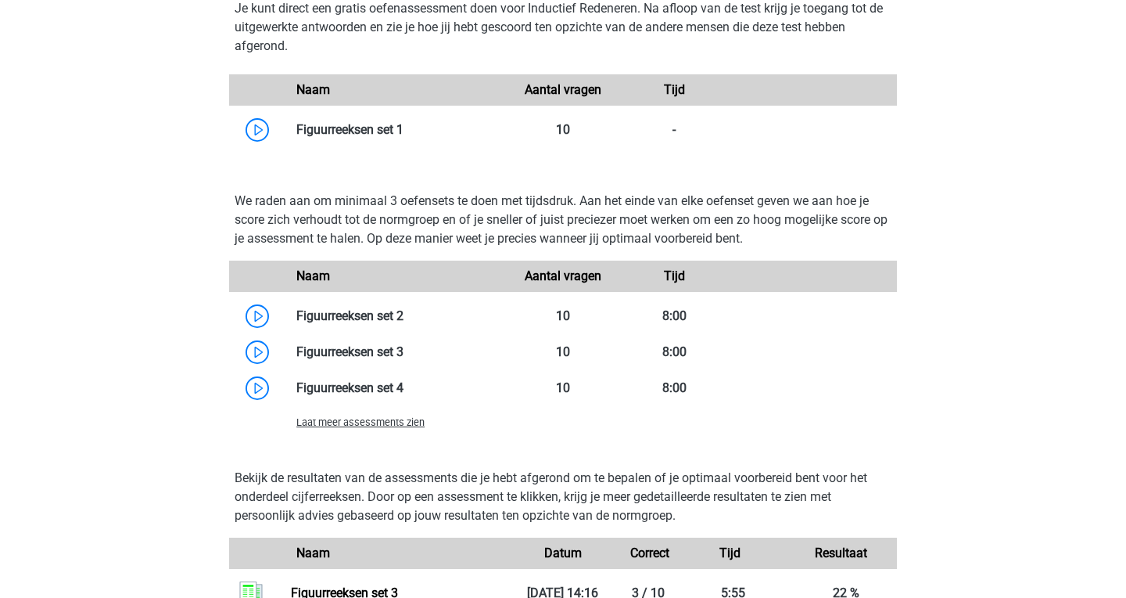
click at [410, 422] on span "Laat meer assessments zien" at bounding box center [360, 422] width 128 height 12
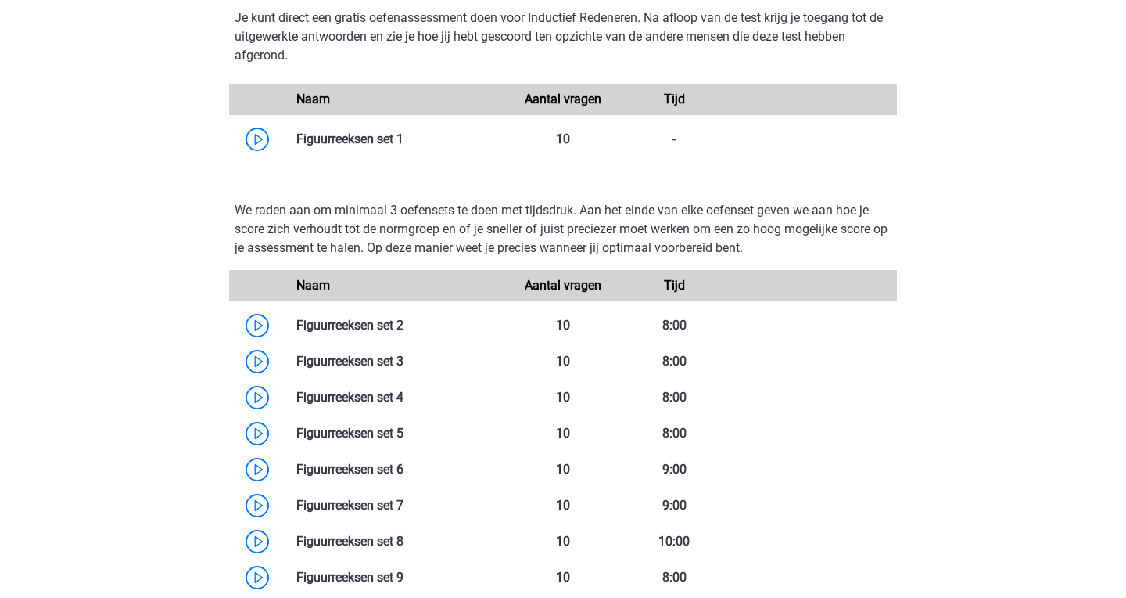
scroll to position [1381, 0]
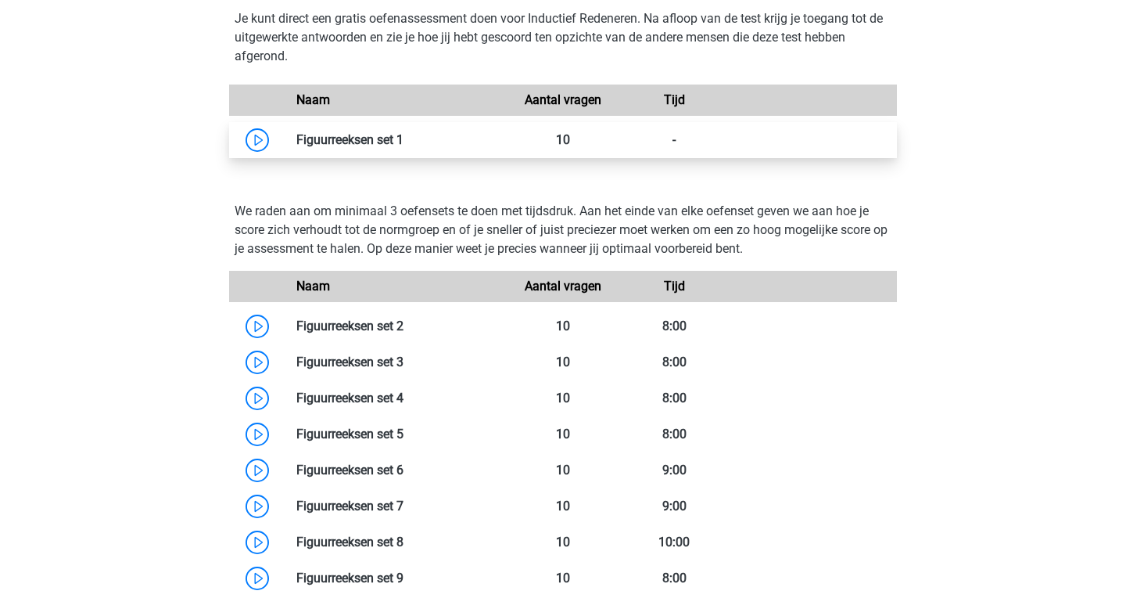
click at [404, 147] on link at bounding box center [404, 139] width 0 height 15
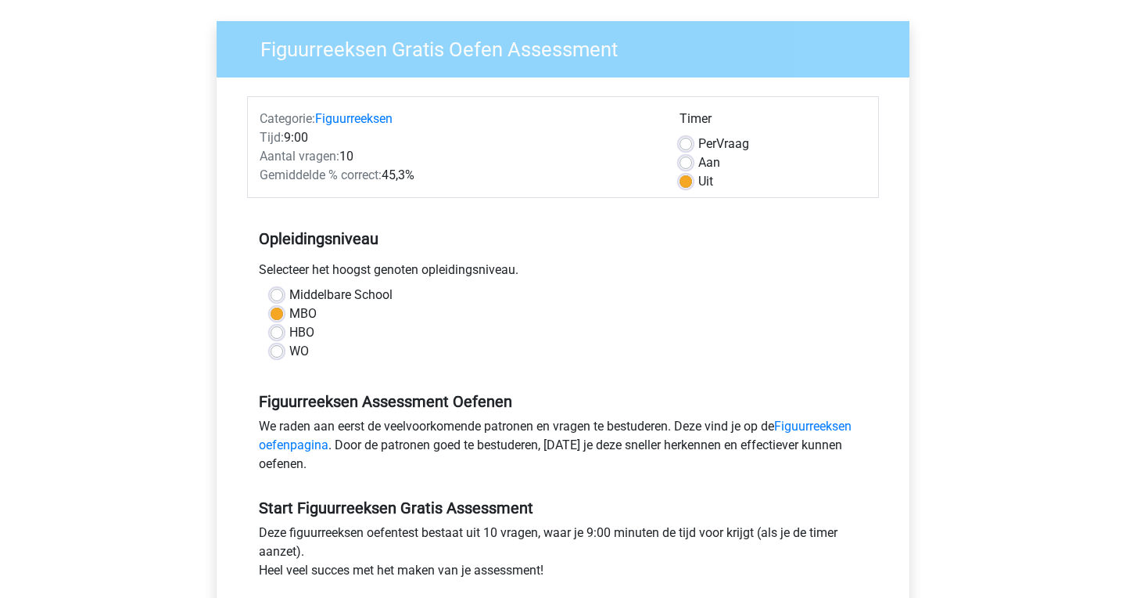
scroll to position [331, 0]
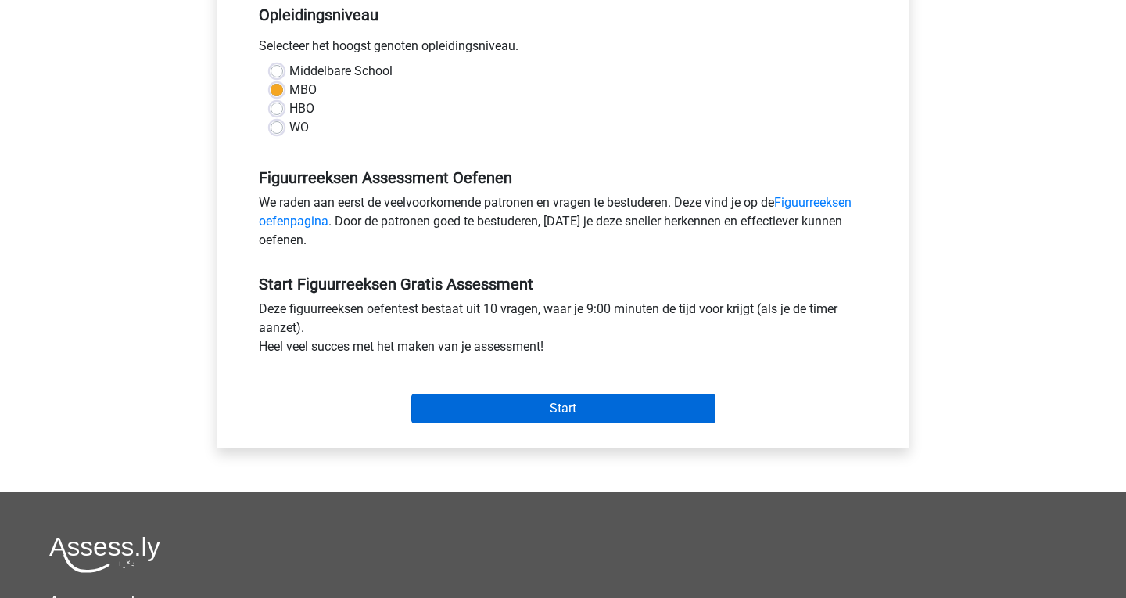
click at [445, 404] on input "Start" at bounding box center [563, 408] width 304 height 30
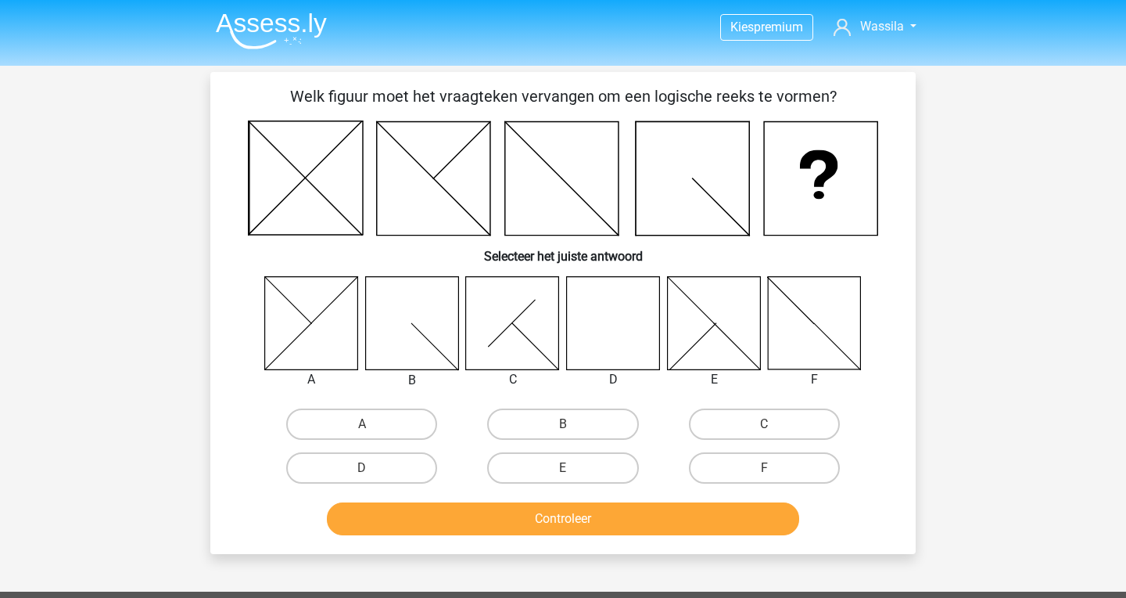
click at [602, 314] on icon at bounding box center [613, 322] width 93 height 93
click at [401, 469] on label "D" at bounding box center [361, 467] width 151 height 31
click at [372, 469] on input "D" at bounding box center [367, 473] width 10 height 10
radio input "true"
click at [435, 516] on button "Controleer" at bounding box center [563, 518] width 473 height 33
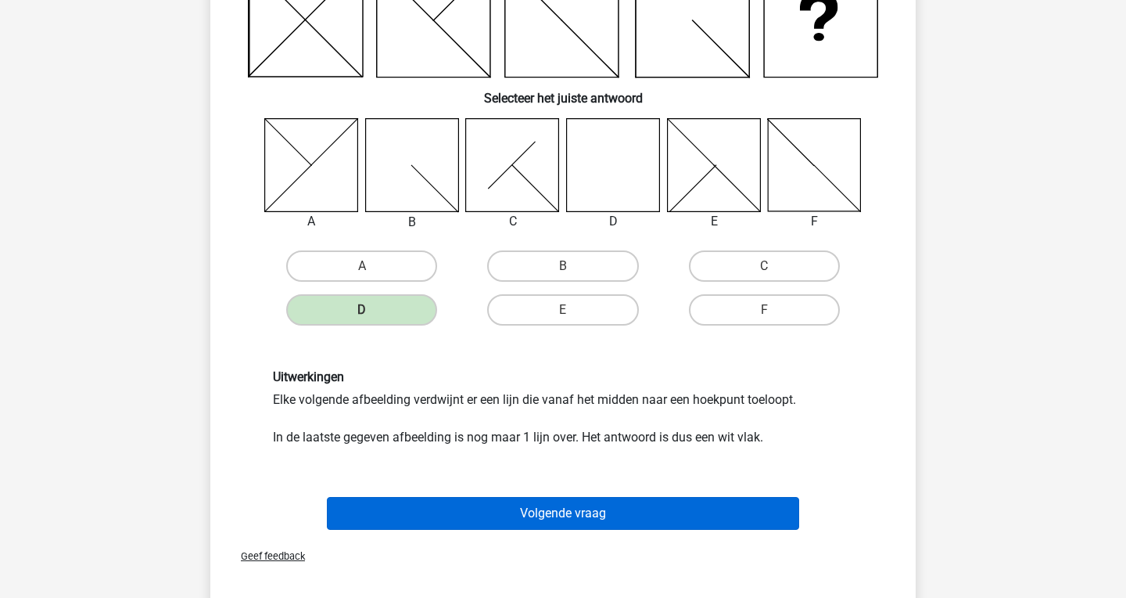
click at [435, 516] on button "Volgende vraag" at bounding box center [563, 513] width 473 height 33
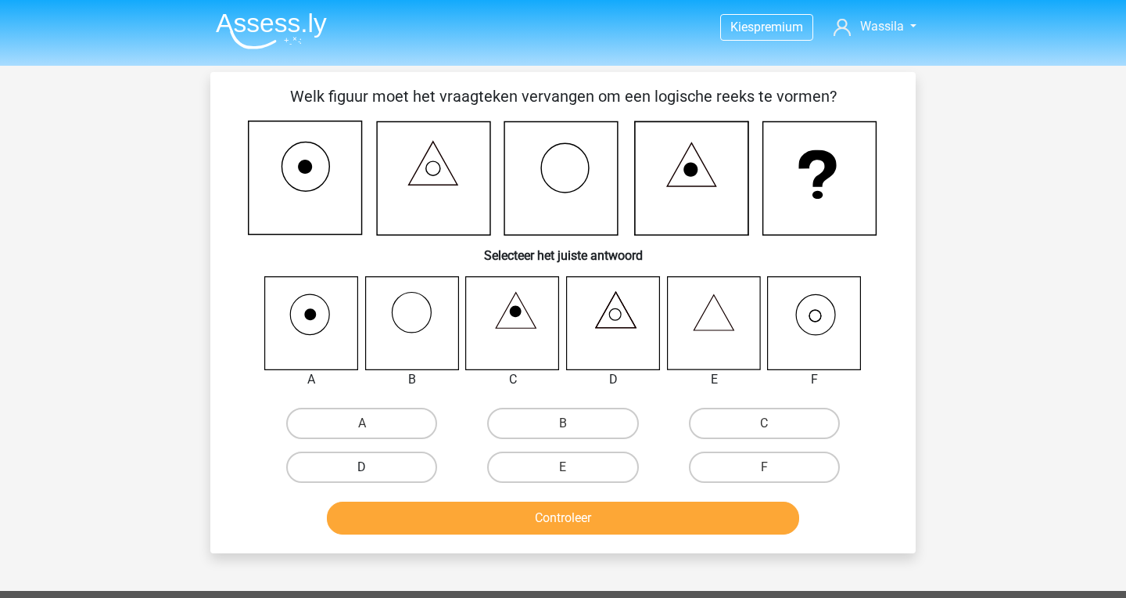
click at [402, 469] on label "D" at bounding box center [361, 466] width 151 height 31
click at [372, 469] on input "D" at bounding box center [367, 472] width 10 height 10
radio input "true"
click at [510, 519] on button "Controleer" at bounding box center [563, 517] width 473 height 33
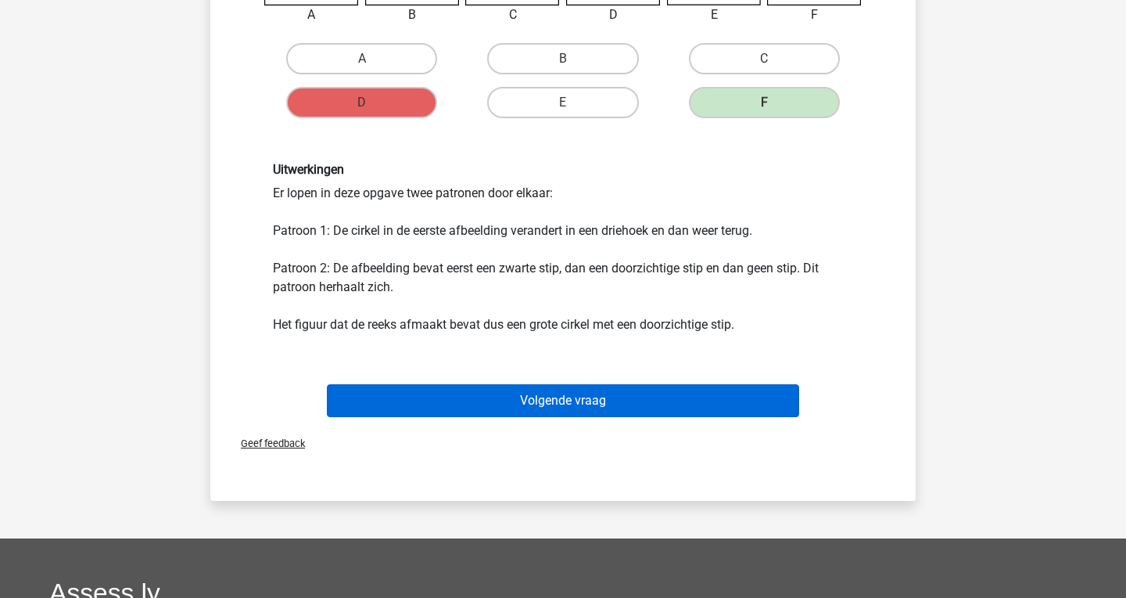
click at [523, 384] on button "Volgende vraag" at bounding box center [563, 400] width 473 height 33
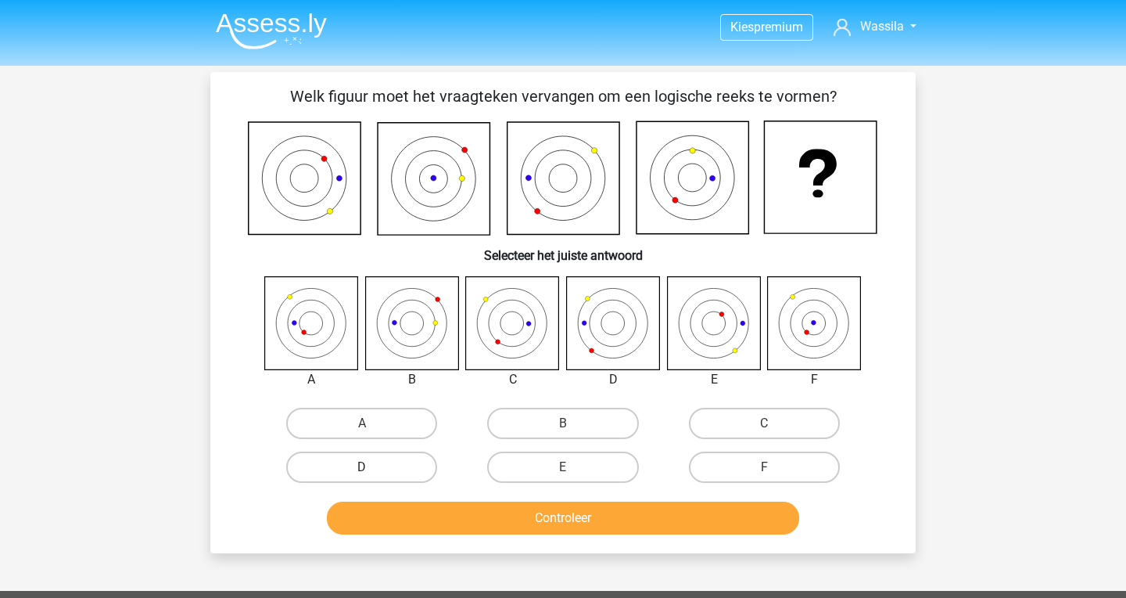
click at [386, 462] on label "D" at bounding box center [361, 466] width 151 height 31
click at [372, 467] on input "D" at bounding box center [367, 472] width 10 height 10
radio input "true"
click at [408, 517] on button "Controleer" at bounding box center [563, 517] width 473 height 33
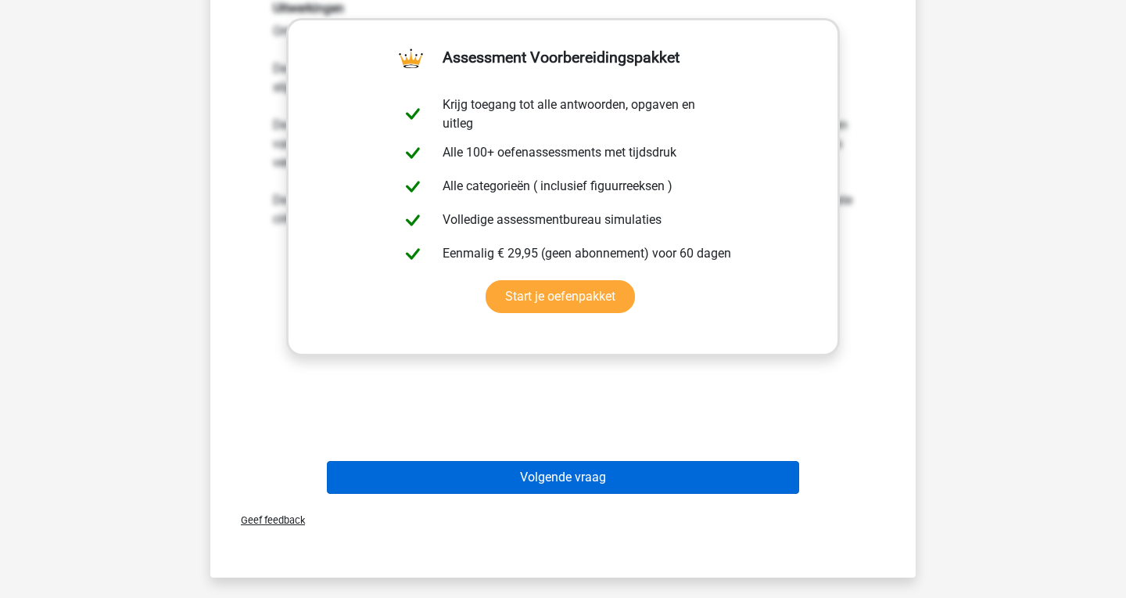
click at [479, 481] on button "Volgende vraag" at bounding box center [563, 477] width 473 height 33
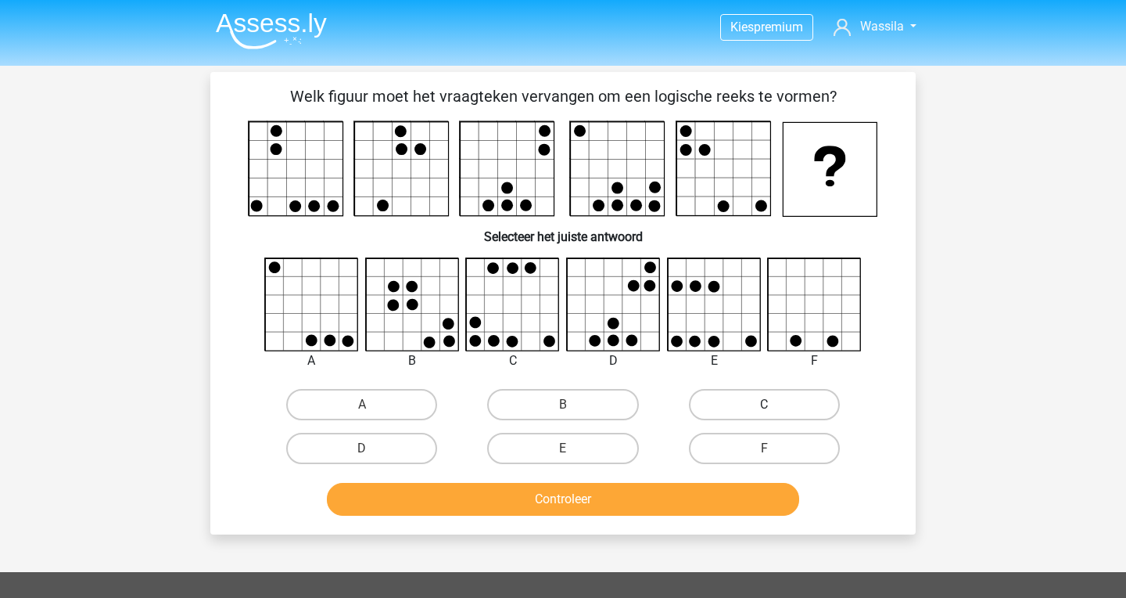
click at [719, 404] on label "C" at bounding box center [764, 404] width 151 height 31
click at [764, 404] on input "C" at bounding box center [769, 409] width 10 height 10
radio input "true"
click at [657, 486] on button "Controleer" at bounding box center [563, 499] width 473 height 33
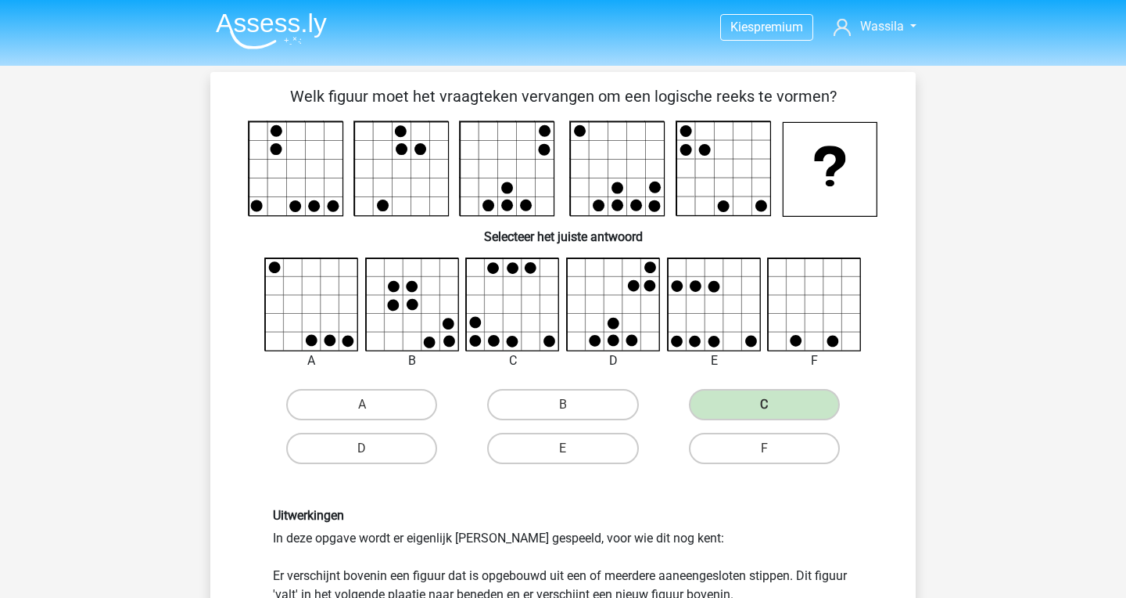
scroll to position [338, 0]
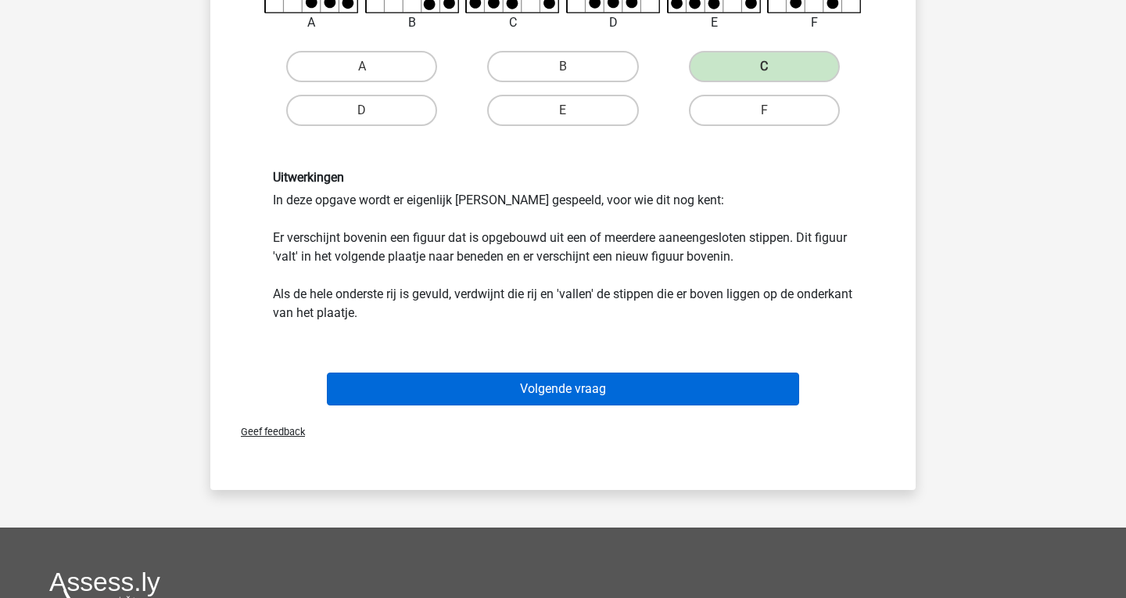
click at [628, 393] on button "Volgende vraag" at bounding box center [563, 388] width 473 height 33
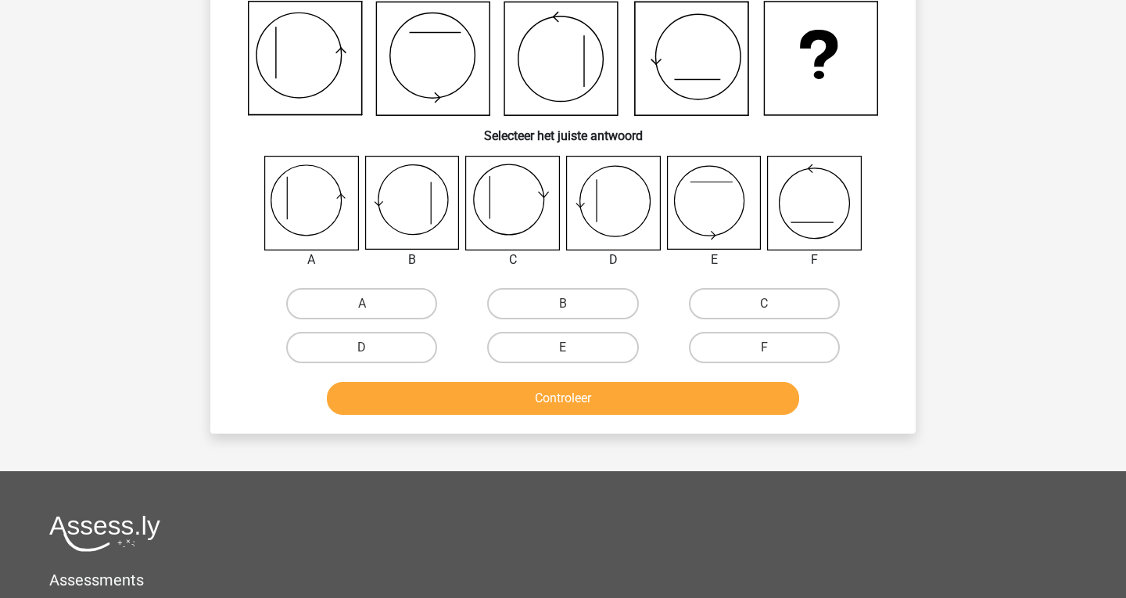
scroll to position [72, 0]
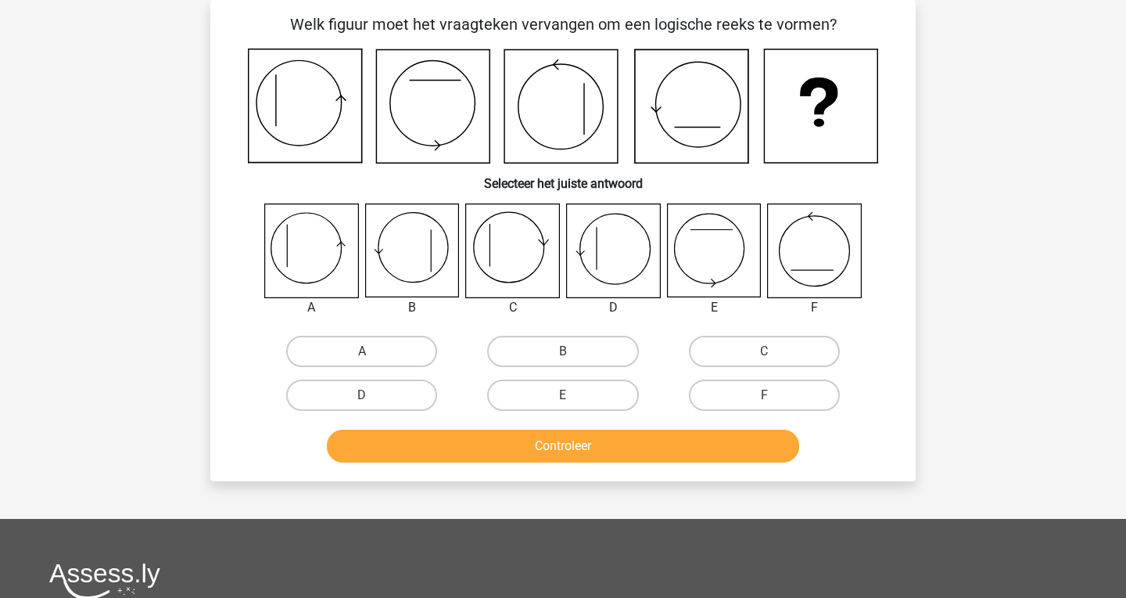
click at [557, 411] on div "E" at bounding box center [562, 395] width 201 height 44
click at [558, 400] on label "E" at bounding box center [562, 394] width 151 height 31
click at [563, 400] on input "E" at bounding box center [568, 400] width 10 height 10
radio input "true"
click at [557, 457] on button "Controleer" at bounding box center [563, 445] width 473 height 33
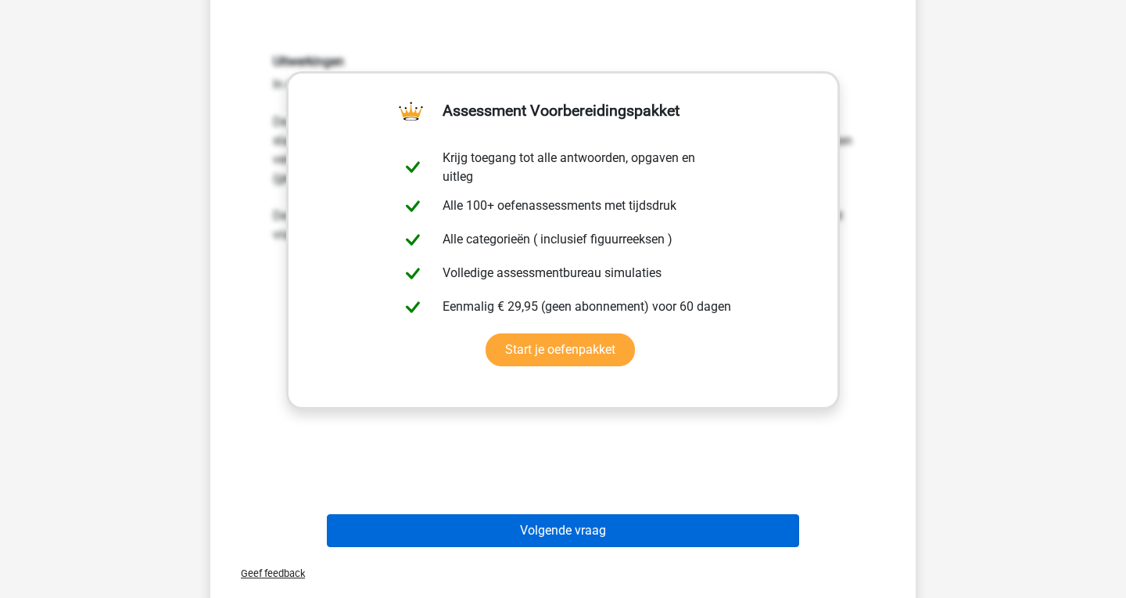
click at [579, 530] on button "Volgende vraag" at bounding box center [563, 530] width 473 height 33
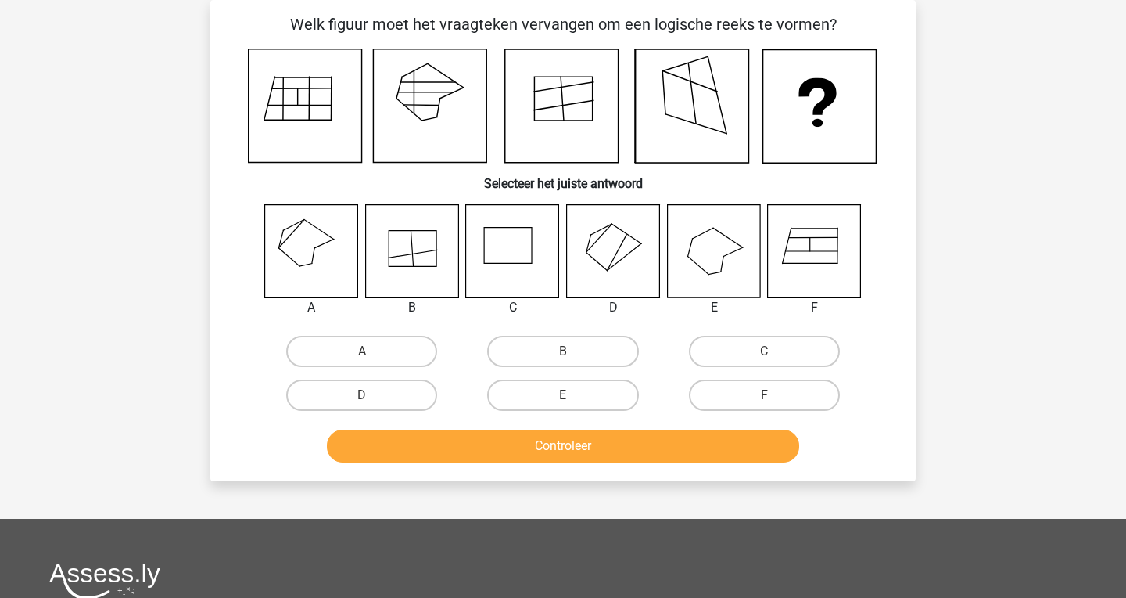
scroll to position [0, 0]
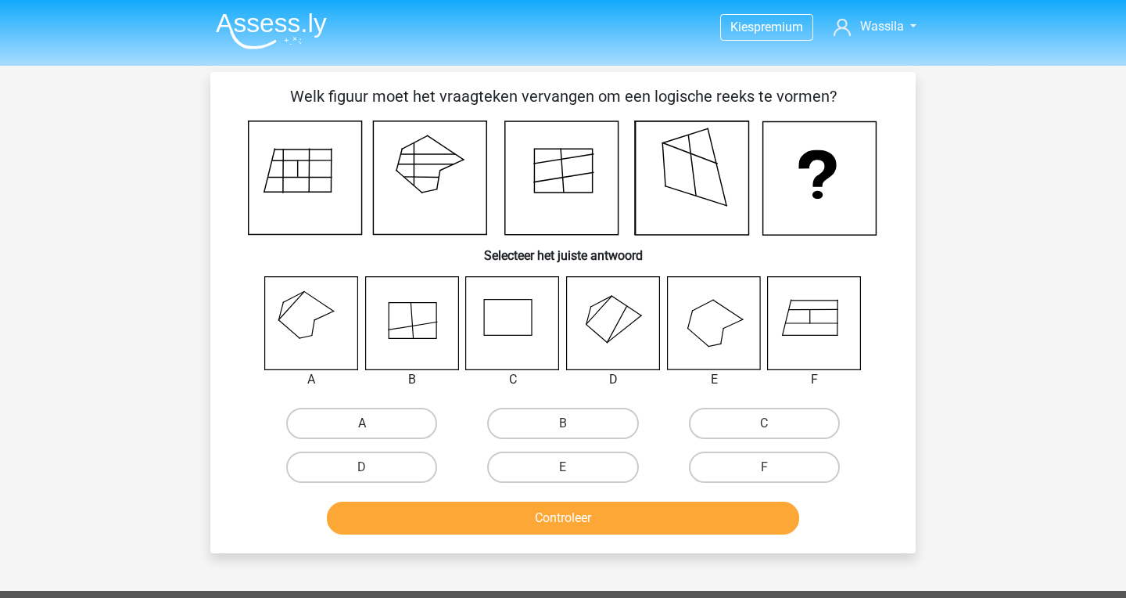
click at [332, 418] on label "A" at bounding box center [361, 423] width 151 height 31
click at [362, 423] on input "A" at bounding box center [367, 428] width 10 height 10
radio input "true"
click at [453, 522] on button "Controleer" at bounding box center [563, 517] width 473 height 33
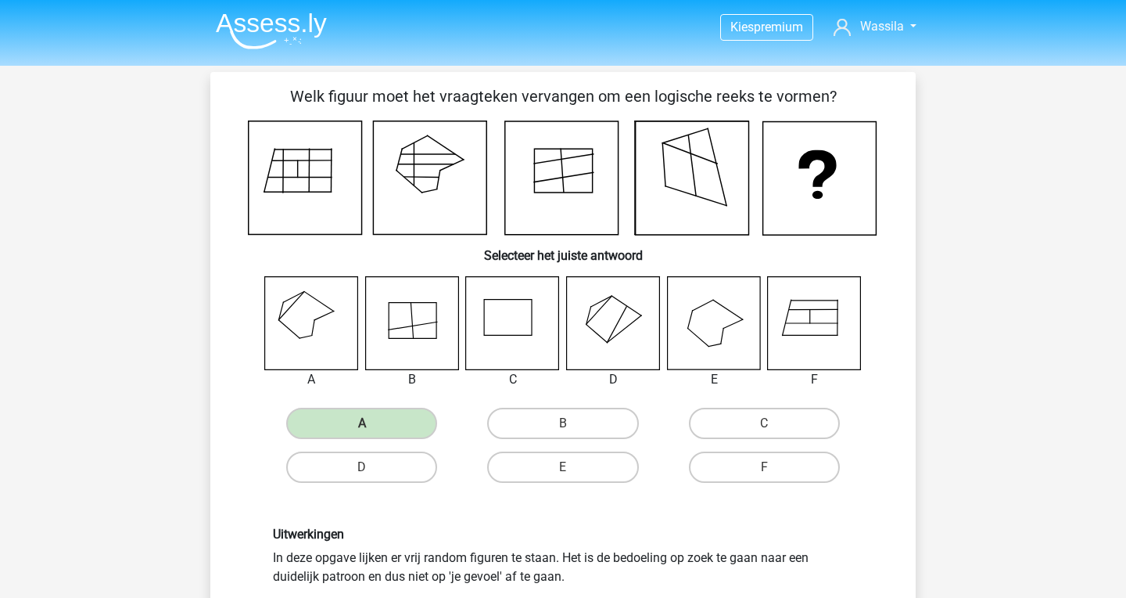
scroll to position [333, 0]
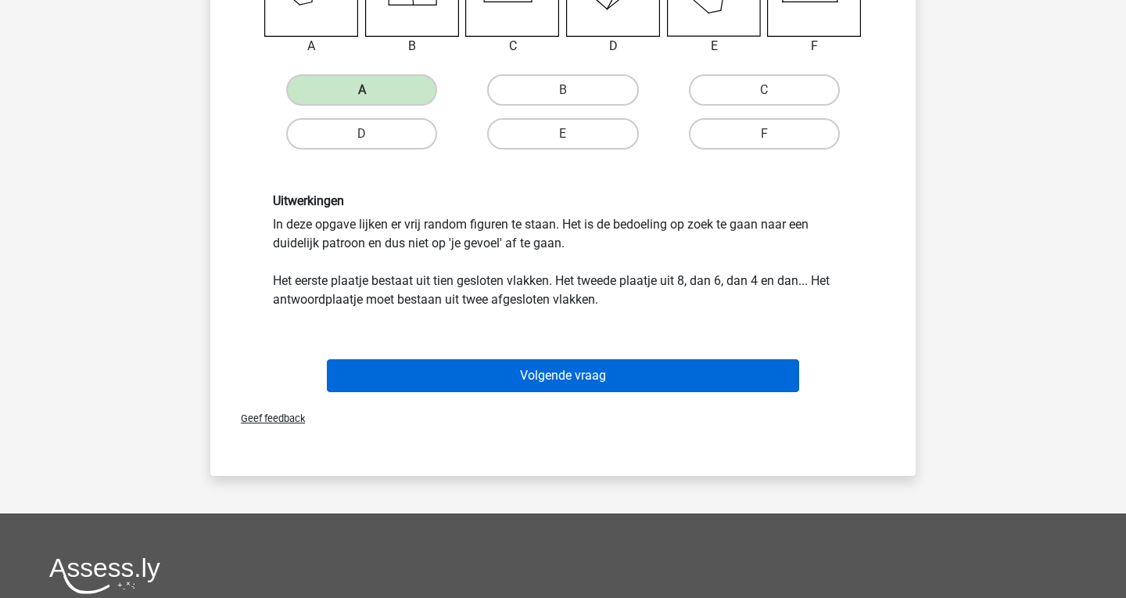
click at [504, 359] on button "Volgende vraag" at bounding box center [563, 375] width 473 height 33
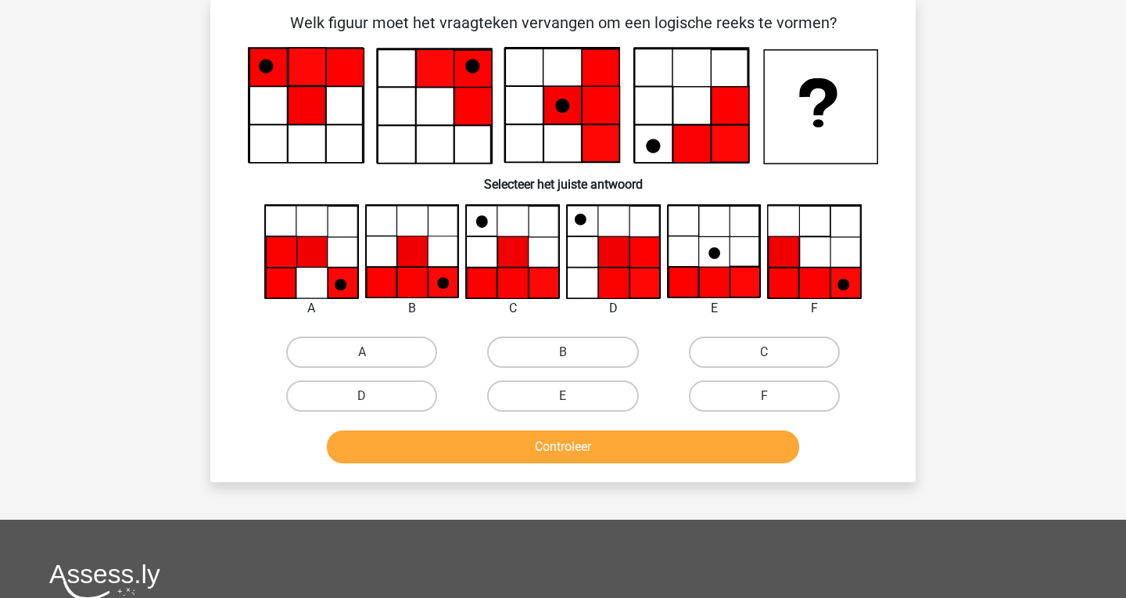
scroll to position [72, 0]
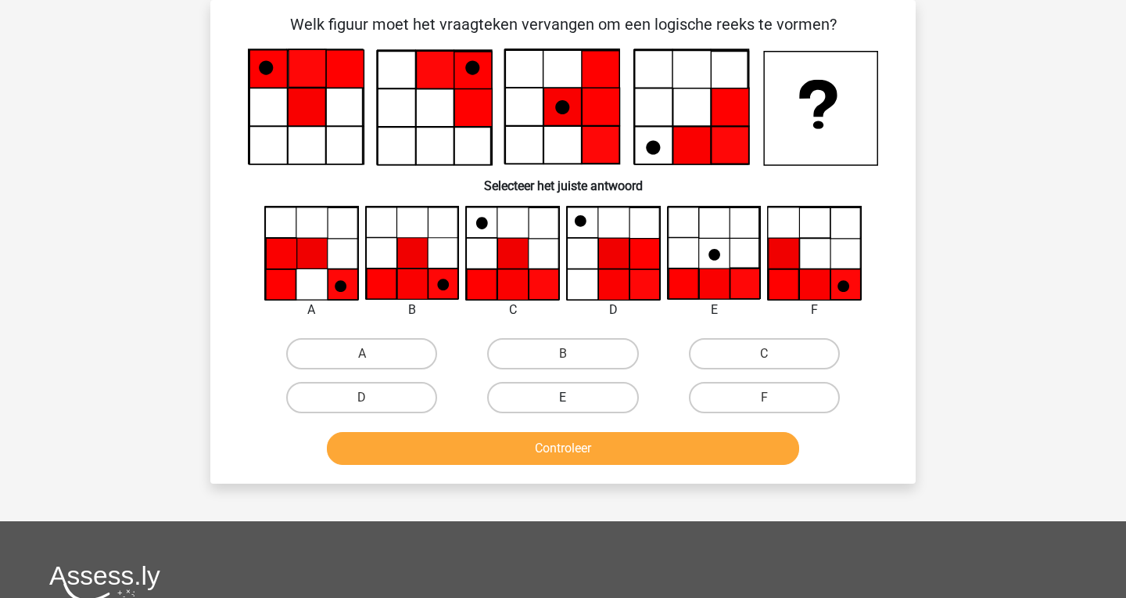
click at [608, 397] on label "E" at bounding box center [562, 397] width 151 height 31
click at [573, 397] on input "E" at bounding box center [568, 402] width 10 height 10
radio input "true"
click at [596, 446] on button "Controleer" at bounding box center [563, 448] width 473 height 33
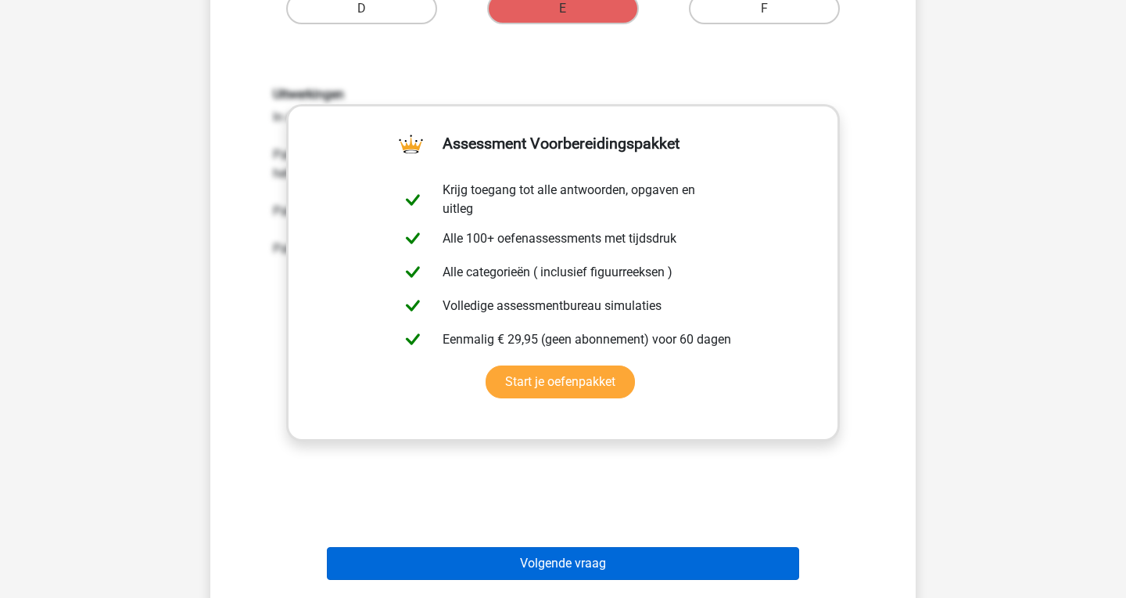
click at [580, 557] on button "Volgende vraag" at bounding box center [563, 563] width 473 height 33
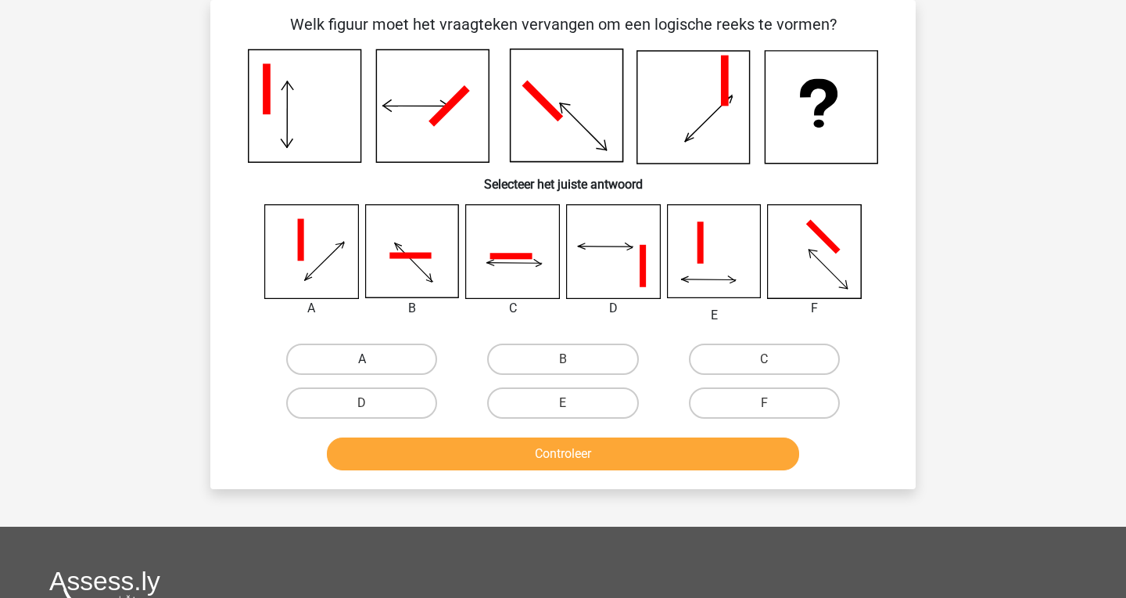
click at [404, 352] on label "A" at bounding box center [361, 358] width 151 height 31
click at [372, 359] on input "A" at bounding box center [367, 364] width 10 height 10
radio input "true"
click at [476, 461] on button "Controleer" at bounding box center [563, 453] width 473 height 33
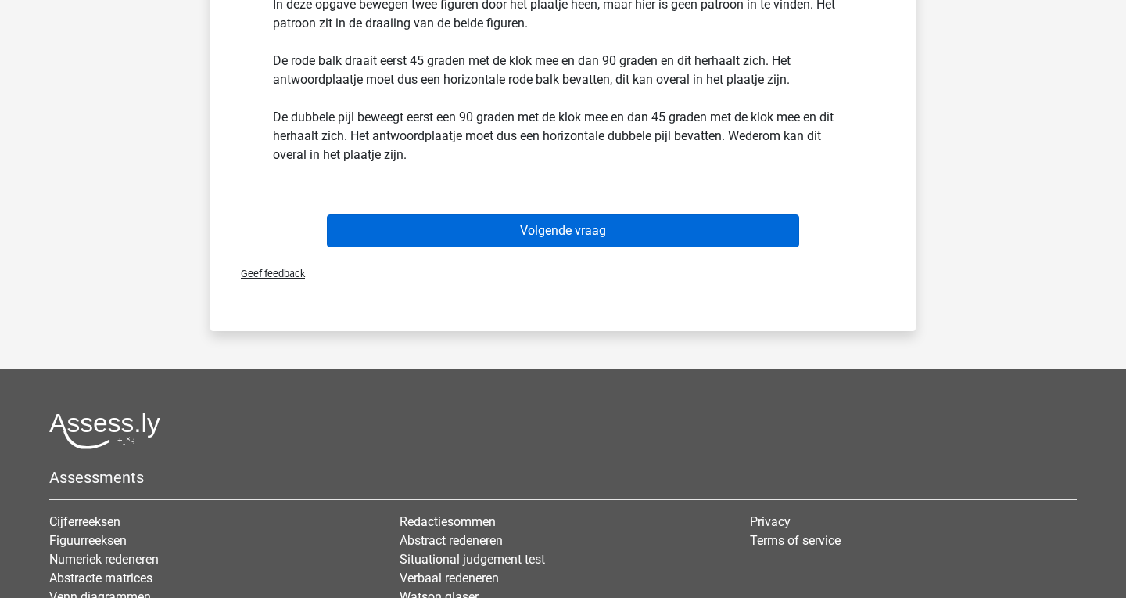
click at [498, 222] on button "Volgende vraag" at bounding box center [563, 230] width 473 height 33
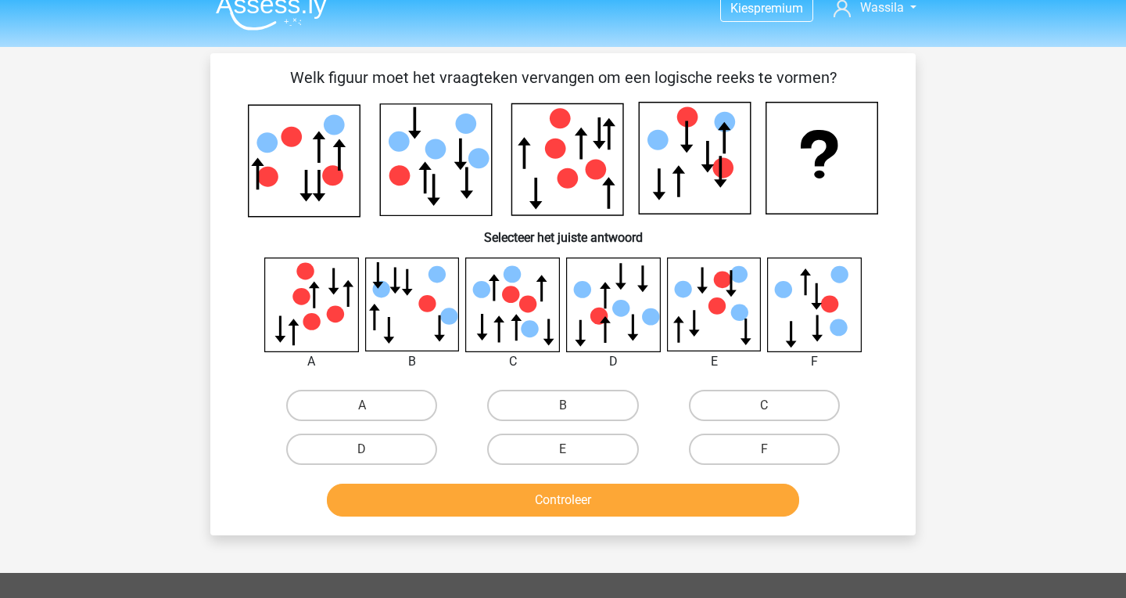
scroll to position [10, 0]
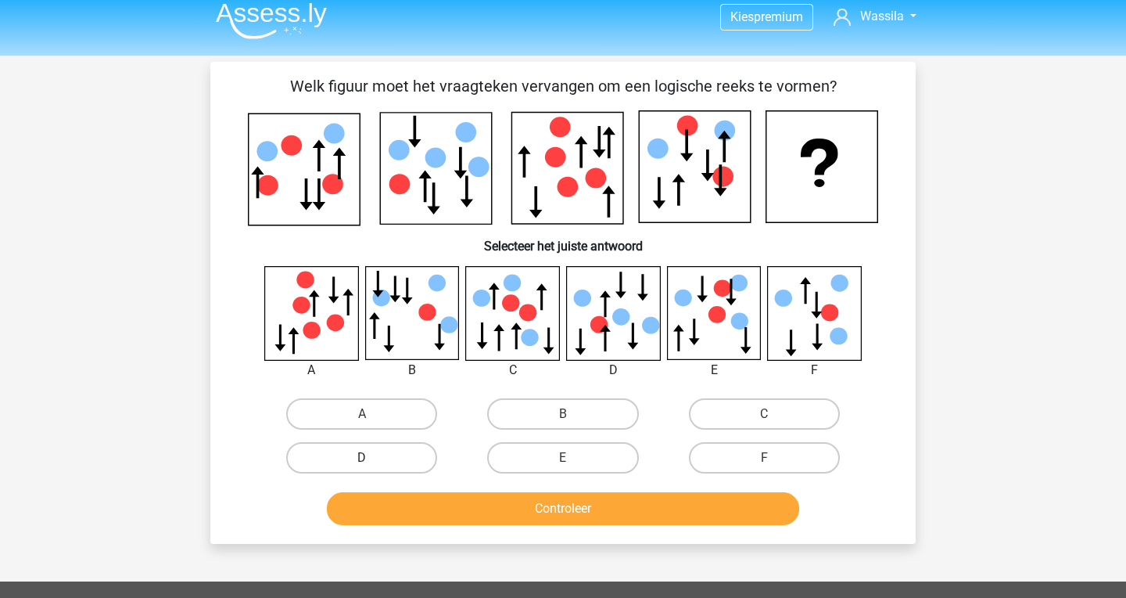
click at [417, 455] on label "D" at bounding box center [361, 457] width 151 height 31
click at [372, 458] on input "D" at bounding box center [367, 463] width 10 height 10
radio input "true"
click at [435, 508] on button "Controleer" at bounding box center [563, 508] width 473 height 33
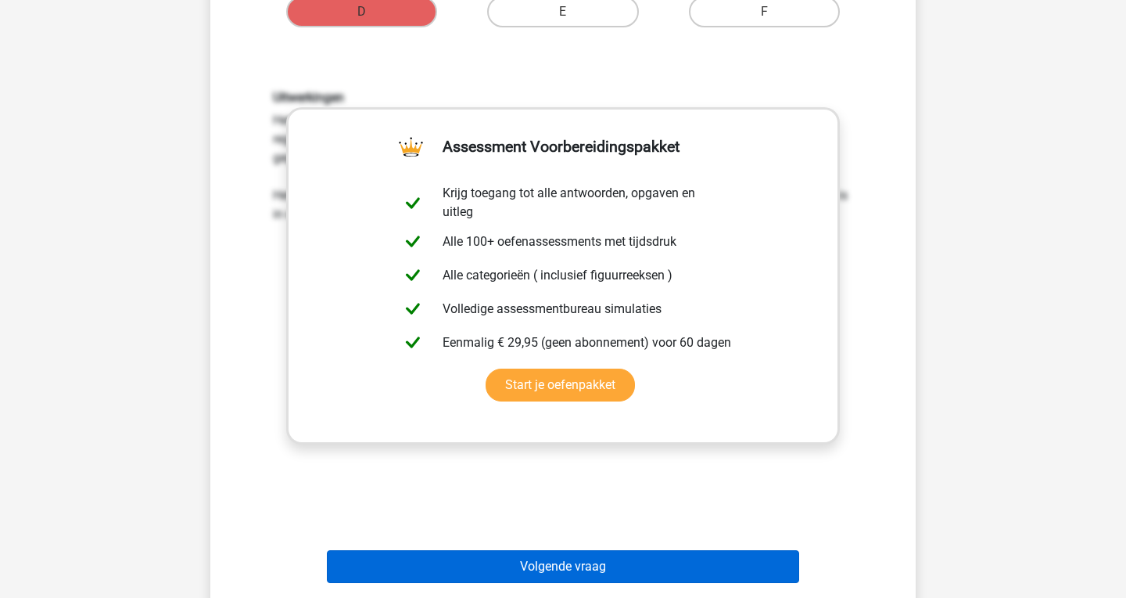
click at [490, 555] on button "Volgende vraag" at bounding box center [563, 566] width 473 height 33
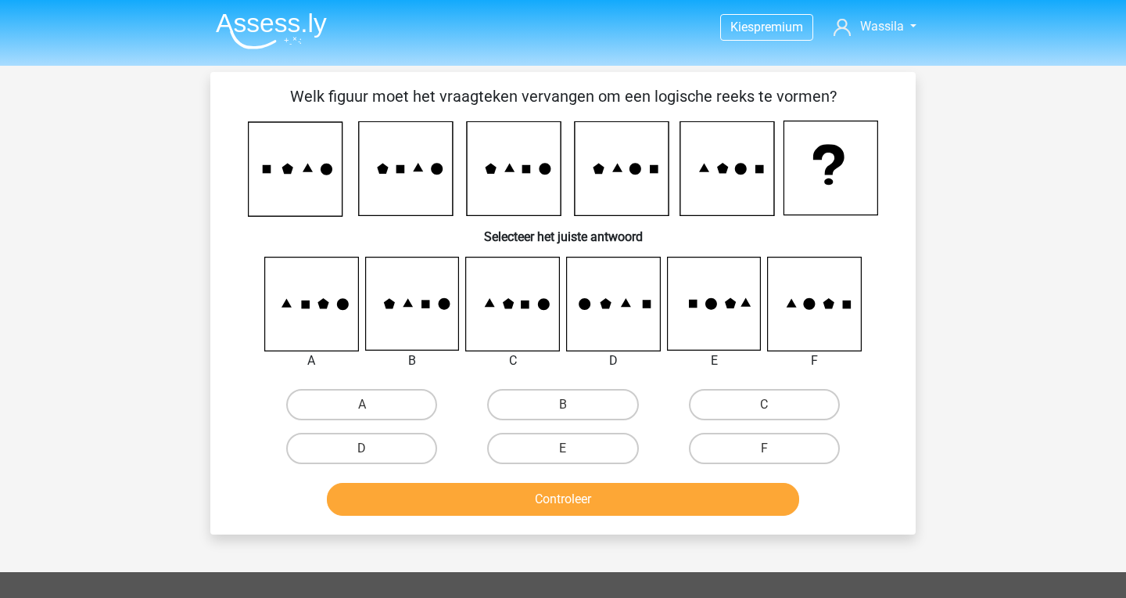
scroll to position [0, 0]
click at [713, 402] on label "C" at bounding box center [764, 404] width 151 height 31
click at [764, 404] on input "C" at bounding box center [769, 409] width 10 height 10
radio input "true"
click at [647, 489] on button "Controleer" at bounding box center [563, 499] width 473 height 33
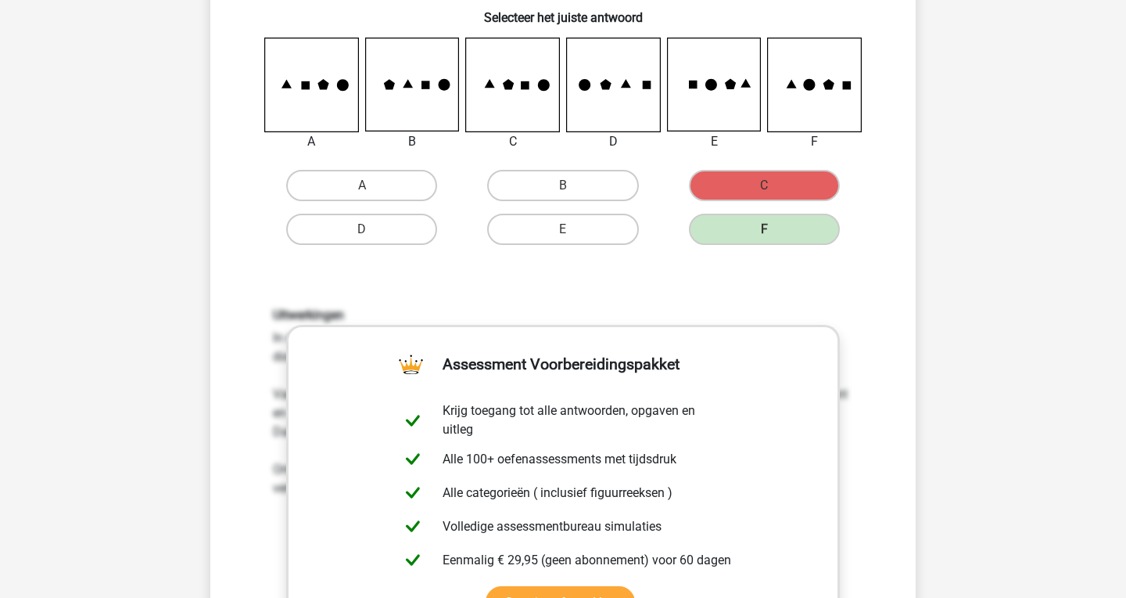
scroll to position [411, 0]
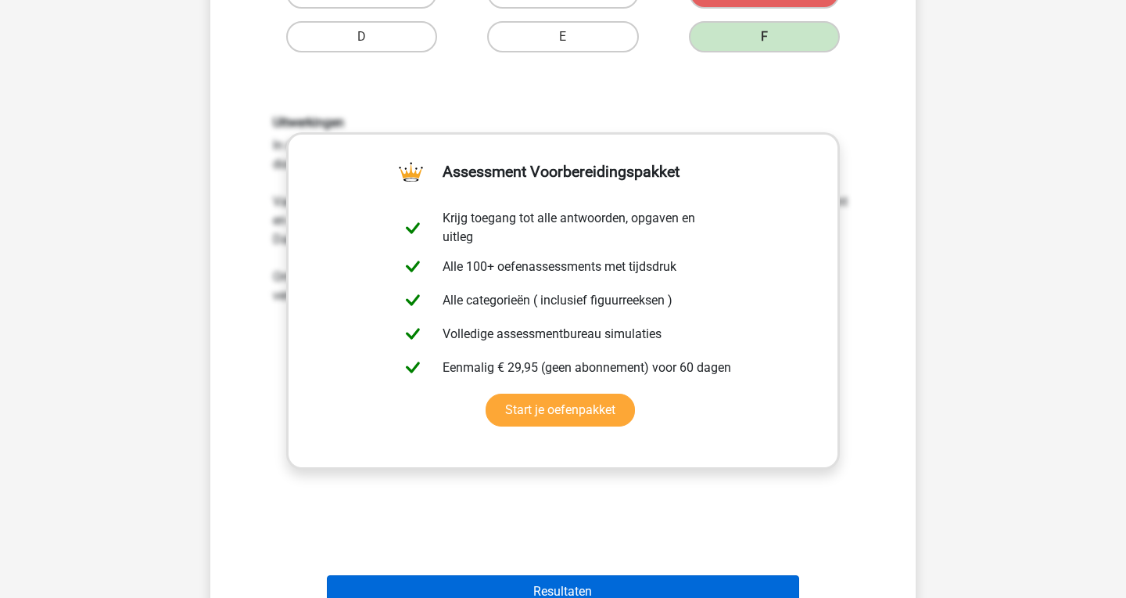
click at [607, 587] on button "Resultaten" at bounding box center [563, 591] width 473 height 33
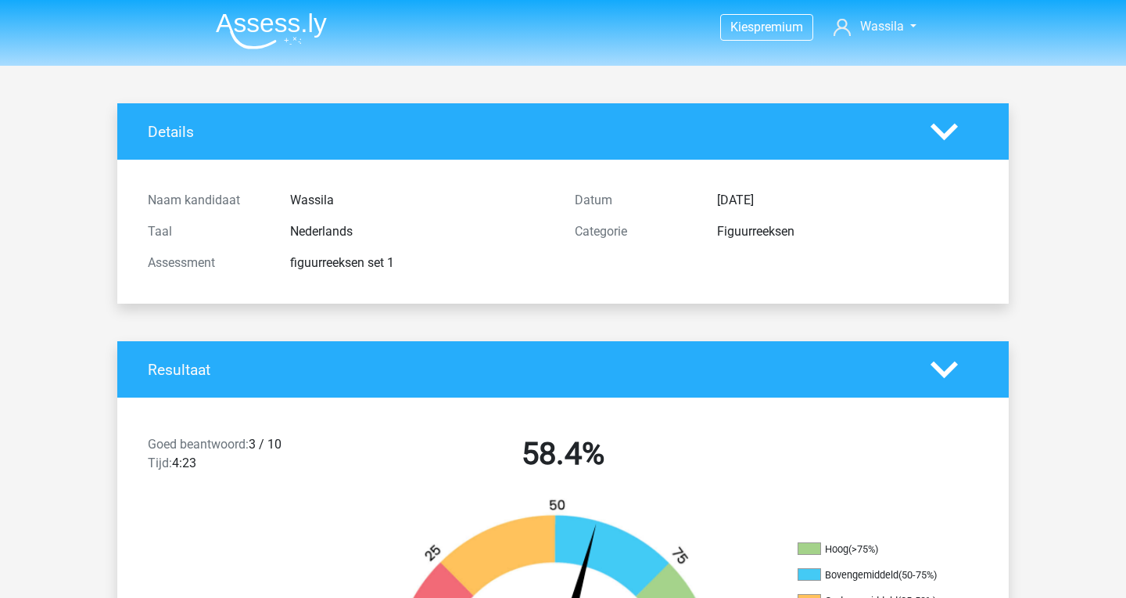
scroll to position [-1, 0]
click at [235, 23] on img at bounding box center [271, 31] width 111 height 37
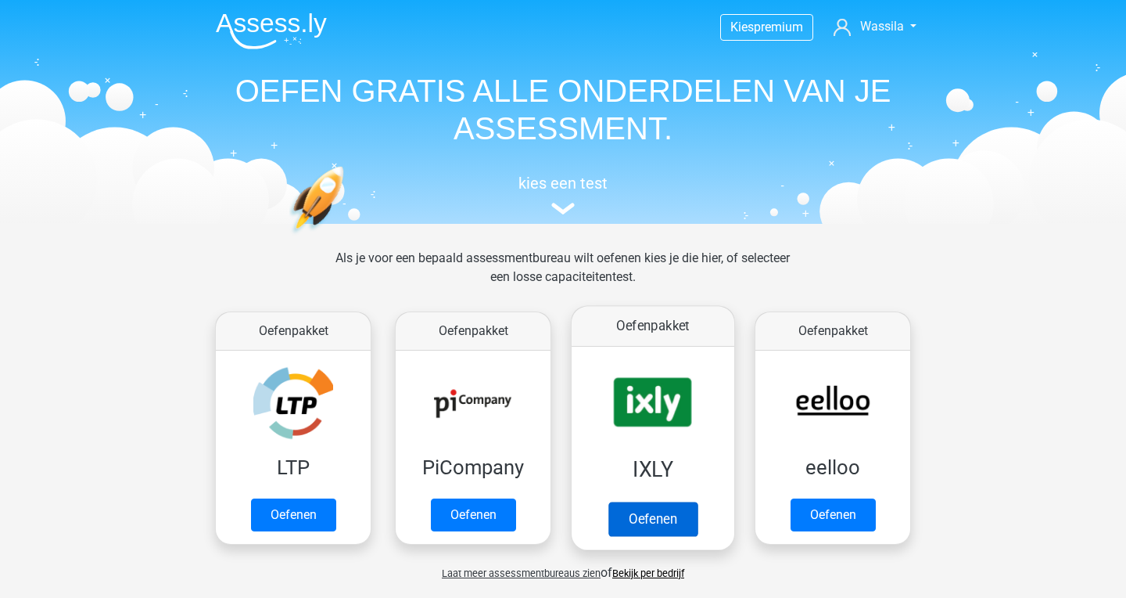
click at [639, 501] on link "Oefenen" at bounding box center [653, 518] width 89 height 34
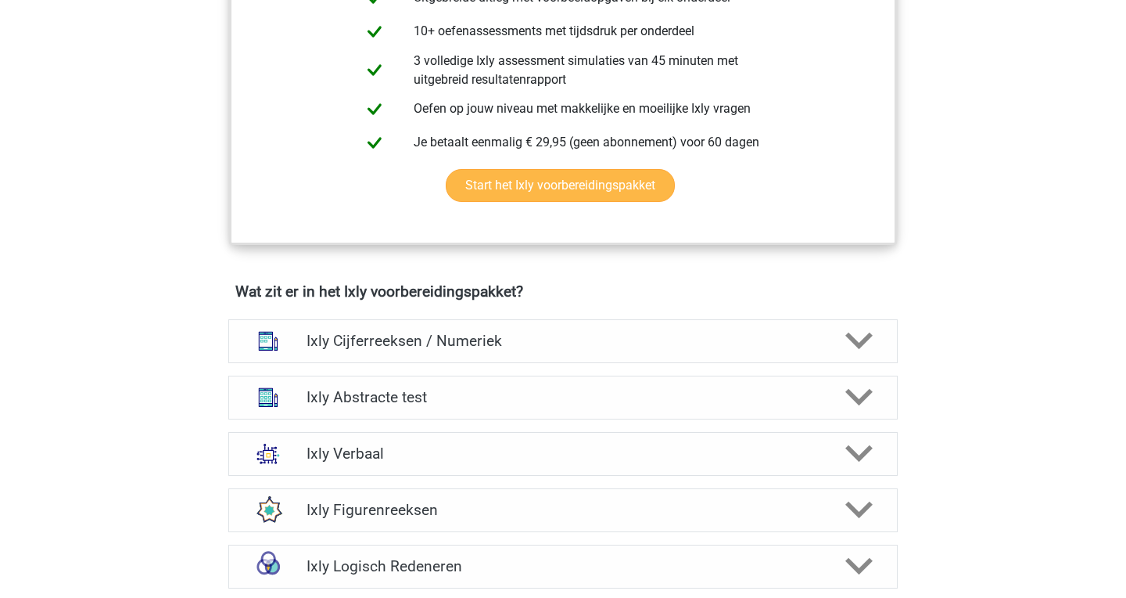
scroll to position [754, 0]
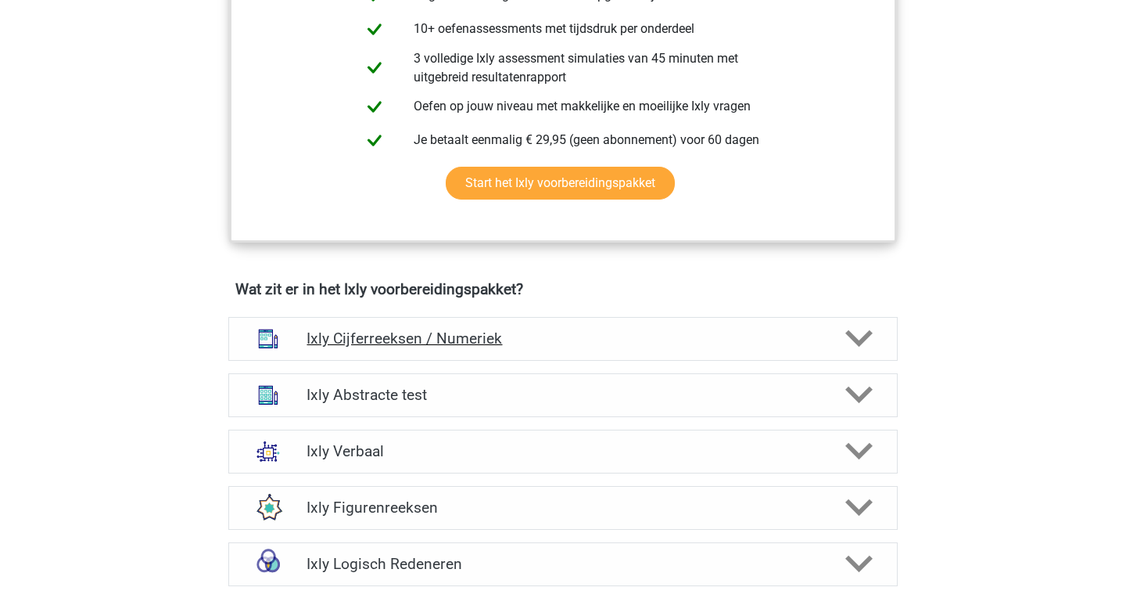
click at [611, 348] on div "Ixly Cijferreeksen / Numeriek" at bounding box center [563, 339] width 670 height 44
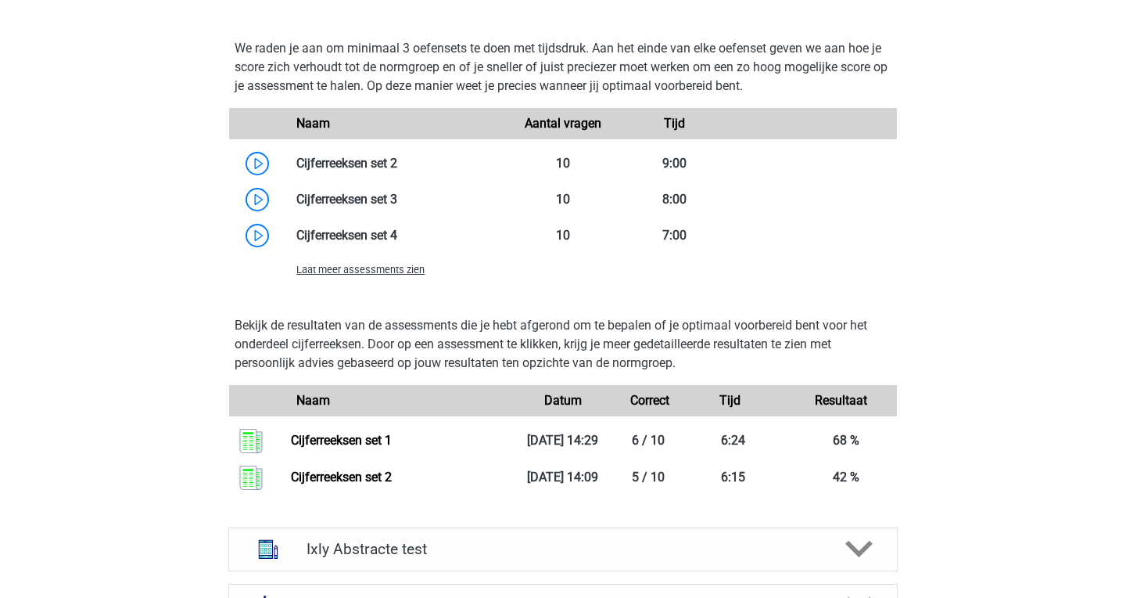
scroll to position [1645, 0]
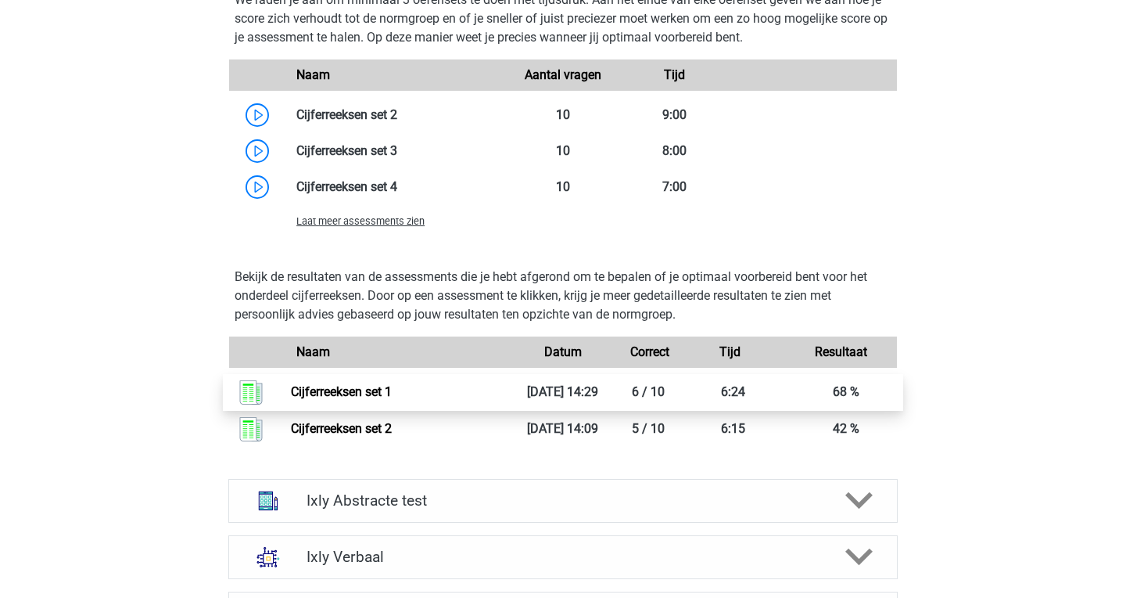
click at [392, 397] on link "Cijferreeksen set 1" at bounding box center [341, 391] width 101 height 15
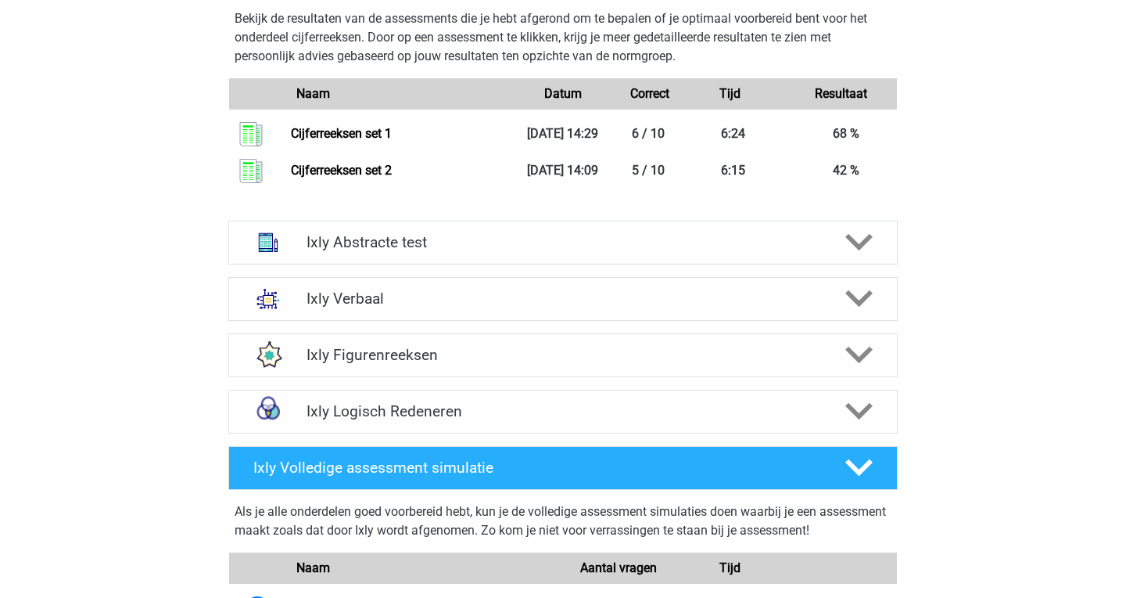
scroll to position [1909, 0]
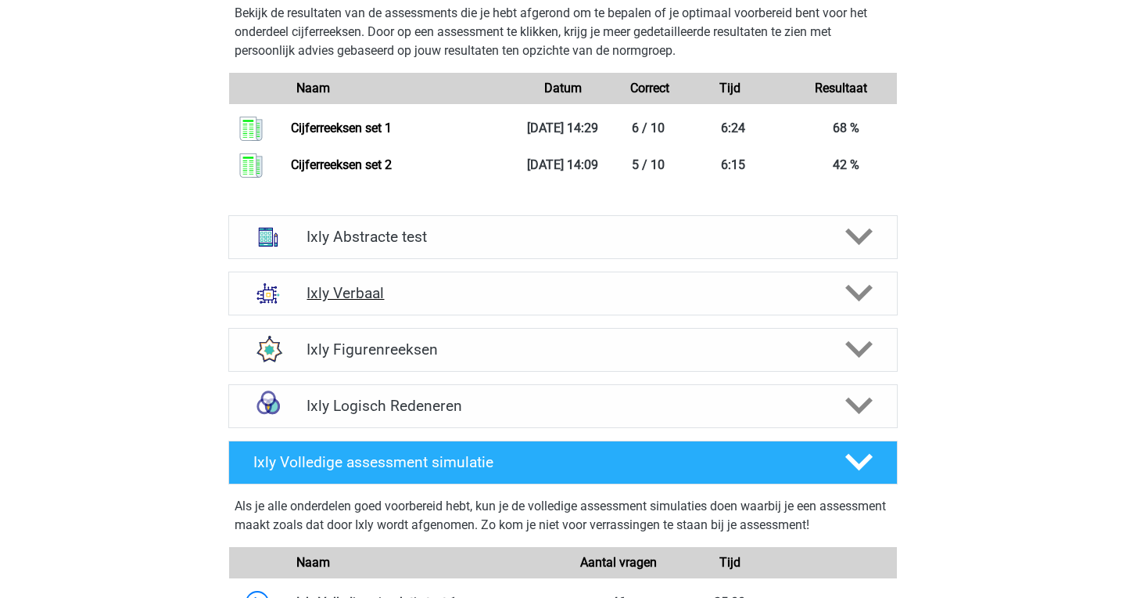
click at [435, 302] on h4 "Ixly Verbaal" at bounding box center [563, 293] width 512 height 18
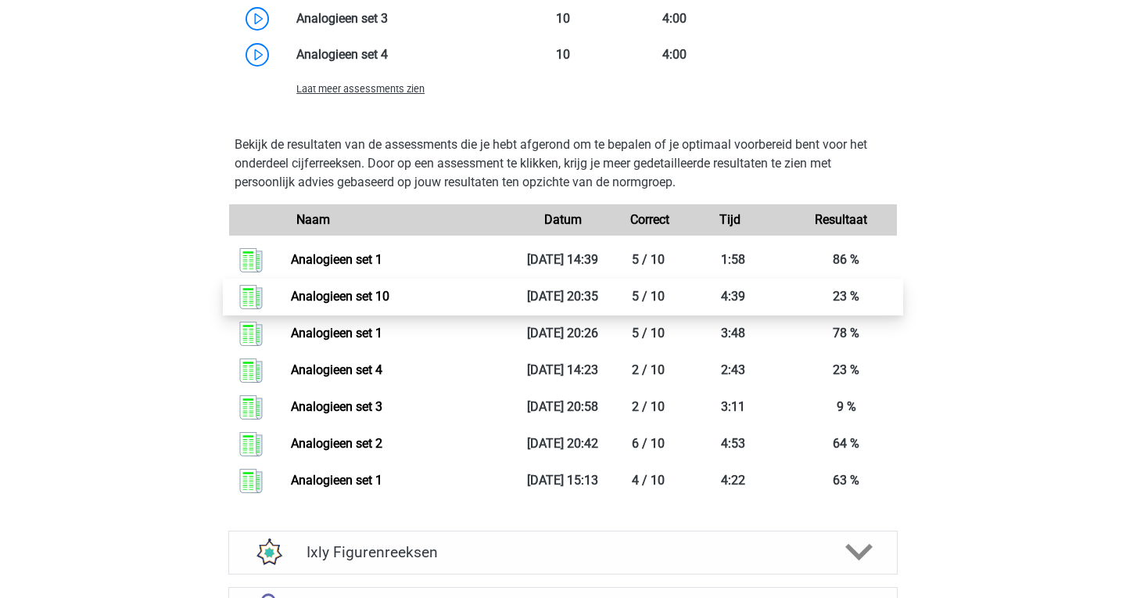
scroll to position [3039, 0]
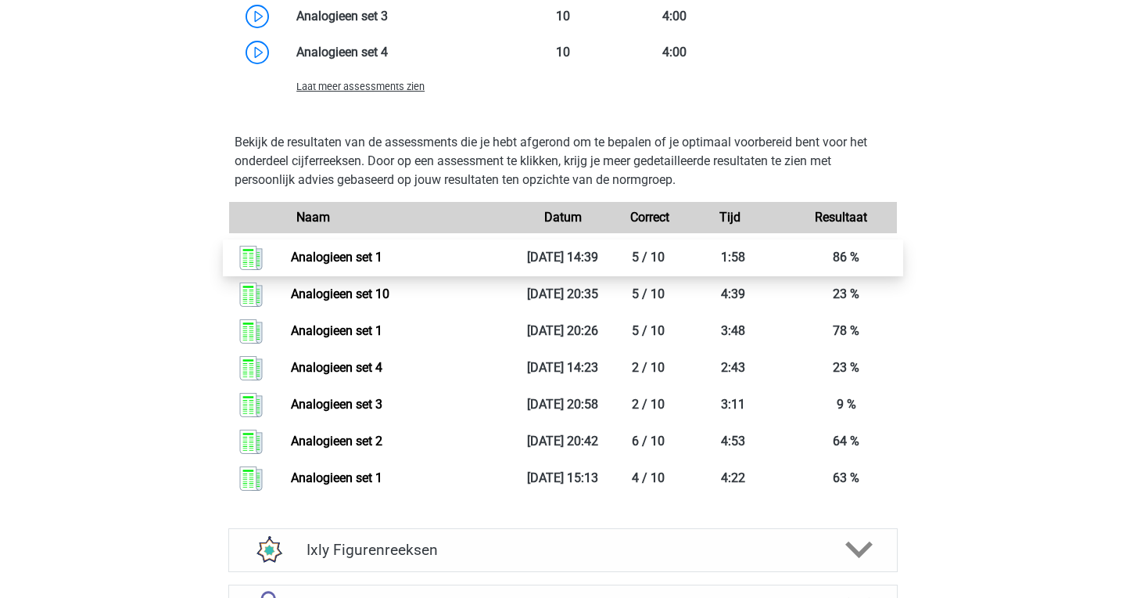
click at [383, 264] on link "Analogieen set 1" at bounding box center [337, 257] width 92 height 15
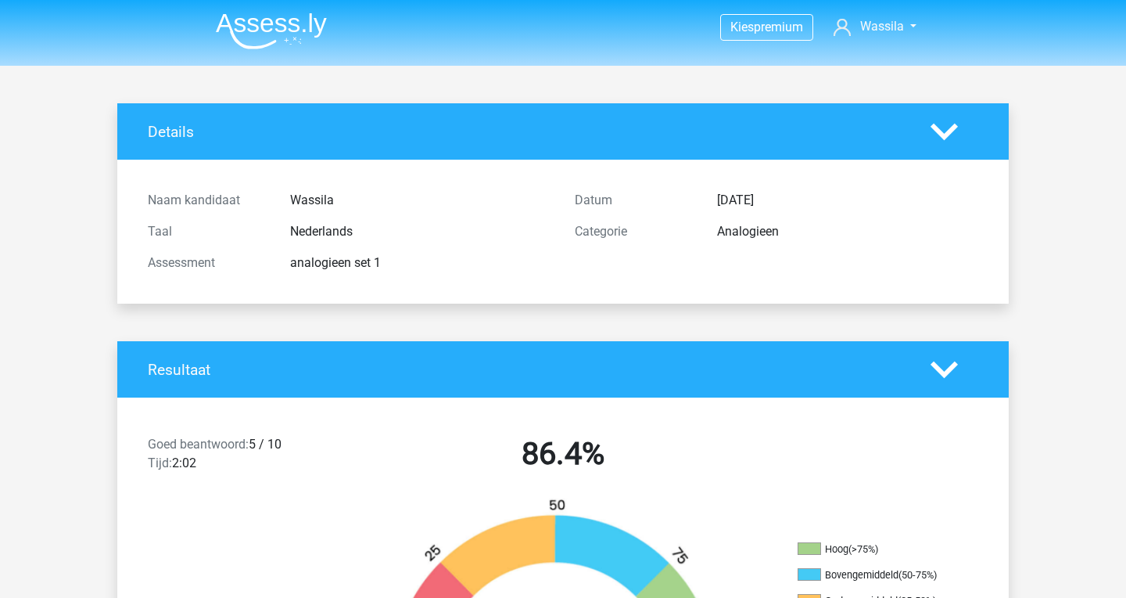
click at [294, 27] on img at bounding box center [271, 31] width 111 height 37
